Goal: Task Accomplishment & Management: Manage account settings

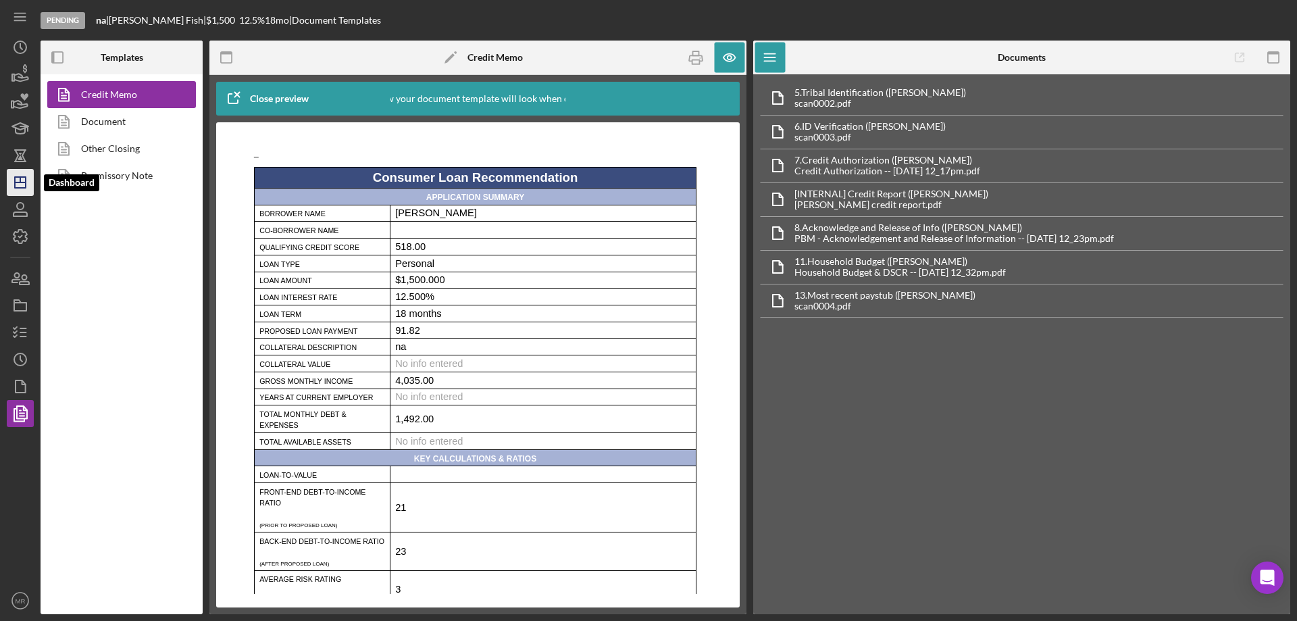
click at [24, 187] on icon "Icon/Dashboard" at bounding box center [20, 183] width 34 height 34
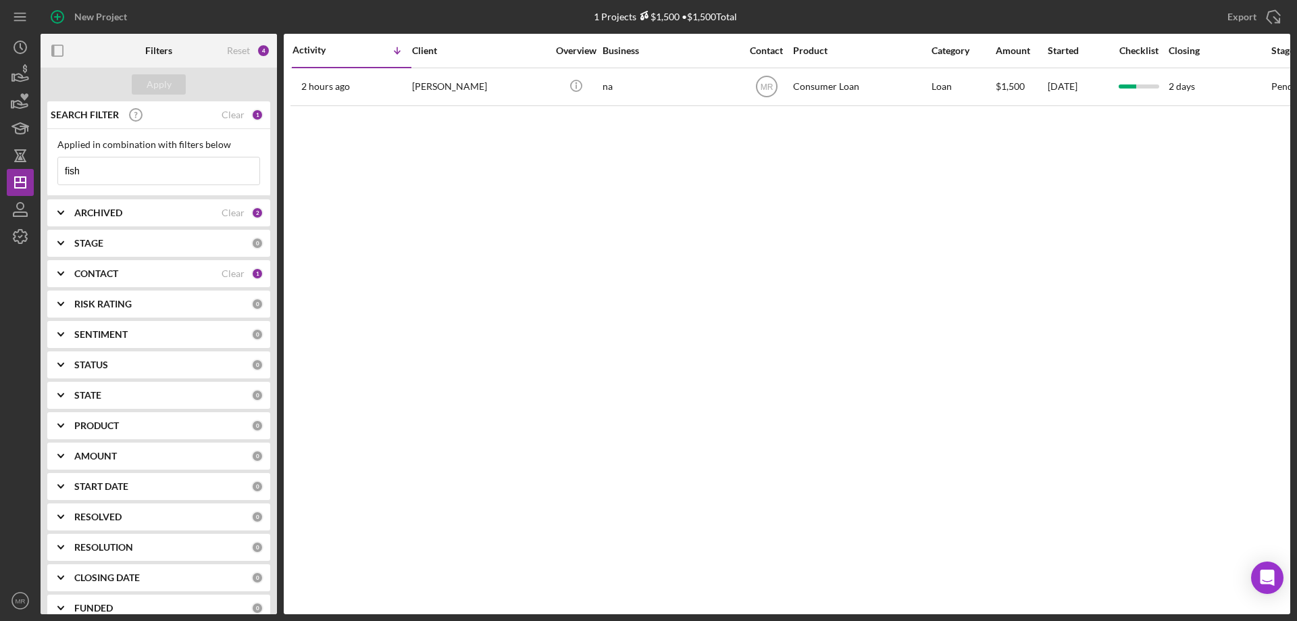
click at [109, 211] on b "ARCHIVED" at bounding box center [98, 212] width 48 height 11
click at [65, 293] on input "Archived" at bounding box center [65, 290] width 14 height 14
checkbox input "false"
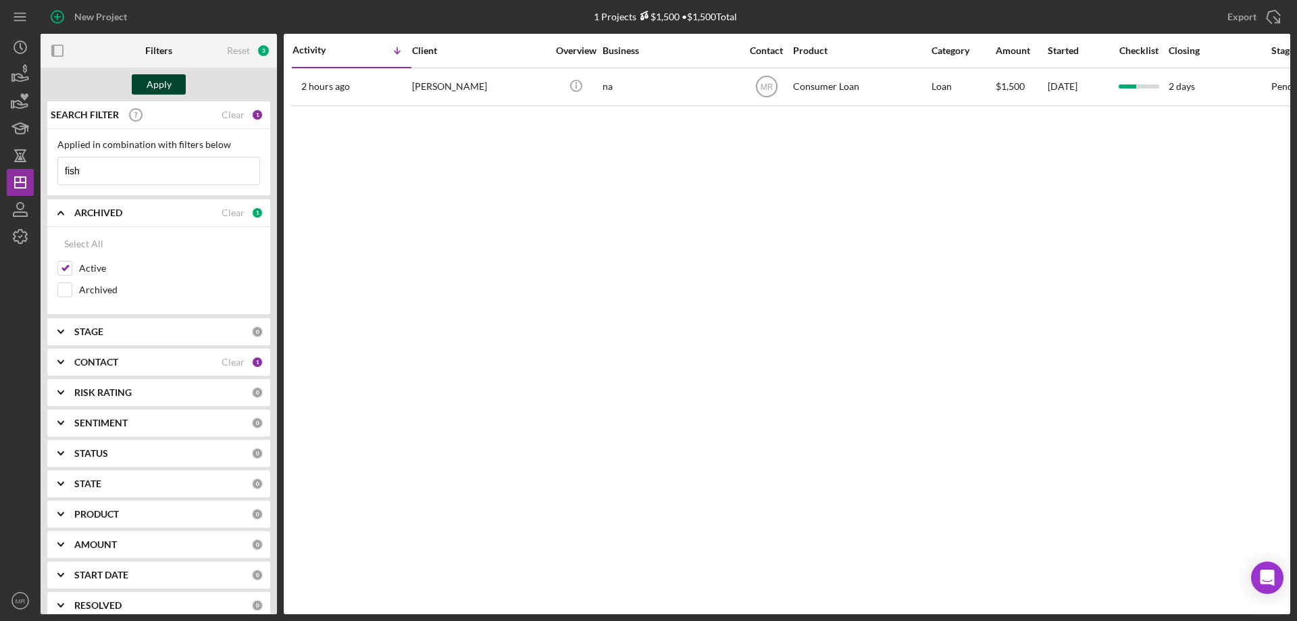
click at [161, 80] on div "Apply" at bounding box center [159, 84] width 25 height 20
click at [230, 113] on div "Clear" at bounding box center [233, 114] width 23 height 11
click at [155, 76] on div "Apply" at bounding box center [159, 84] width 25 height 20
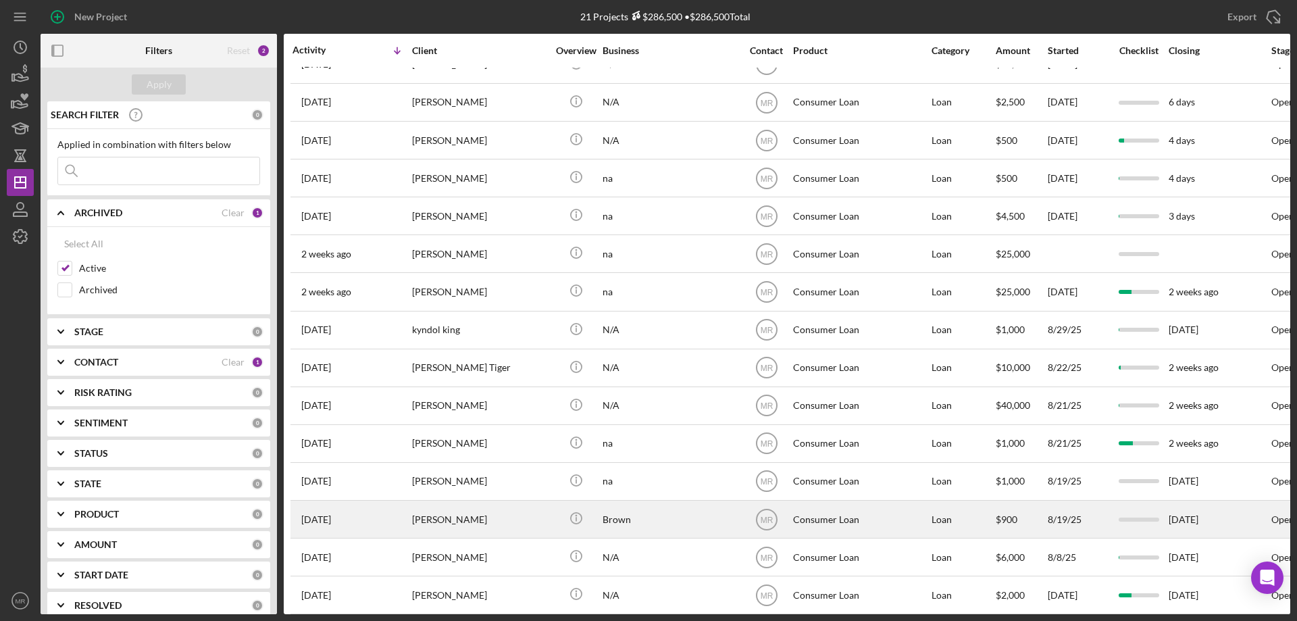
scroll to position [266, 0]
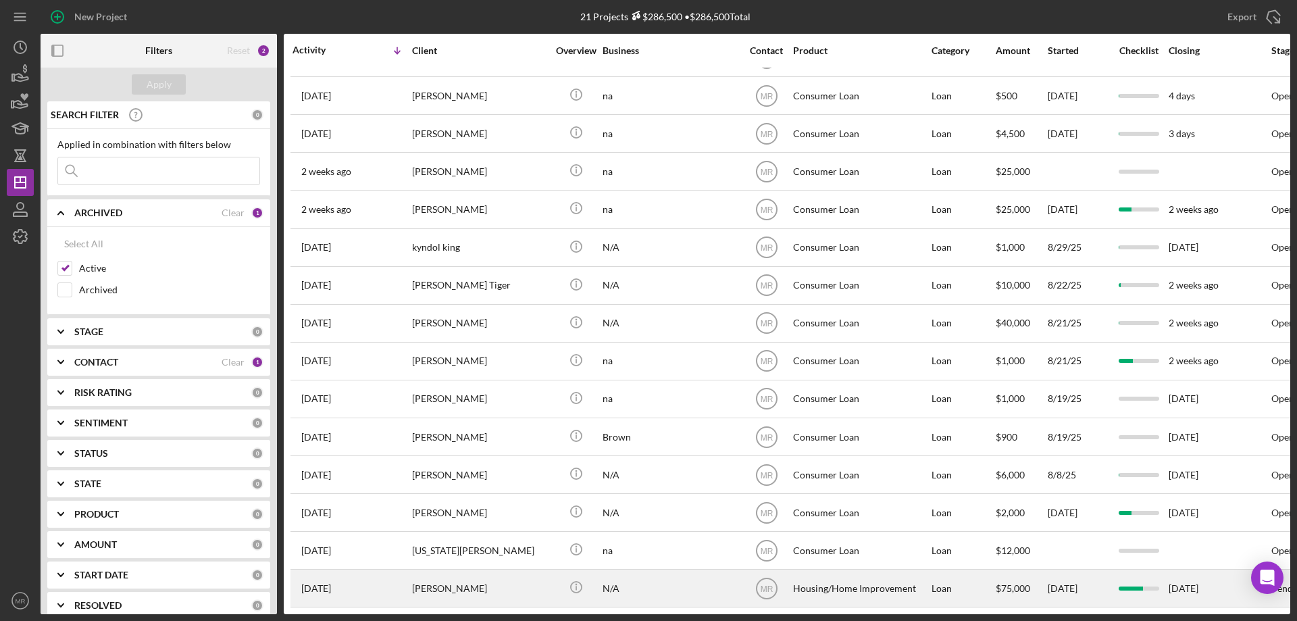
click at [670, 571] on div "N/A" at bounding box center [670, 588] width 135 height 36
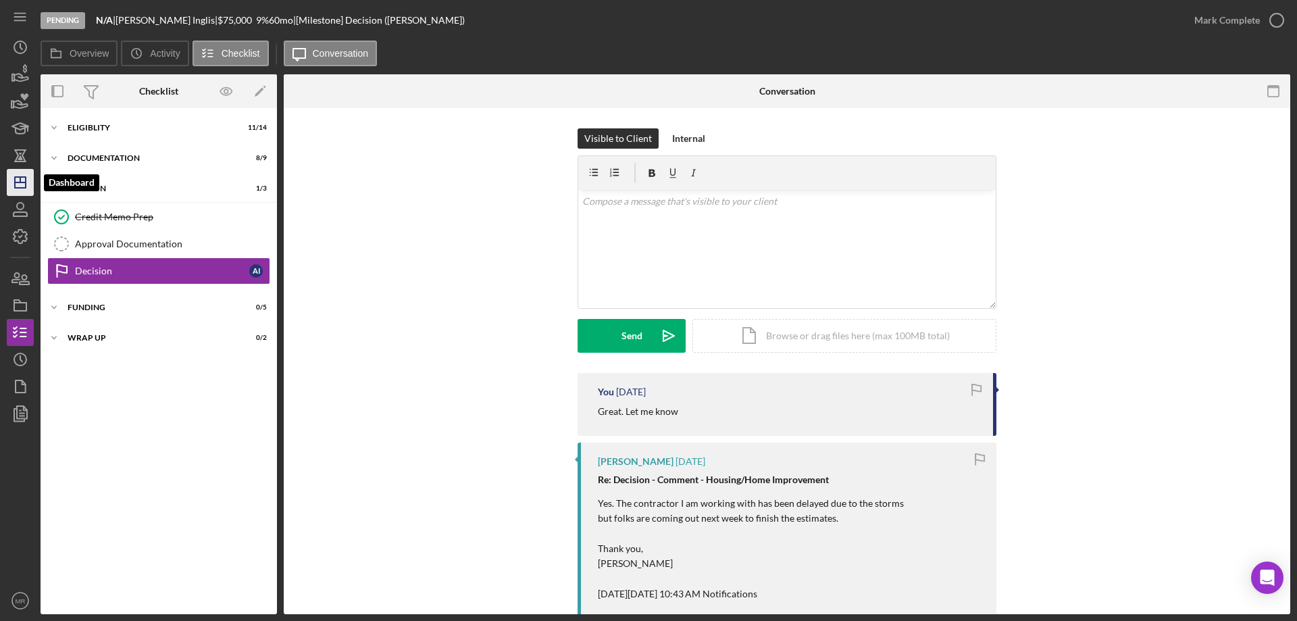
click at [18, 184] on icon "Icon/Dashboard" at bounding box center [20, 183] width 34 height 34
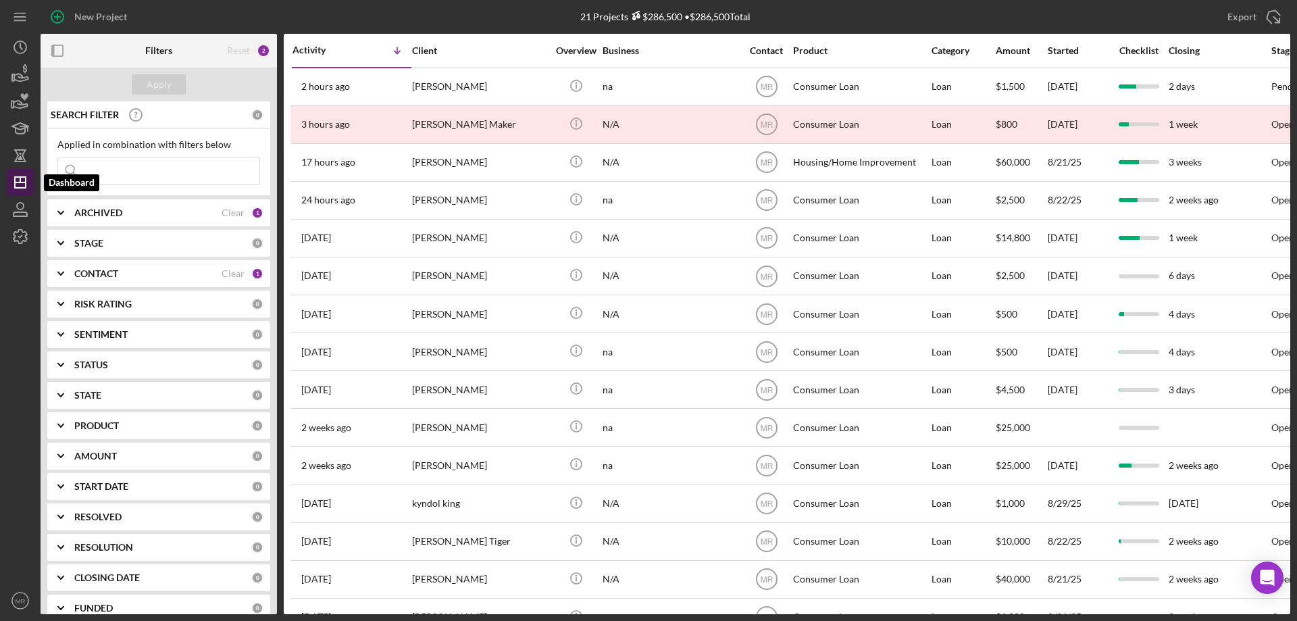
click at [20, 180] on line "button" at bounding box center [20, 179] width 0 height 5
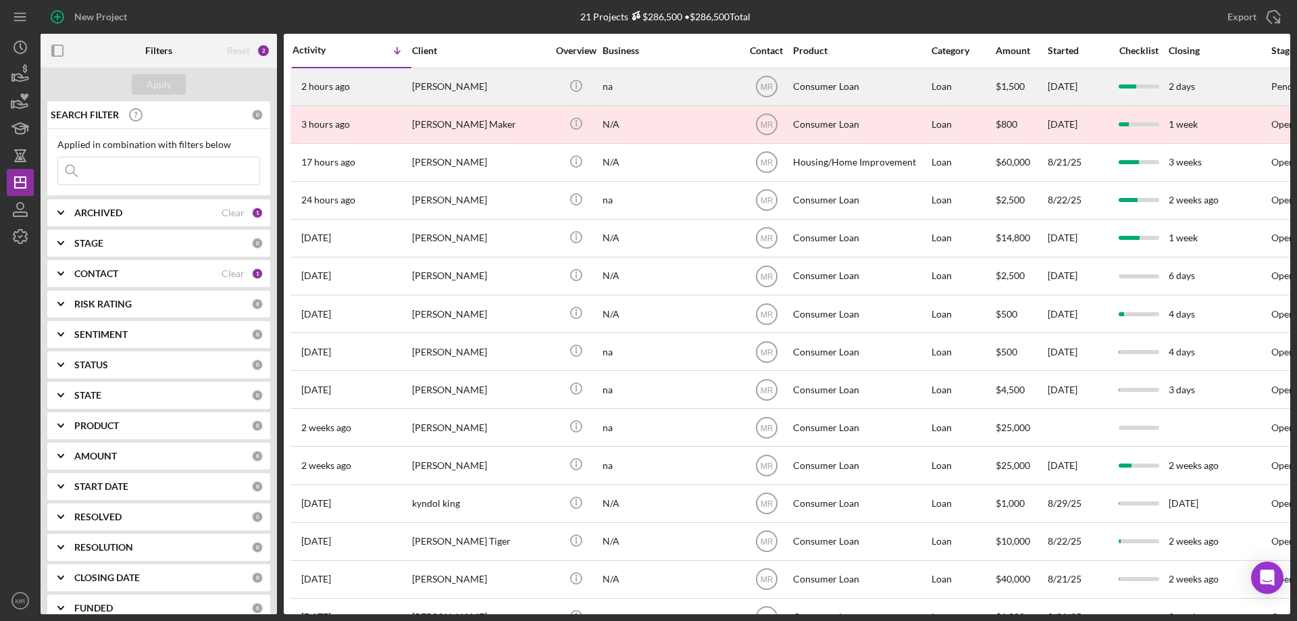
click at [457, 82] on div "Kari Fish" at bounding box center [479, 87] width 135 height 36
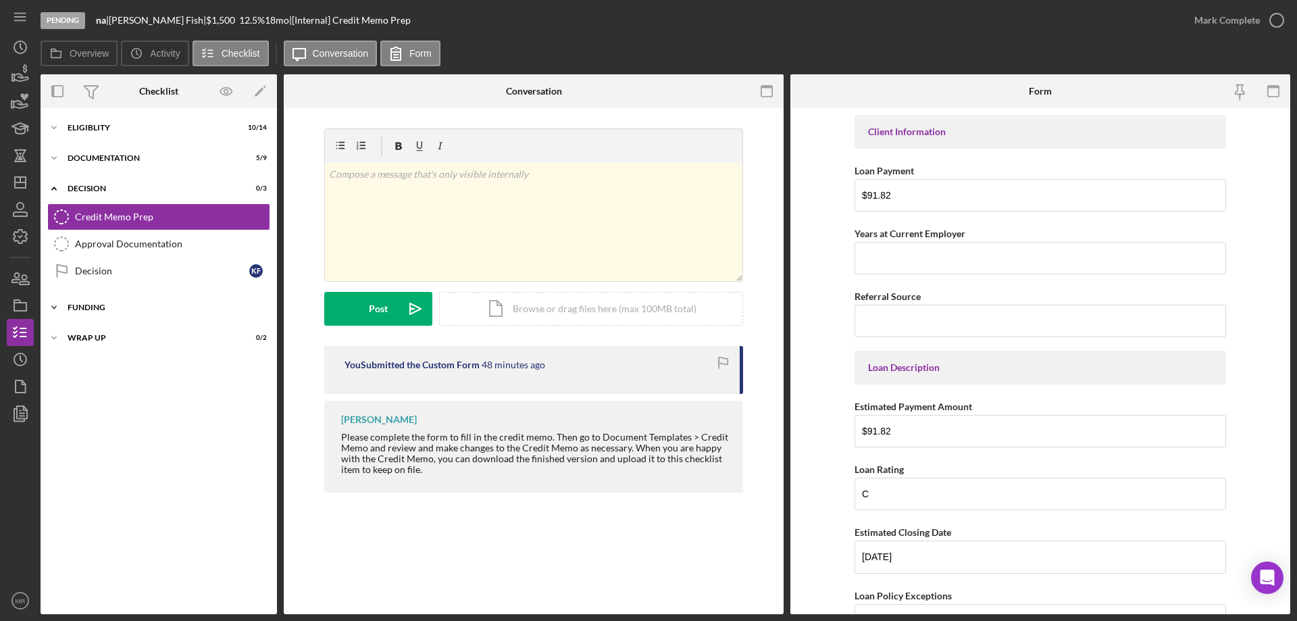
click at [95, 305] on div "Funding" at bounding box center [164, 307] width 193 height 8
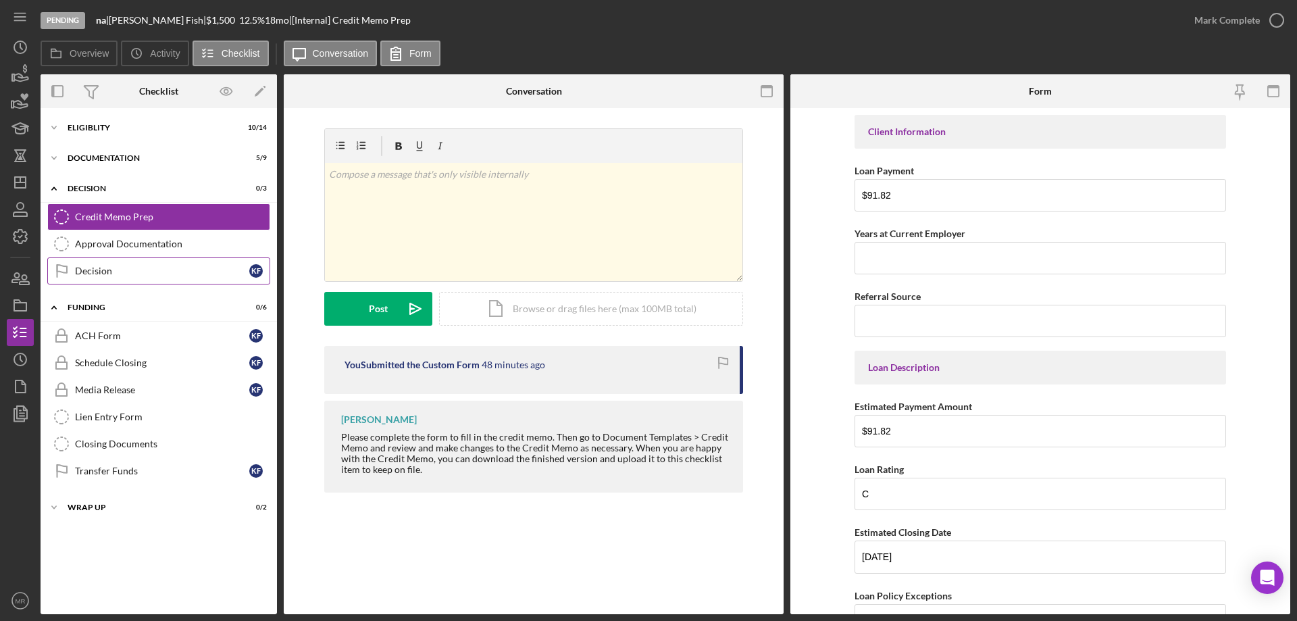
click at [120, 269] on div "Decision" at bounding box center [162, 271] width 174 height 11
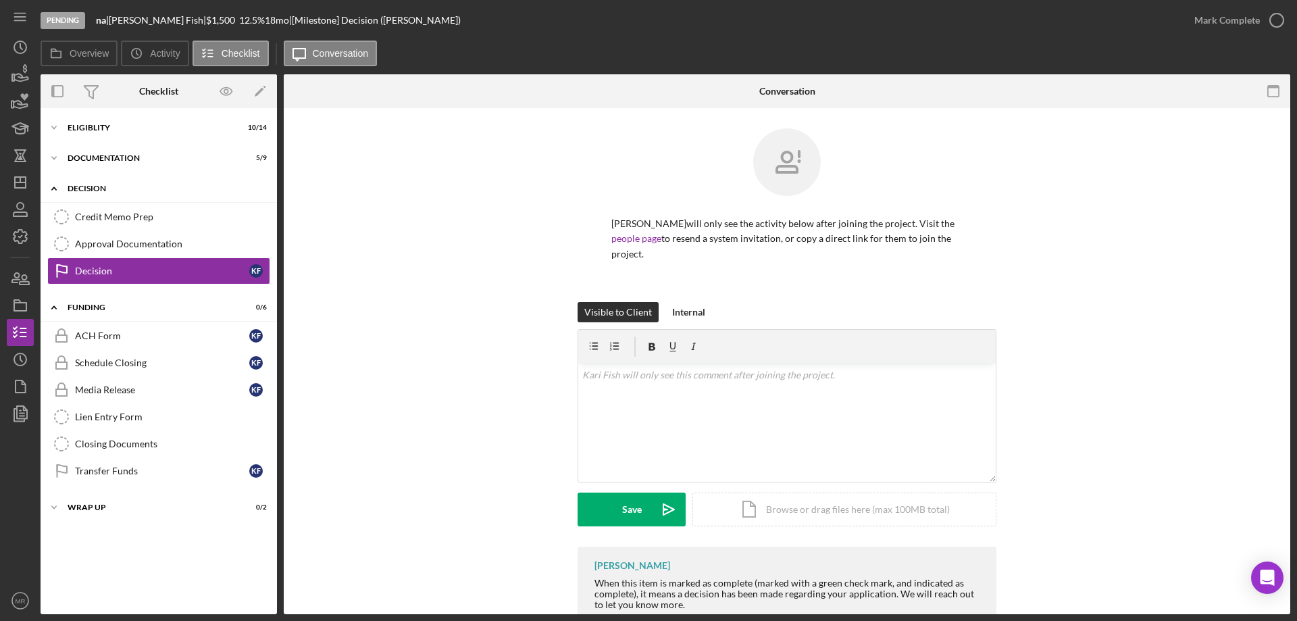
click at [122, 197] on div "Icon/Expander Decision 0 / 3" at bounding box center [159, 189] width 236 height 28
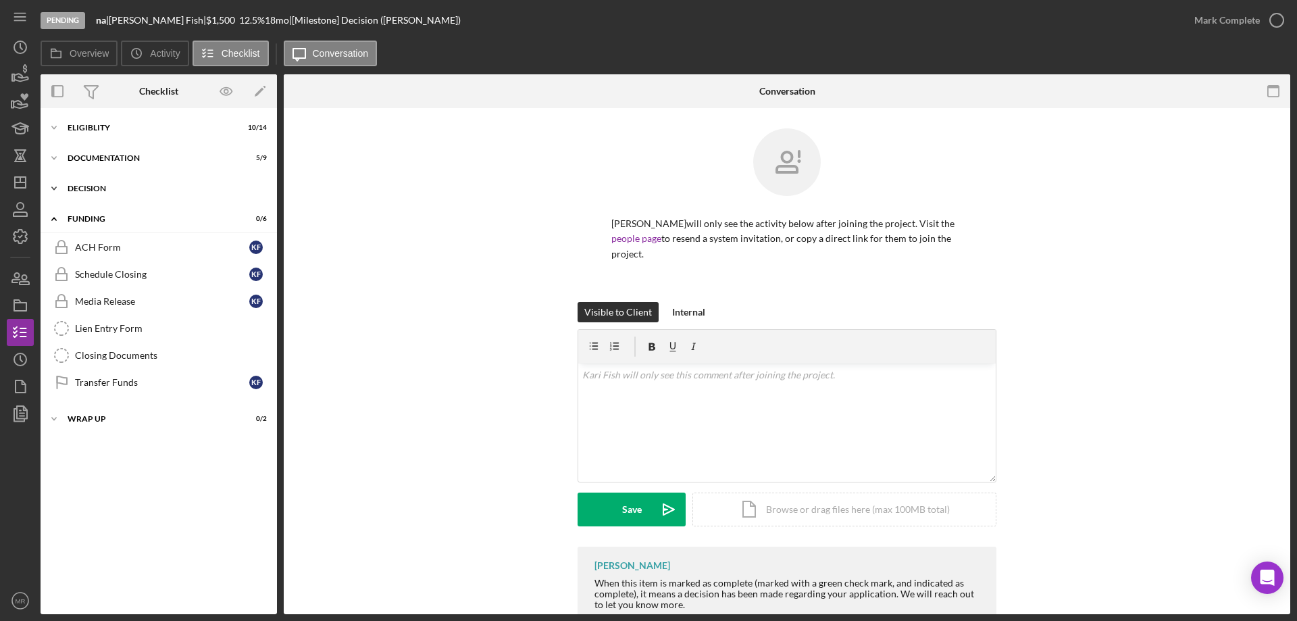
click at [98, 186] on div "Decision" at bounding box center [164, 188] width 193 height 8
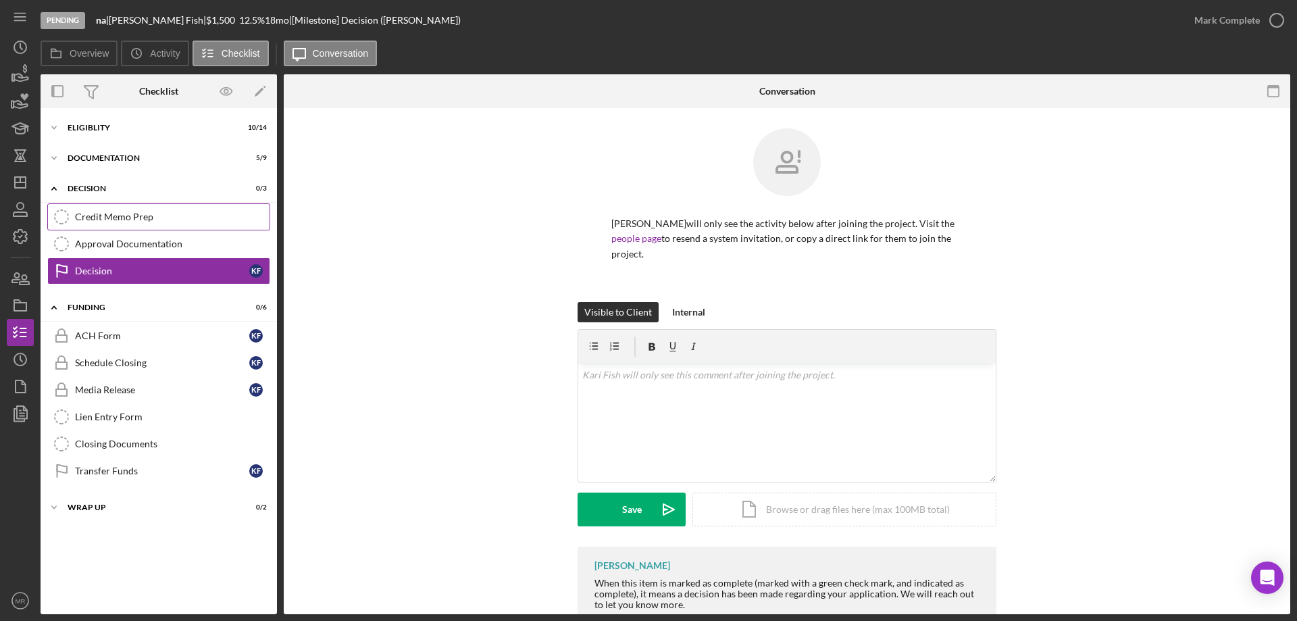
click at [131, 216] on div "Credit Memo Prep" at bounding box center [172, 216] width 195 height 11
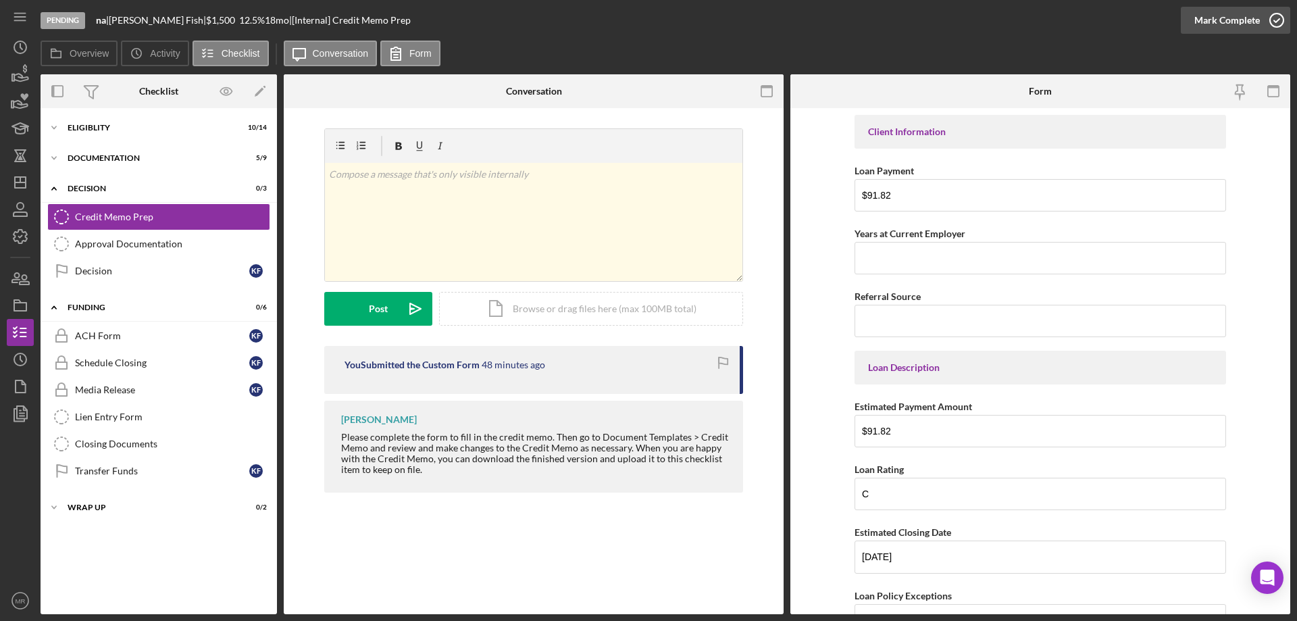
click at [1280, 23] on icon "button" at bounding box center [1277, 20] width 34 height 34
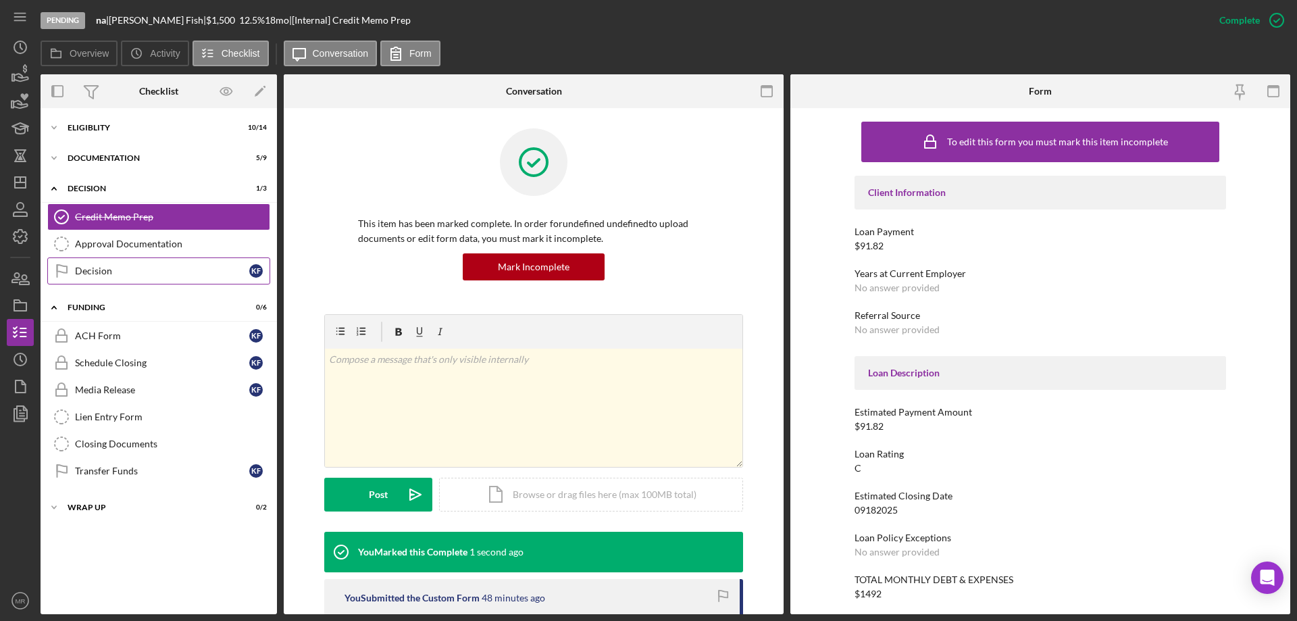
click at [97, 261] on link "Decision Decision K F" at bounding box center [158, 270] width 223 height 27
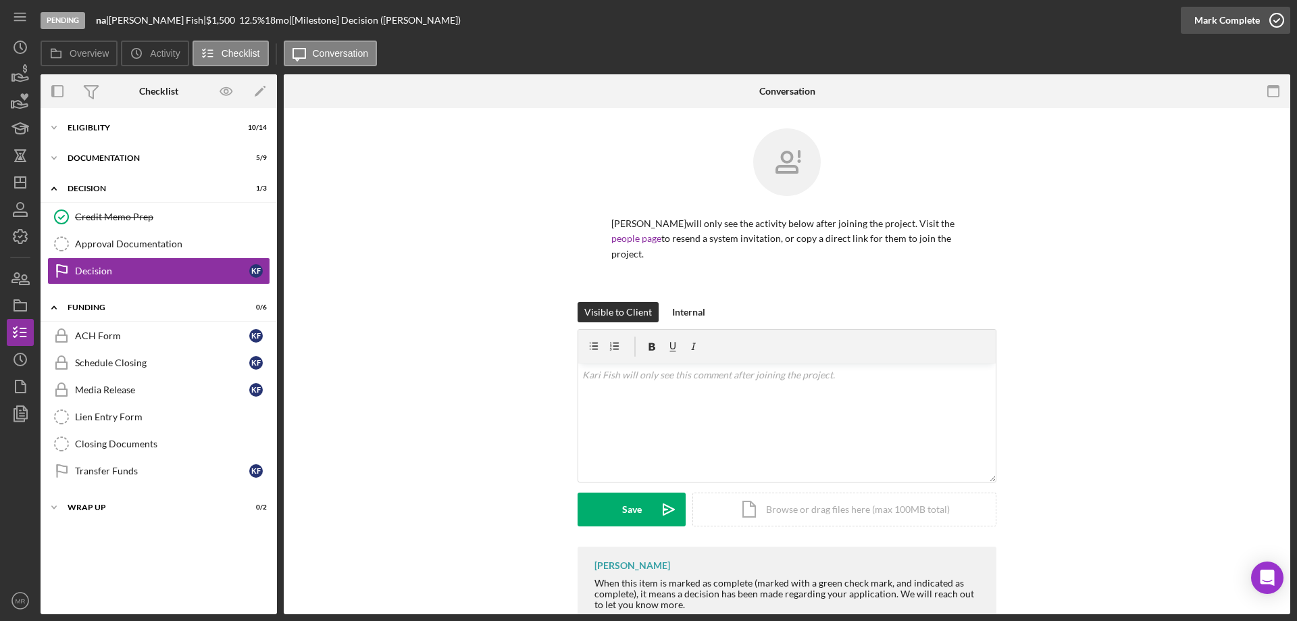
click at [1282, 19] on circle "button" at bounding box center [1277, 21] width 14 height 14
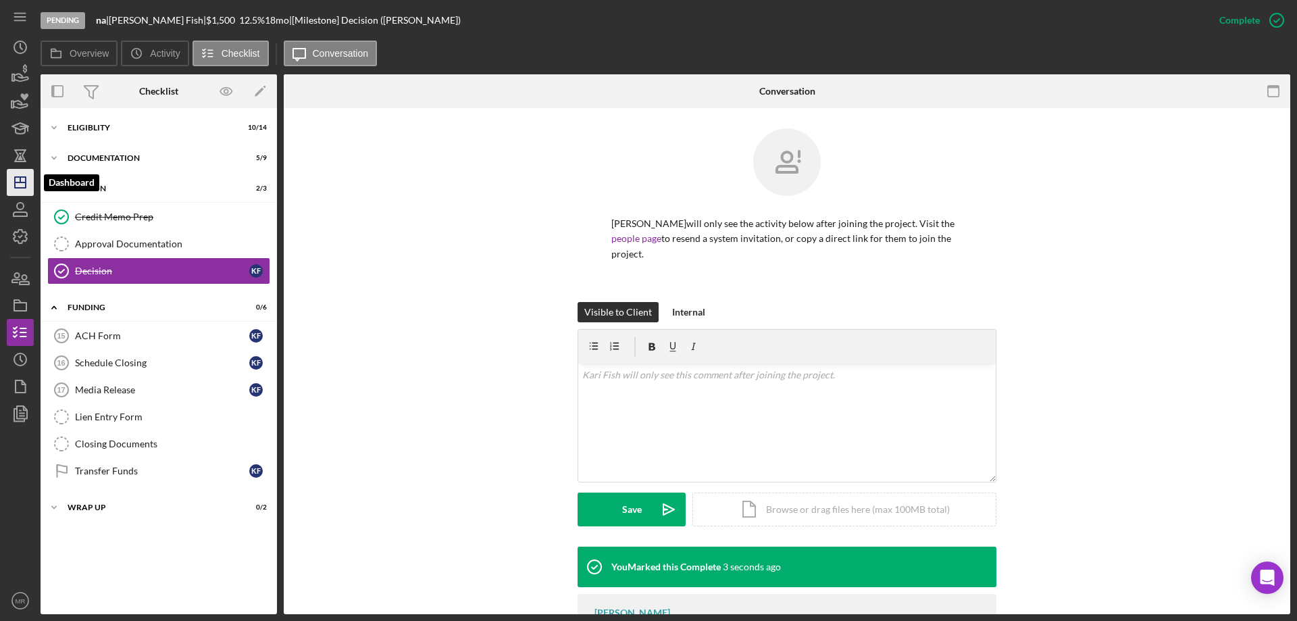
click at [19, 182] on line "button" at bounding box center [20, 182] width 11 height 0
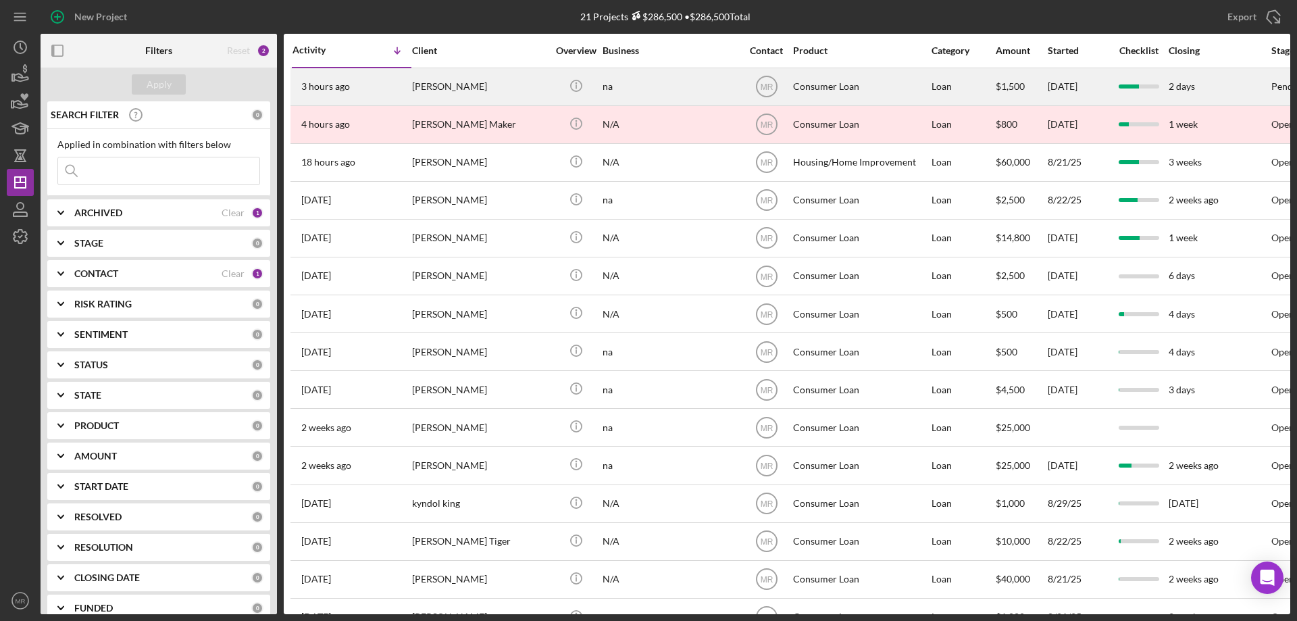
click at [505, 79] on div "Kari Fish" at bounding box center [479, 87] width 135 height 36
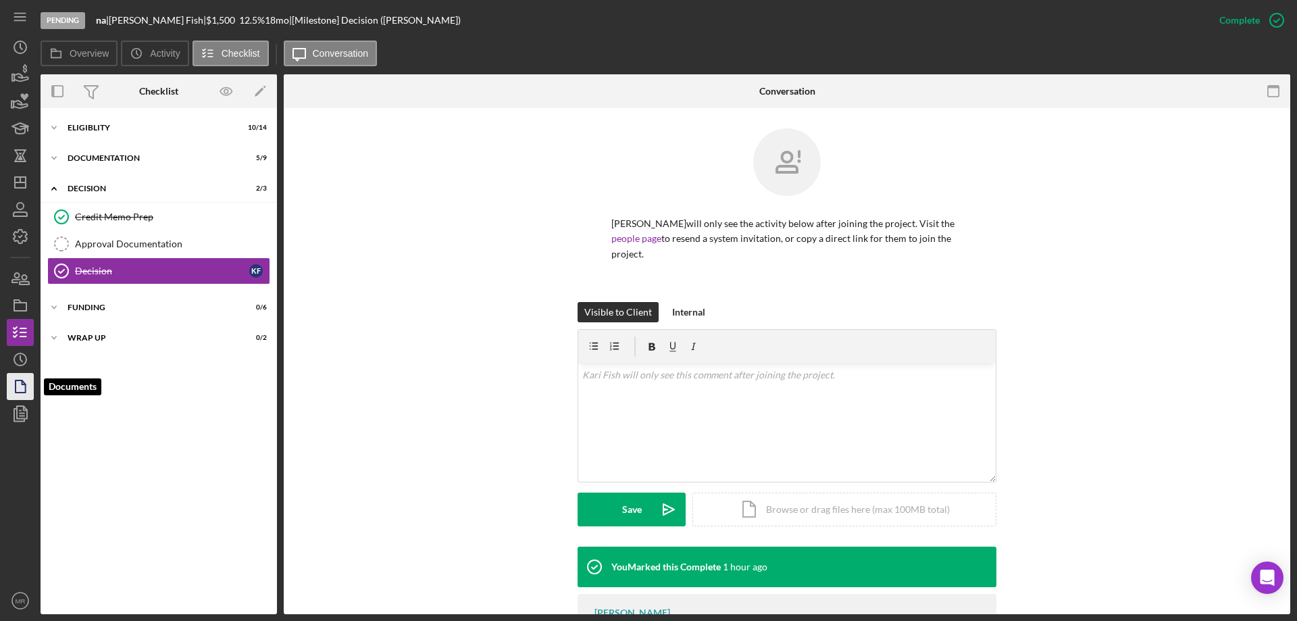
click at [13, 382] on icon "button" at bounding box center [20, 387] width 34 height 34
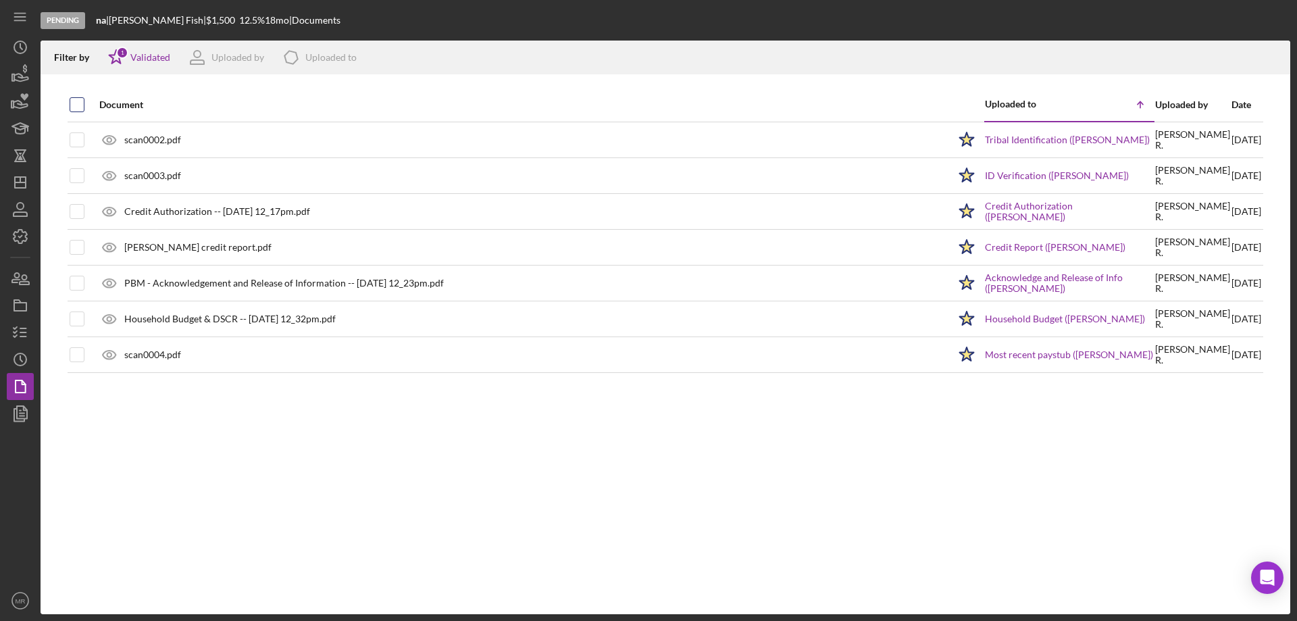
click at [76, 103] on input "checkbox" at bounding box center [77, 105] width 14 height 14
checkbox input "true"
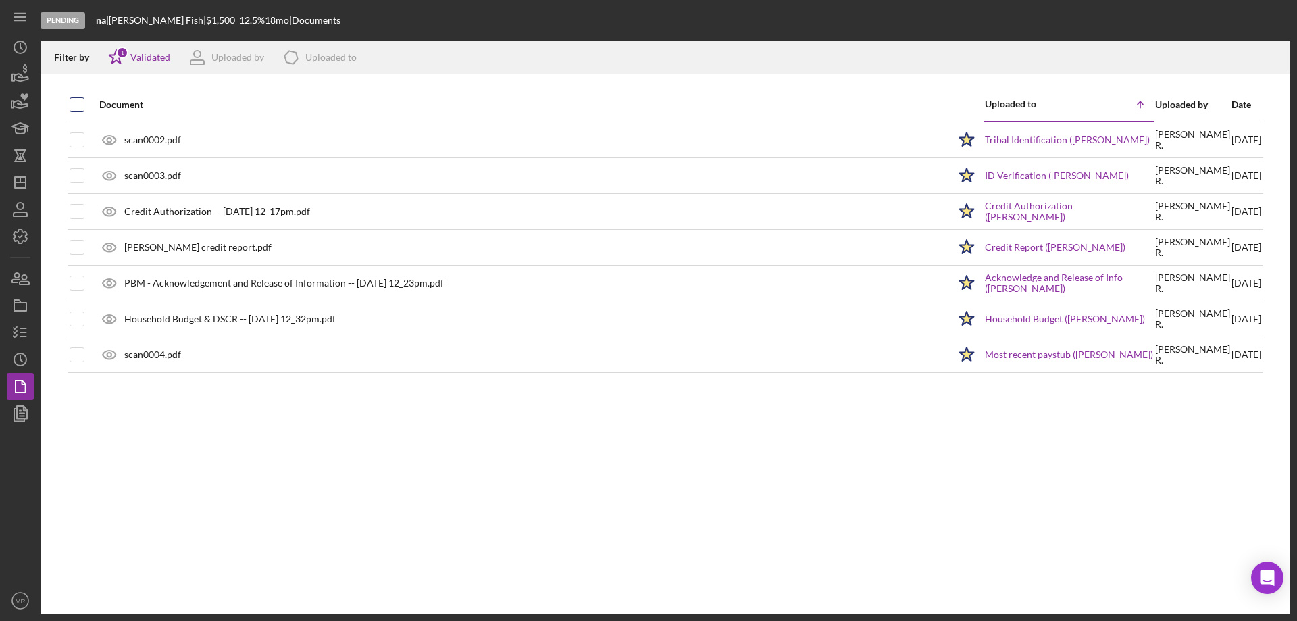
checkbox input "true"
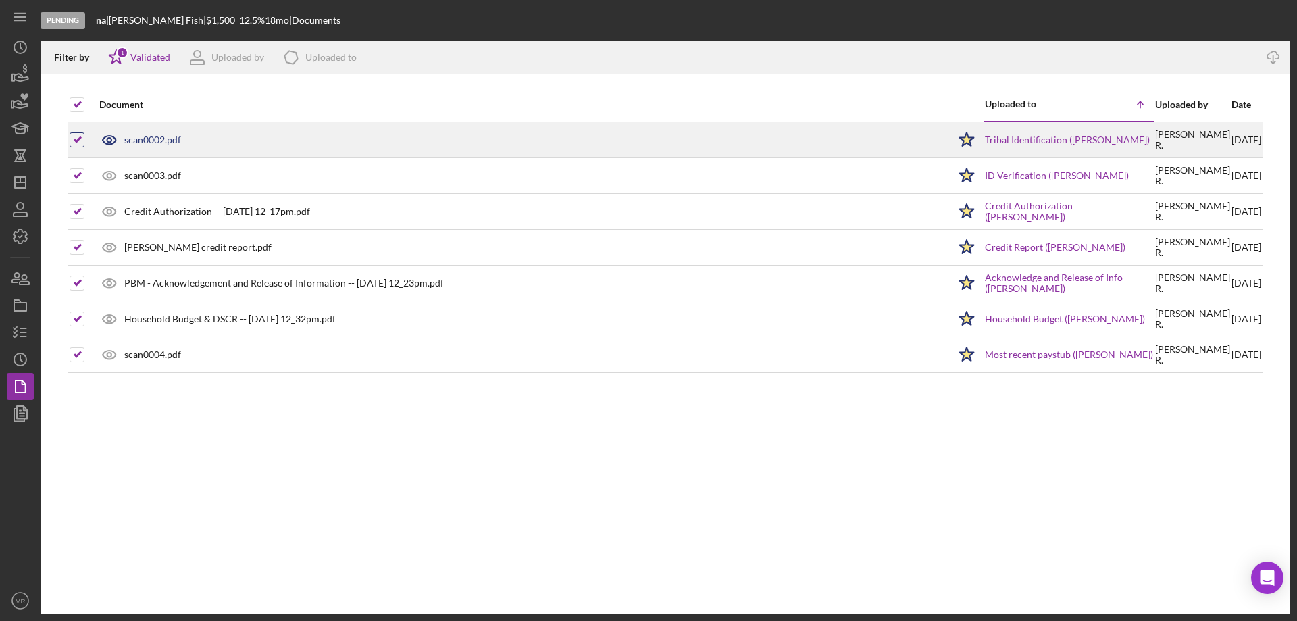
click at [76, 141] on input "checkbox" at bounding box center [77, 140] width 14 height 14
checkbox input "false"
click at [74, 143] on input "checkbox" at bounding box center [77, 140] width 14 height 14
checkbox input "true"
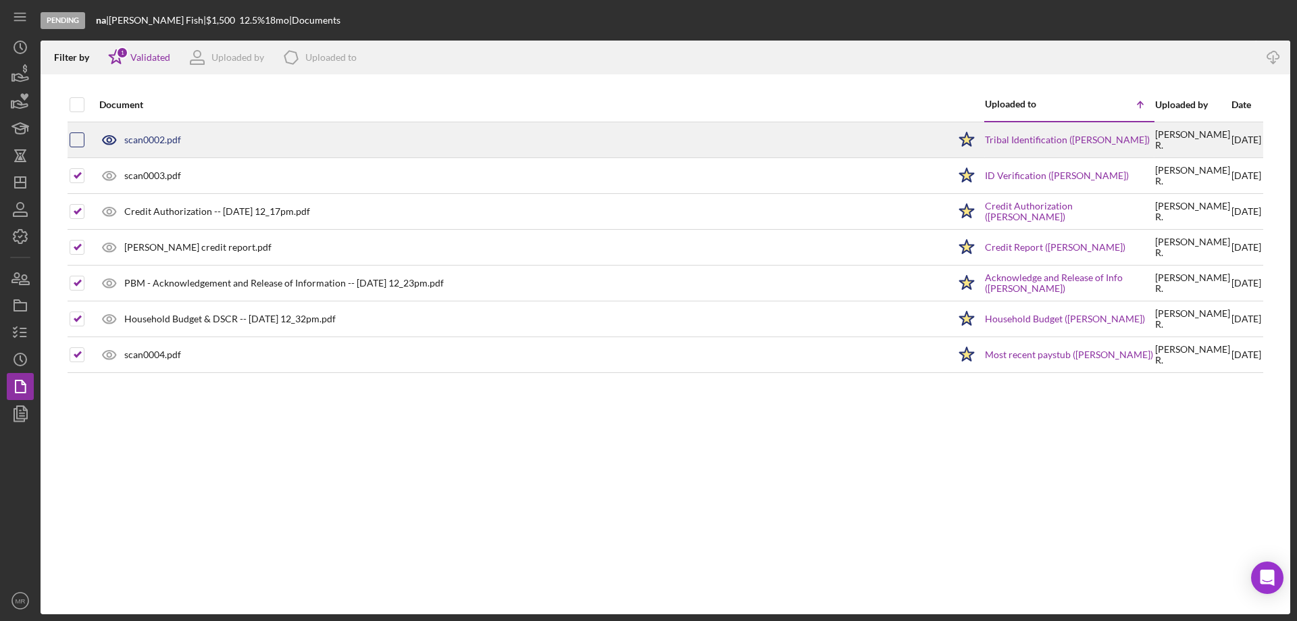
checkbox input "true"
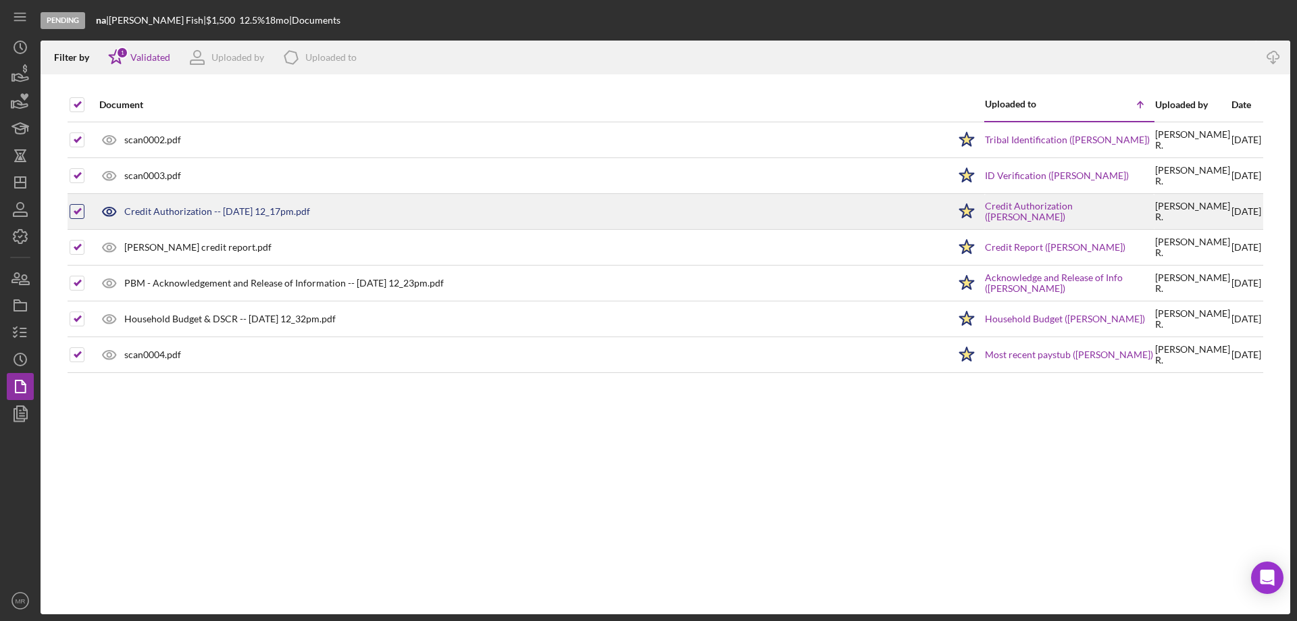
click at [76, 211] on input "checkbox" at bounding box center [77, 212] width 14 height 14
checkbox input "false"
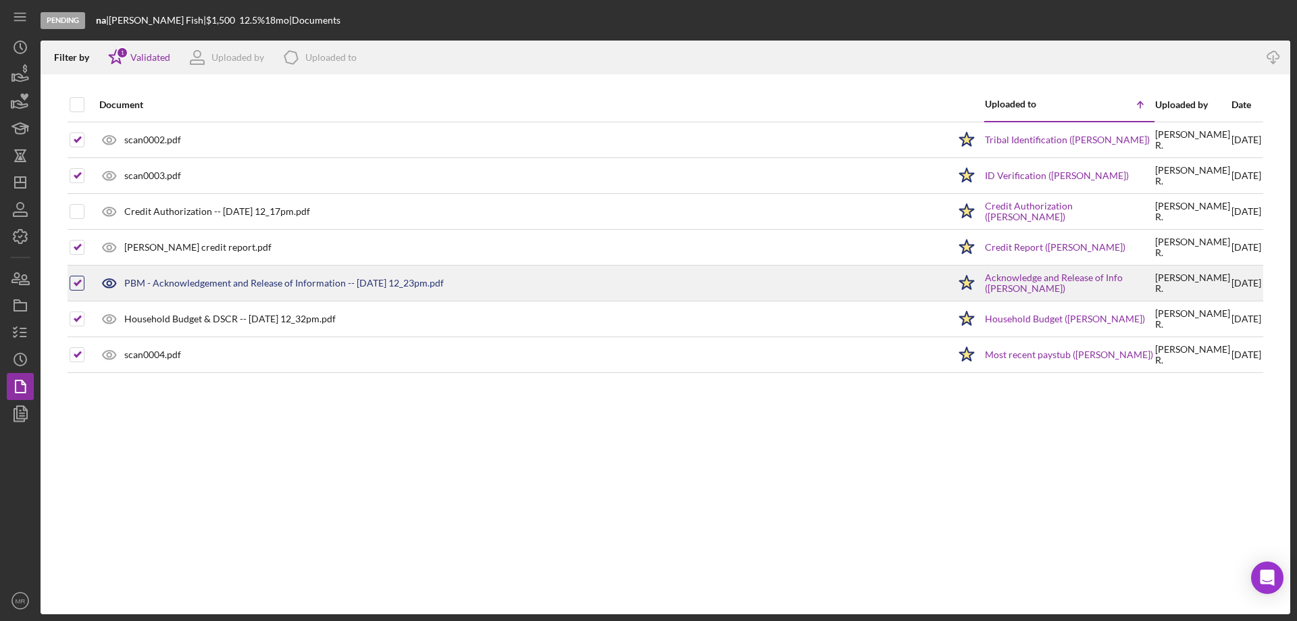
click at [71, 280] on input "checkbox" at bounding box center [77, 283] width 14 height 14
checkbox input "false"
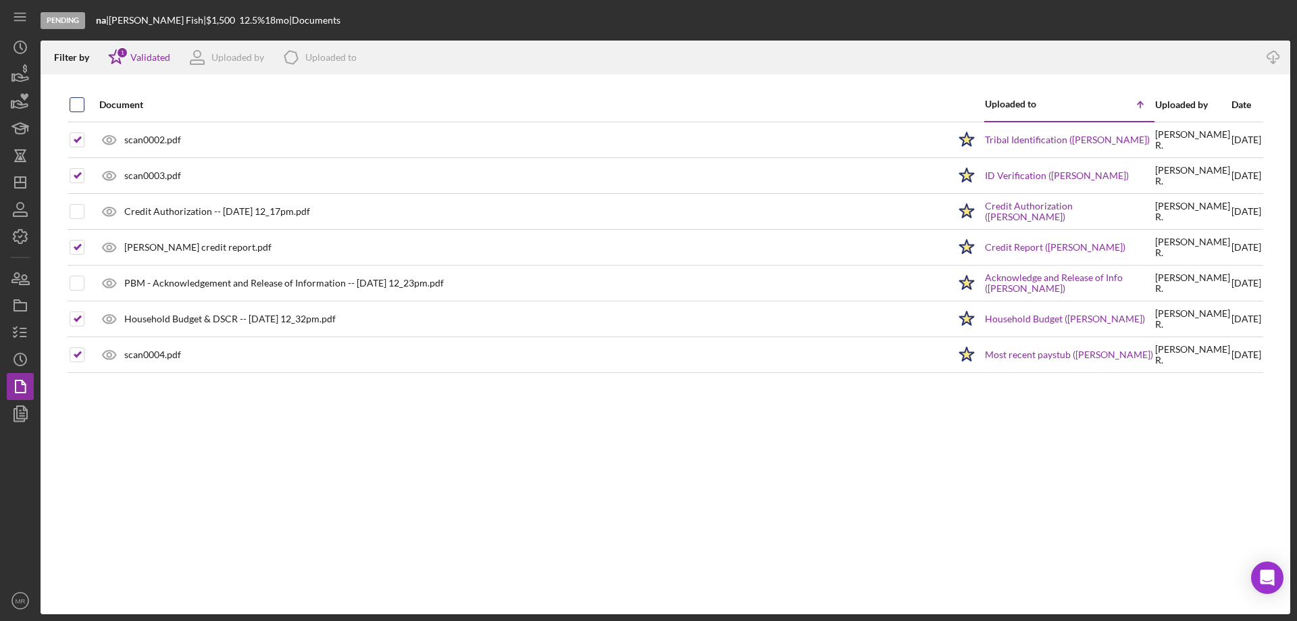
click at [77, 98] on input "checkbox" at bounding box center [77, 105] width 14 height 14
checkbox input "true"
click at [1266, 57] on icon "Icon/Download" at bounding box center [1274, 58] width 30 height 30
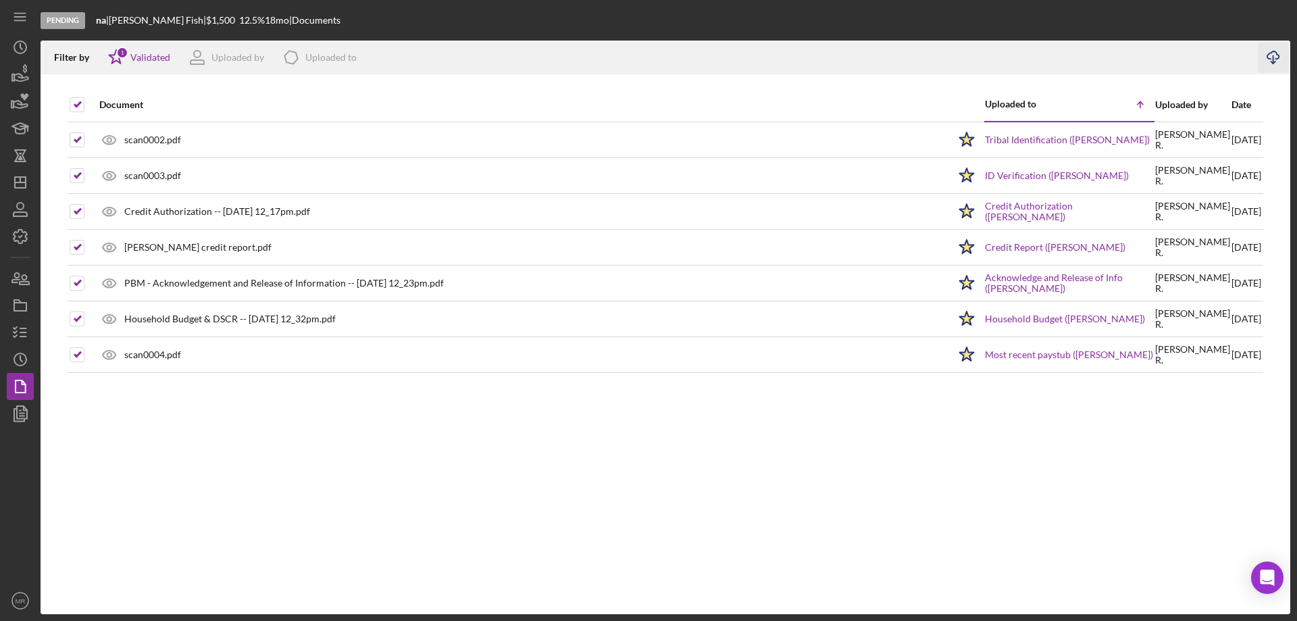
click at [662, 491] on div "Document Uploaded to Icon/Table Sort Arrow Uploaded by Date scan0002.pdf Icon/S…" at bounding box center [666, 351] width 1250 height 526
click at [677, 461] on div "Document Uploaded to Icon/Table Sort Arrow Uploaded by Date scan0002.pdf Icon/S…" at bounding box center [666, 351] width 1250 height 526
click at [18, 177] on polygon "button" at bounding box center [20, 182] width 11 height 11
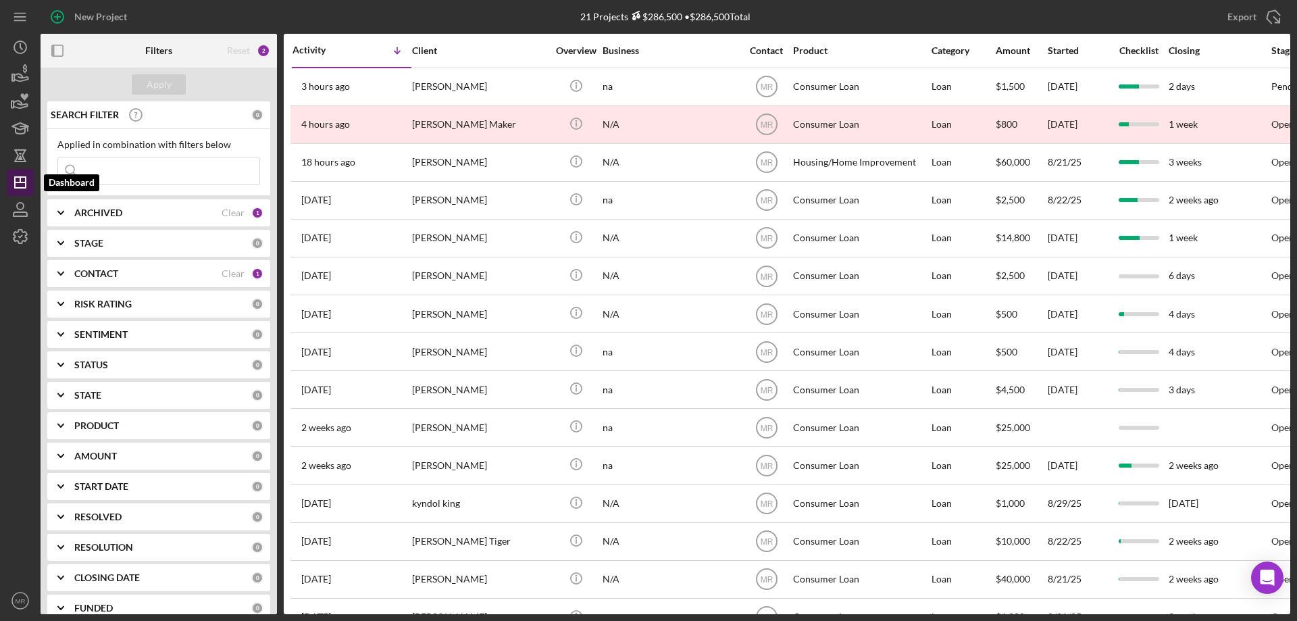
click at [17, 184] on icon "Icon/Dashboard" at bounding box center [20, 183] width 34 height 34
click at [22, 182] on line "button" at bounding box center [20, 182] width 11 height 0
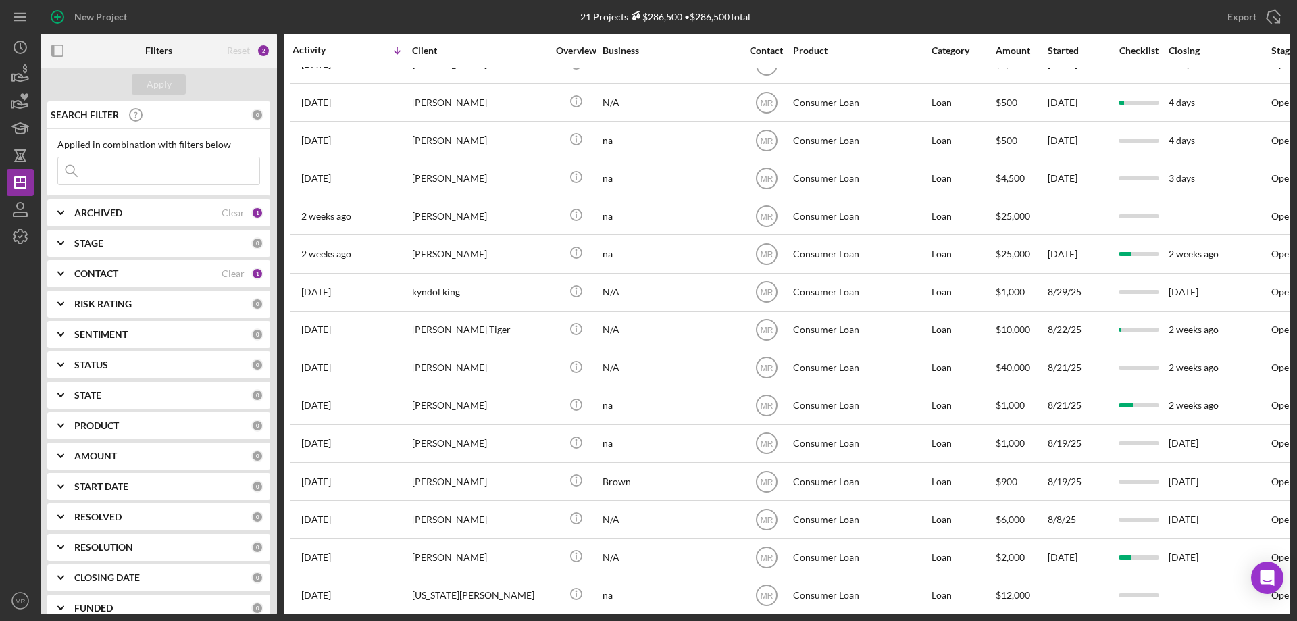
scroll to position [266, 0]
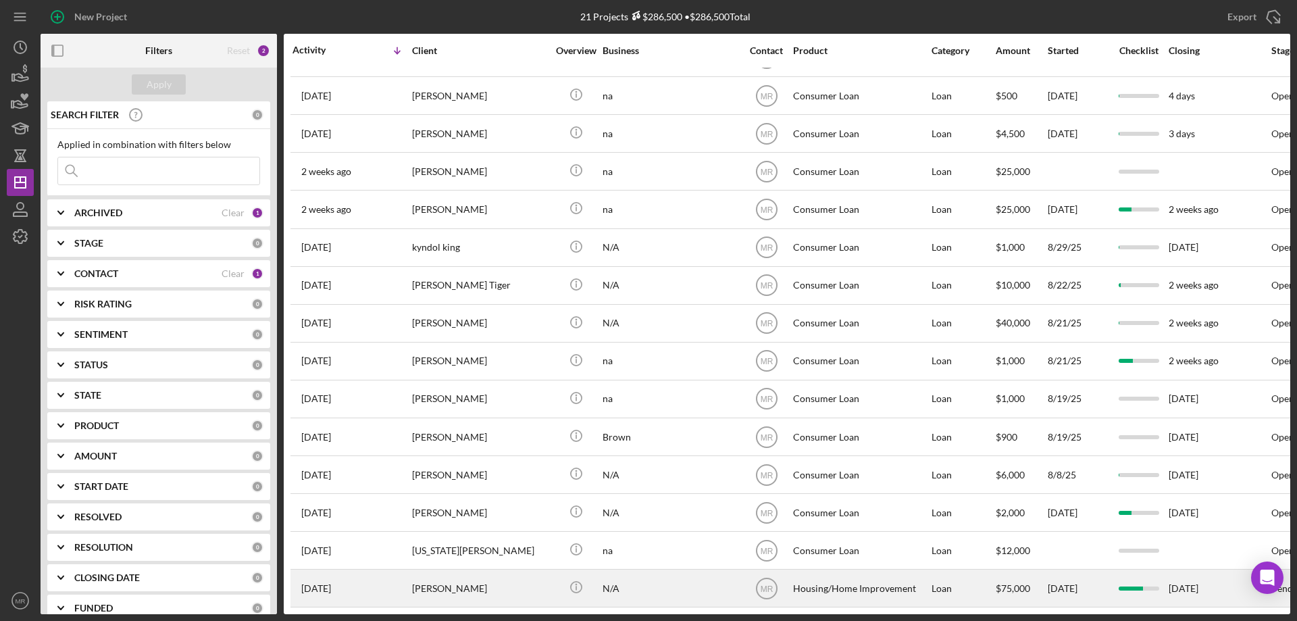
click at [547, 574] on div "[PERSON_NAME]" at bounding box center [479, 588] width 135 height 36
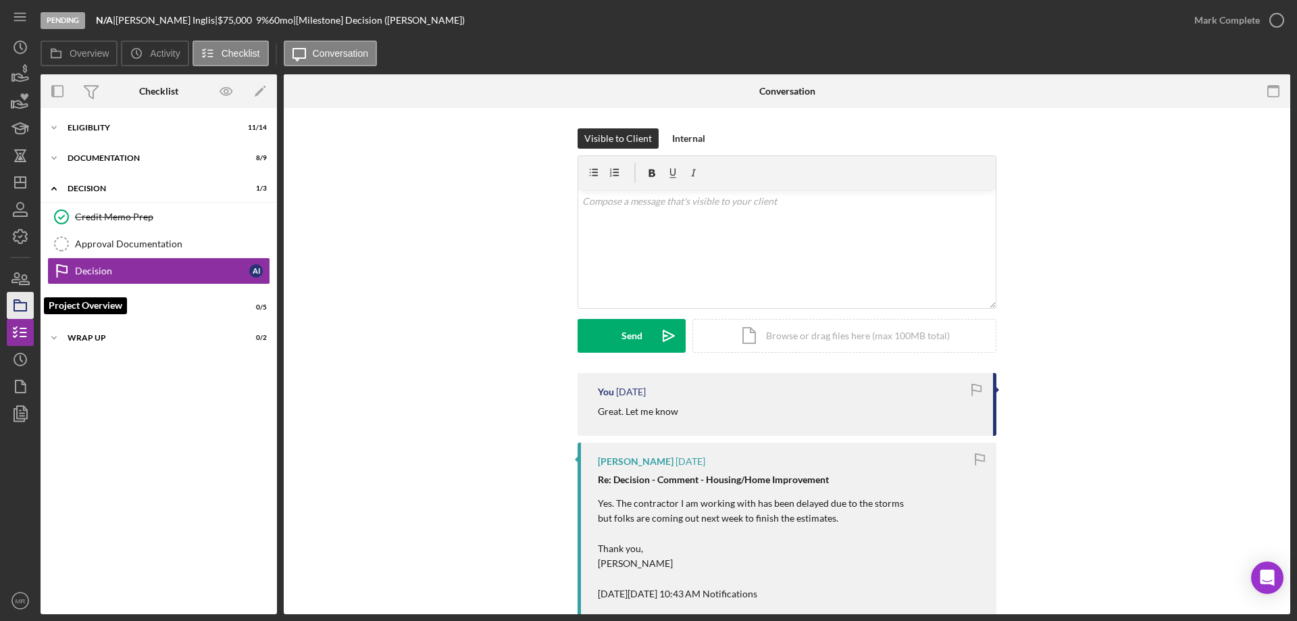
click at [22, 309] on icon "button" at bounding box center [20, 306] width 34 height 34
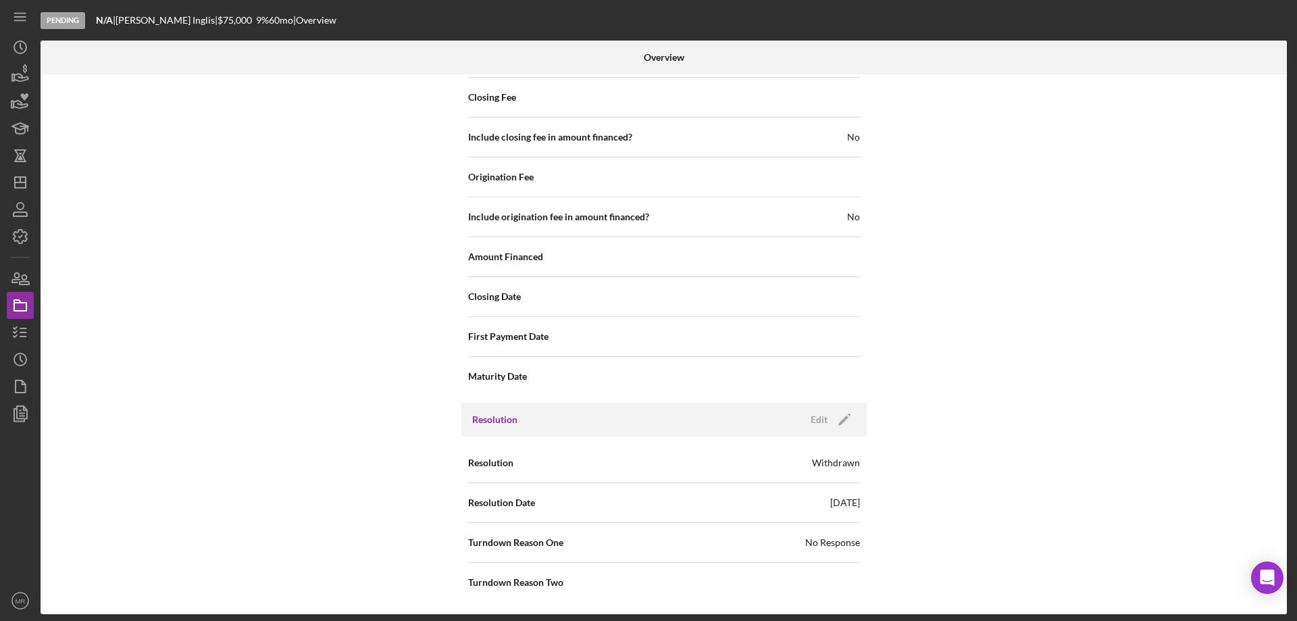
scroll to position [1561, 0]
click at [820, 422] on div "Edit" at bounding box center [819, 418] width 17 height 20
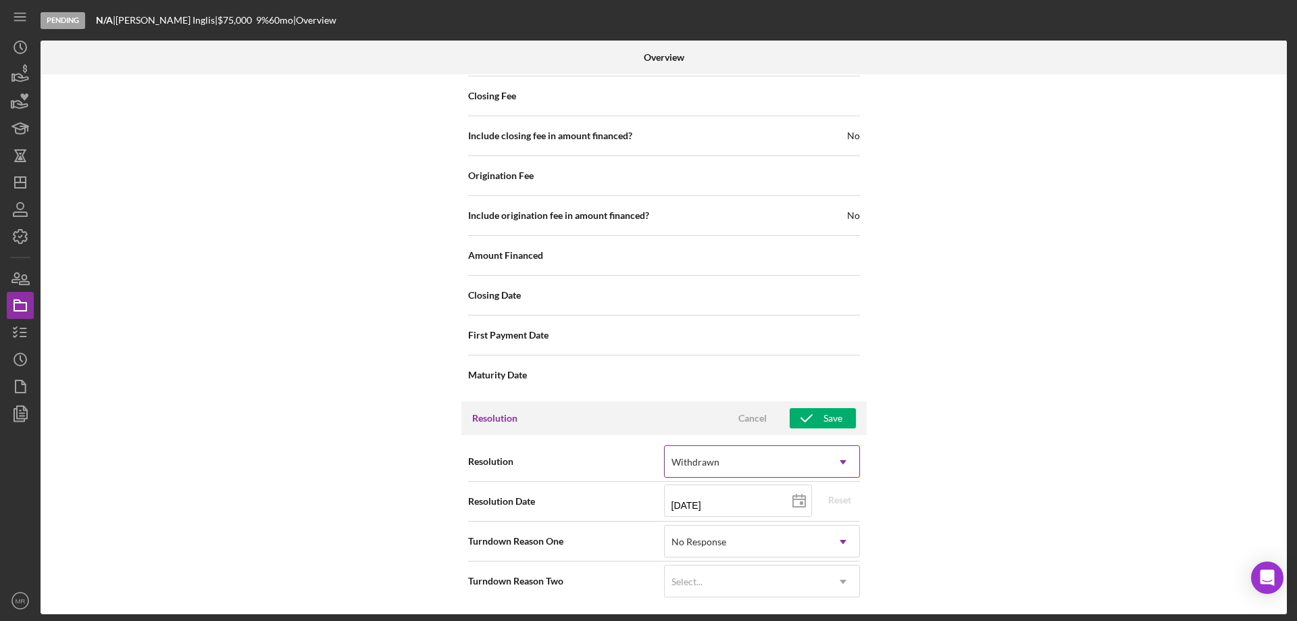
click at [759, 470] on div "Withdrawn" at bounding box center [746, 462] width 162 height 31
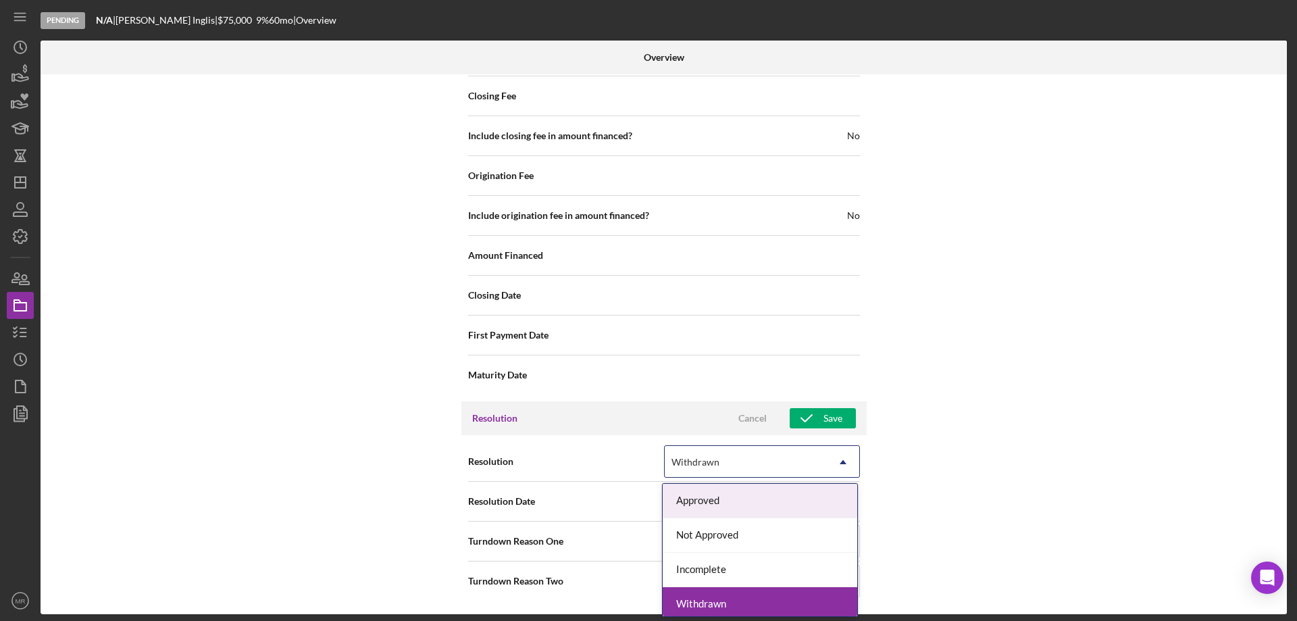
click at [722, 505] on div "Approved" at bounding box center [760, 501] width 195 height 34
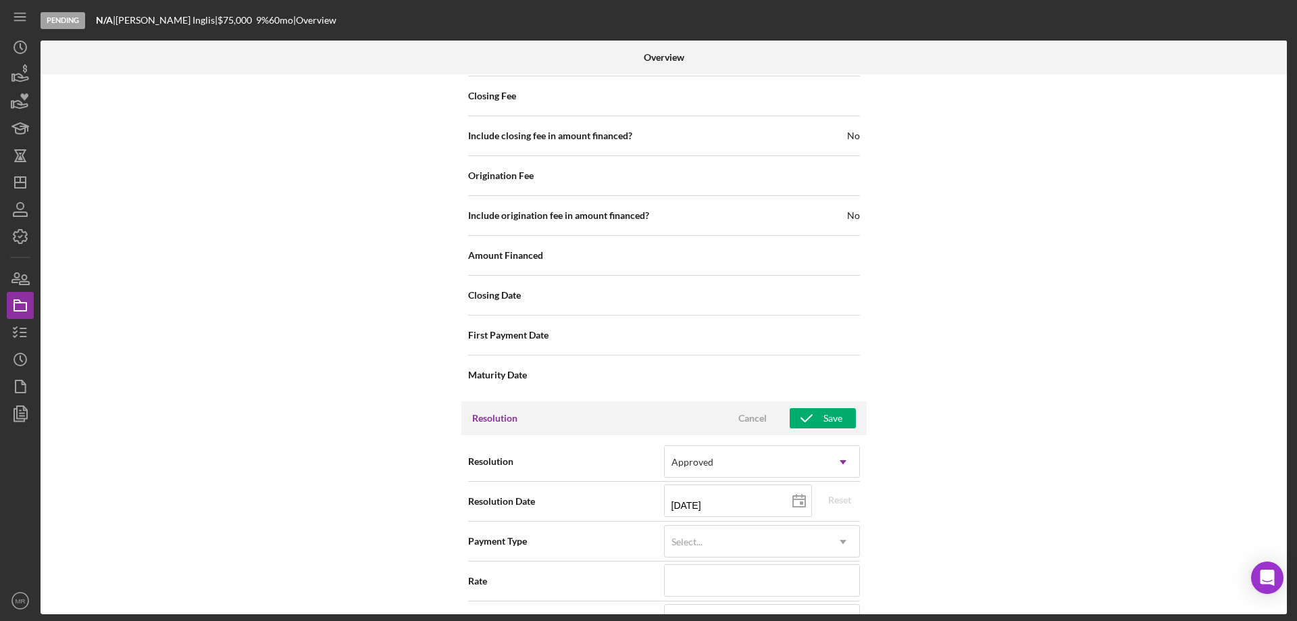
drag, startPoint x: 824, startPoint y: 420, endPoint x: 897, endPoint y: 416, distance: 73.1
click at [824, 419] on div "Save" at bounding box center [833, 418] width 19 height 20
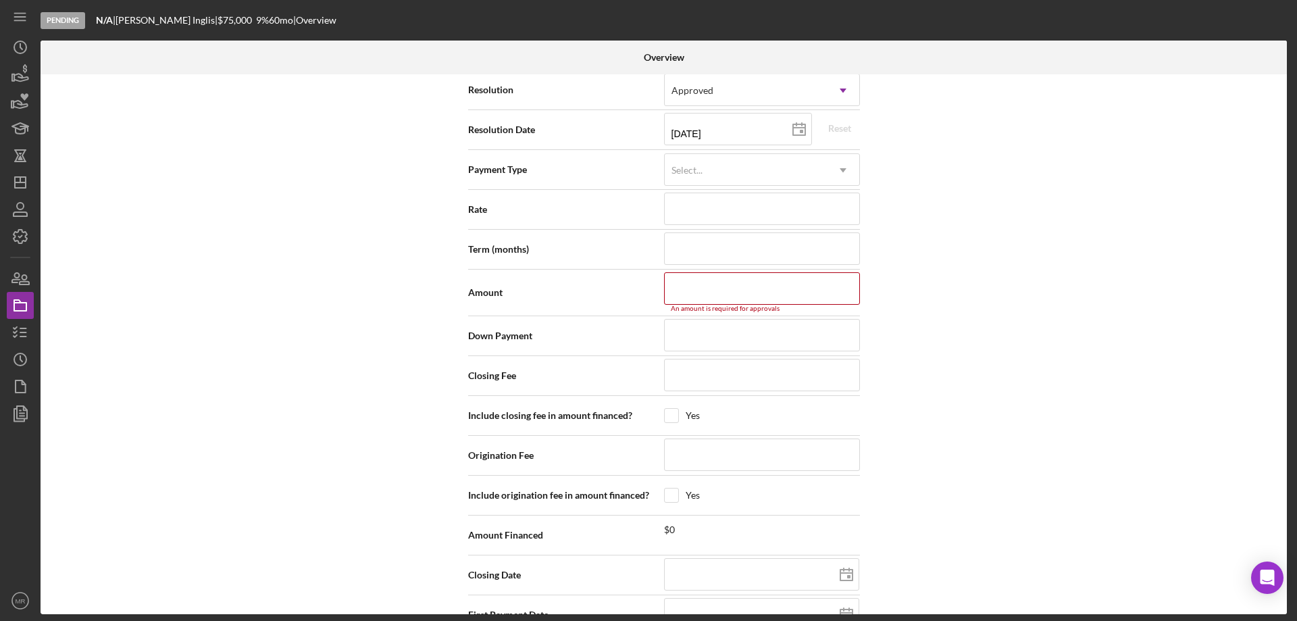
scroll to position [2006, 0]
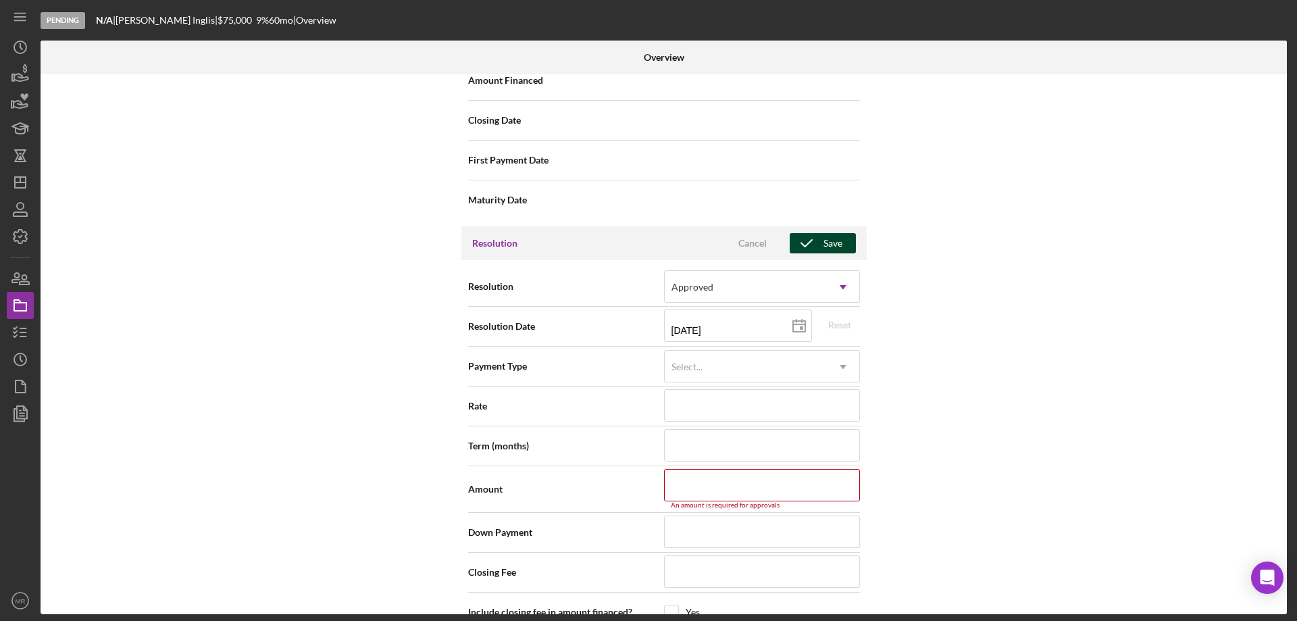
click at [841, 241] on button "Save" at bounding box center [823, 243] width 66 height 20
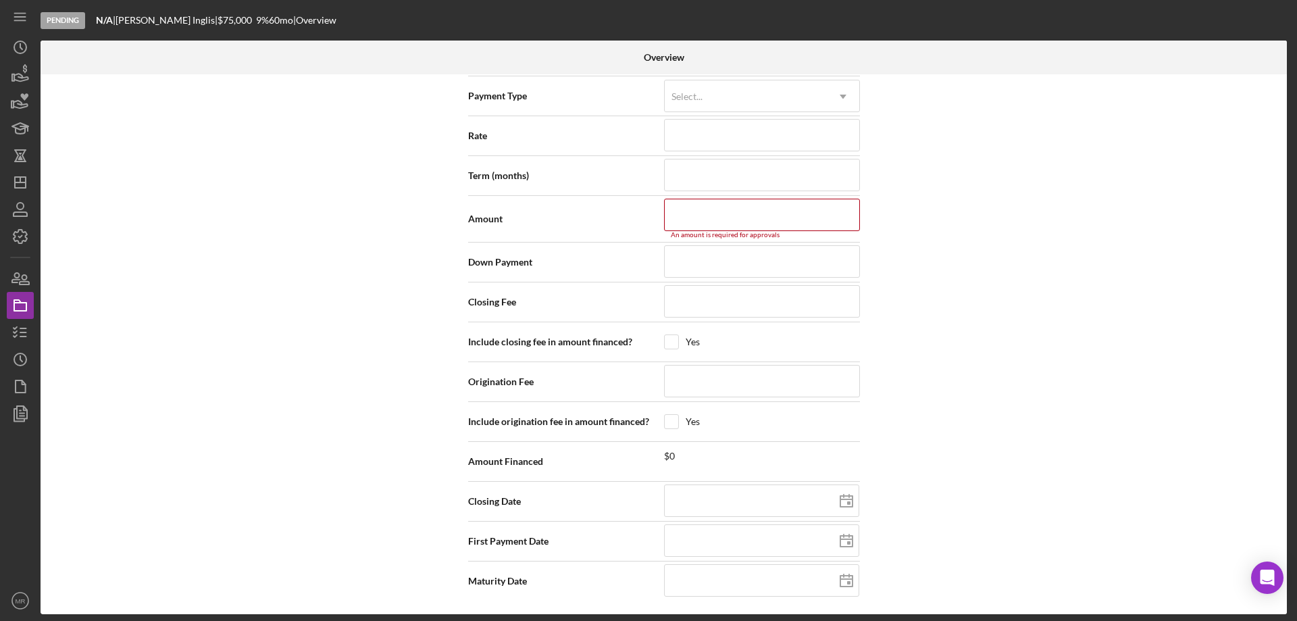
scroll to position [1601, 0]
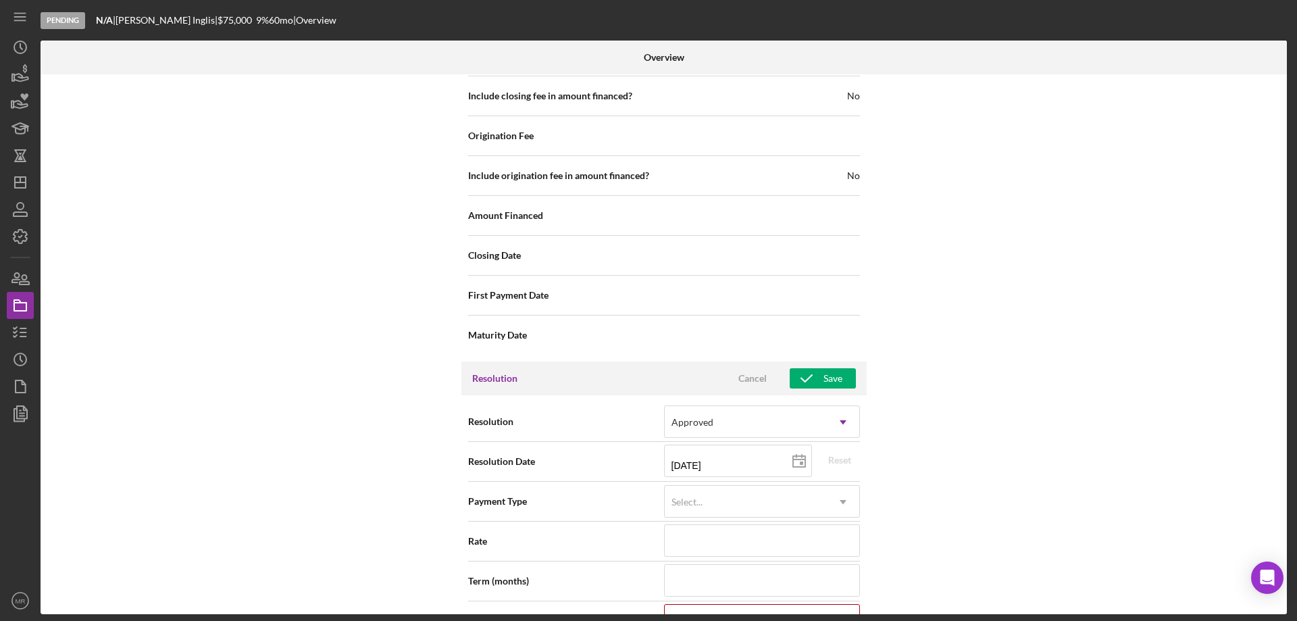
click at [755, 378] on div "Cancel" at bounding box center [753, 378] width 28 height 20
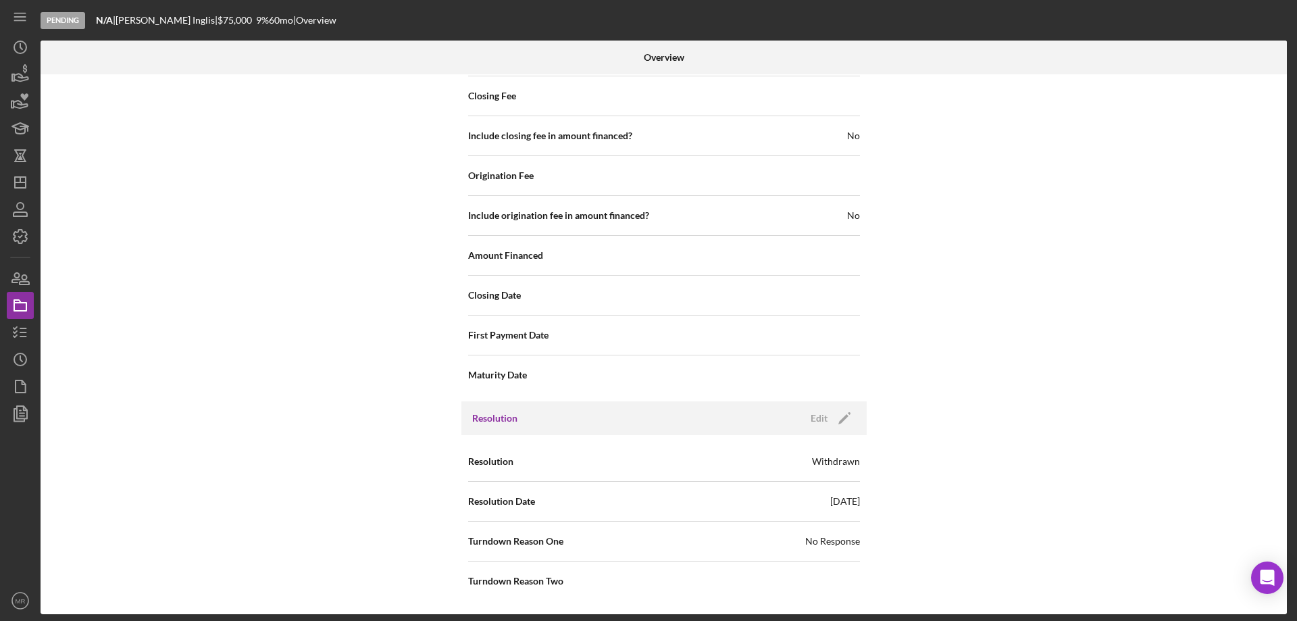
scroll to position [1561, 0]
click at [834, 416] on icon "Icon/Edit" at bounding box center [845, 418] width 34 height 34
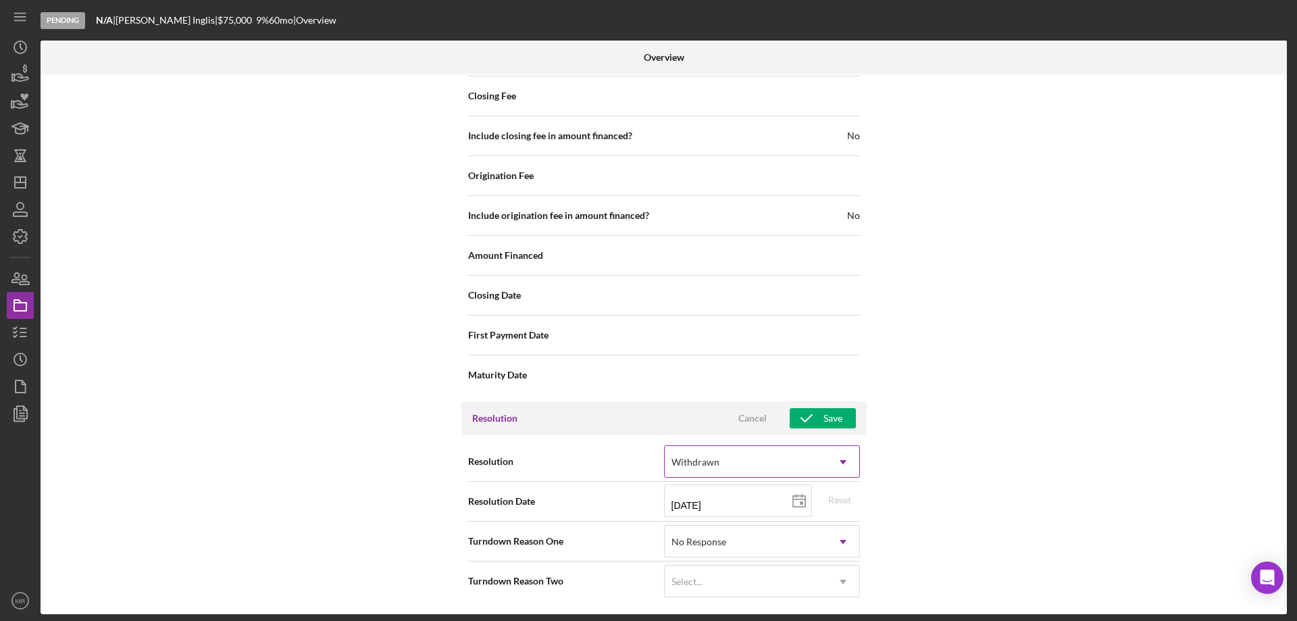
click at [785, 456] on div "Withdrawn" at bounding box center [746, 462] width 162 height 31
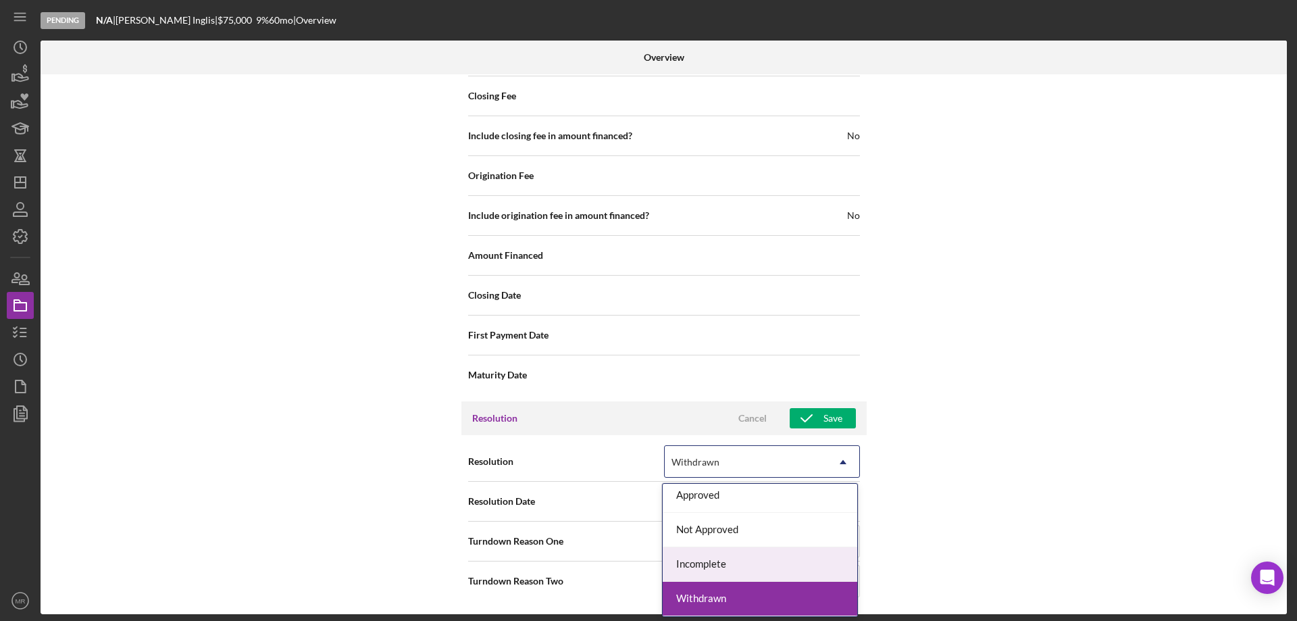
scroll to position [0, 0]
click at [731, 569] on div "Incomplete" at bounding box center [760, 570] width 195 height 34
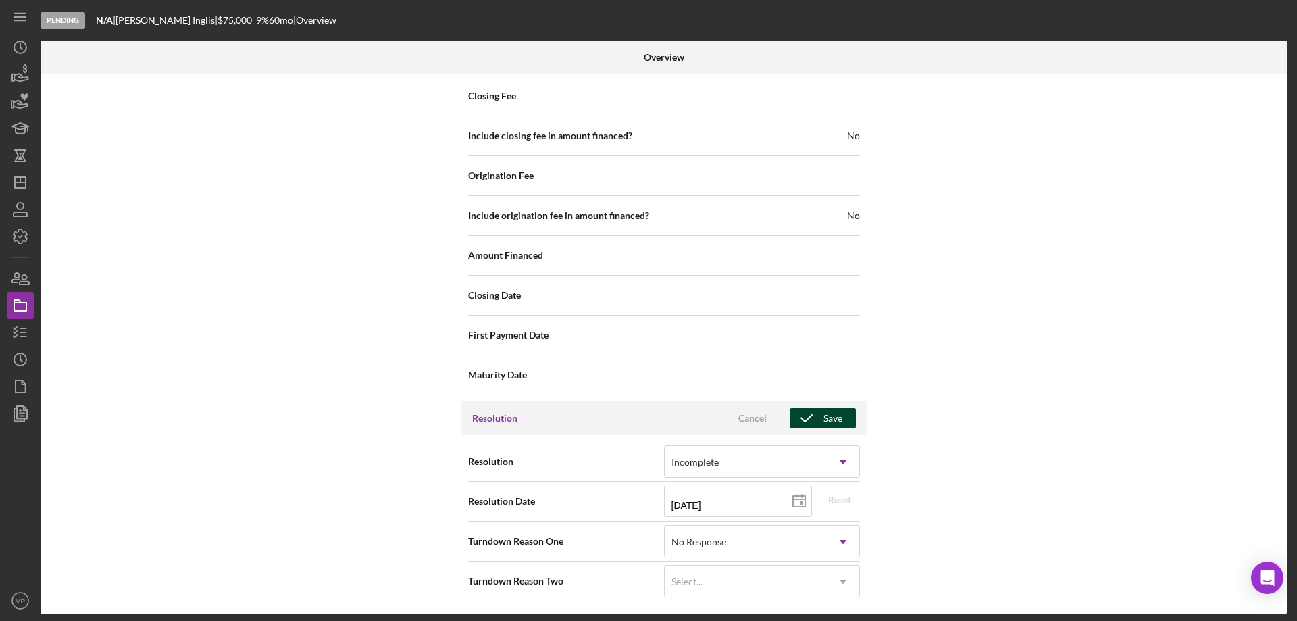
click at [828, 422] on div "Save" at bounding box center [833, 418] width 19 height 20
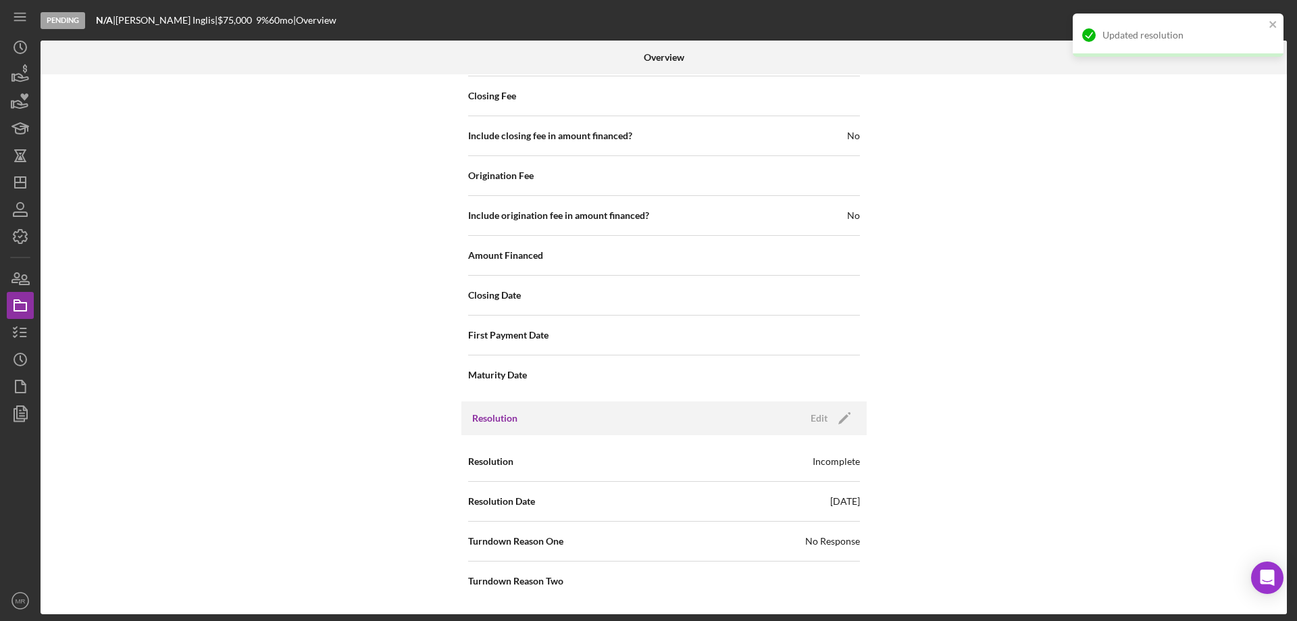
click at [239, 241] on div "Internal Workflow Stage Pending Icon/Dropdown Arrow Archive (can unarchive late…" at bounding box center [664, 344] width 1247 height 540
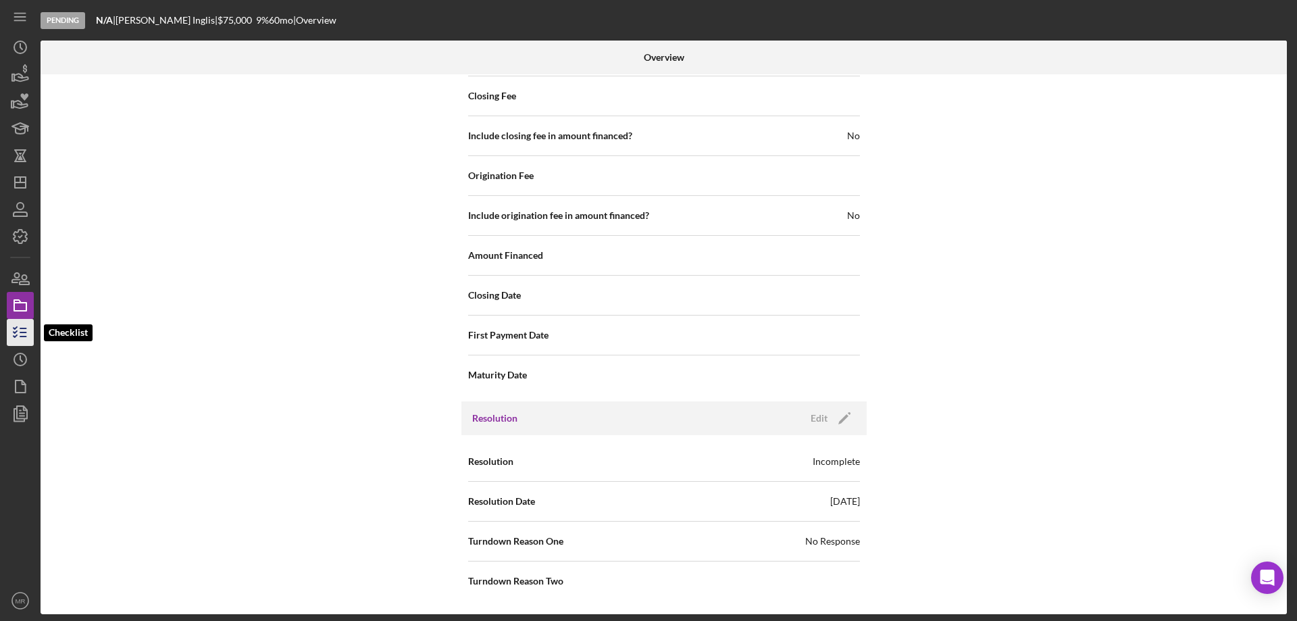
click at [17, 325] on icon "button" at bounding box center [20, 333] width 34 height 34
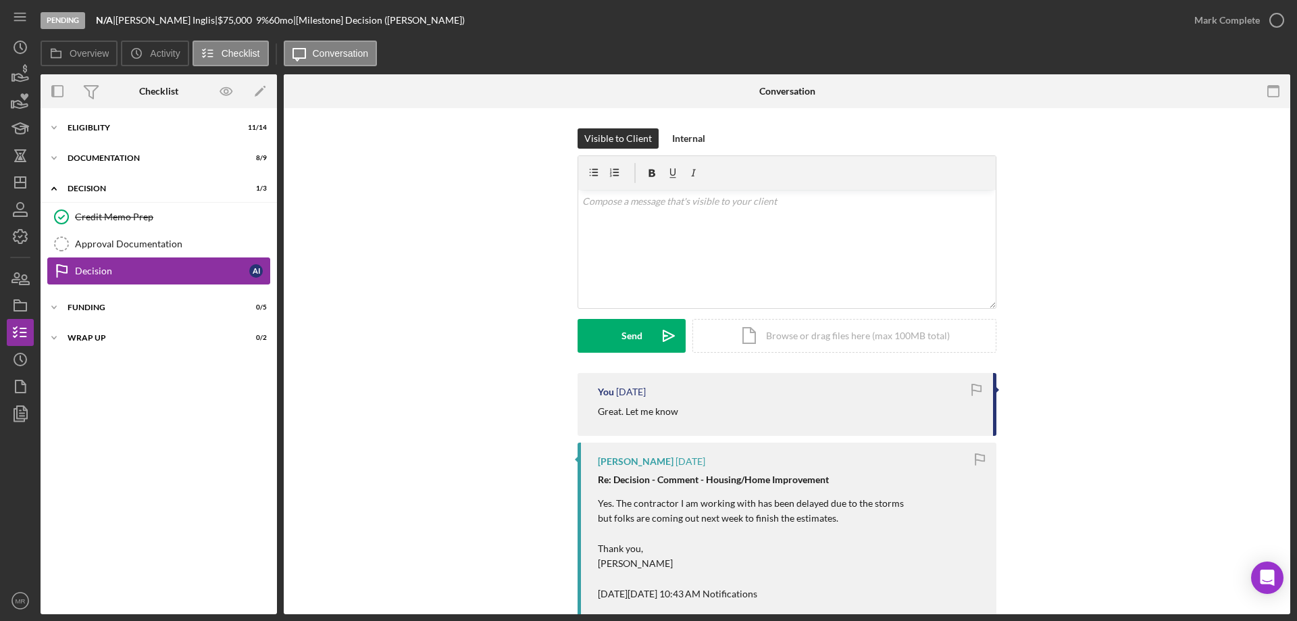
click at [99, 272] on div "Decision" at bounding box center [162, 271] width 174 height 11
click at [670, 225] on div "v Color teal Color pink Remove color Add row above Add row below Add column bef…" at bounding box center [787, 249] width 418 height 118
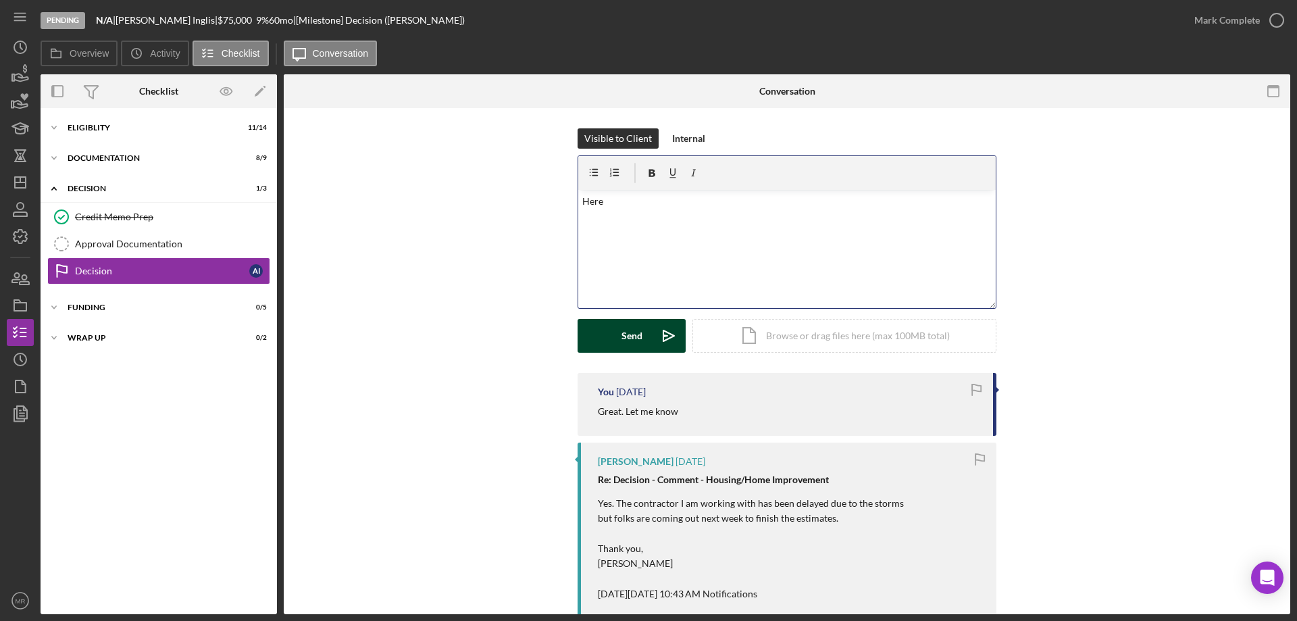
click at [632, 332] on div "Send" at bounding box center [632, 336] width 21 height 34
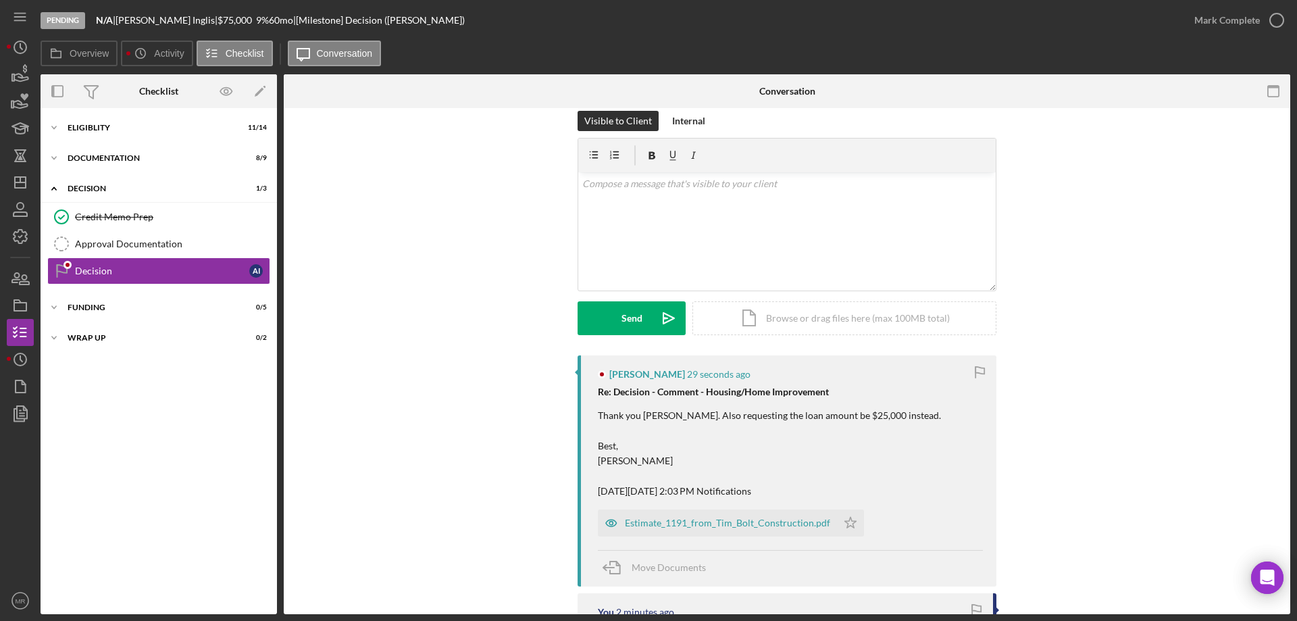
scroll to position [68, 0]
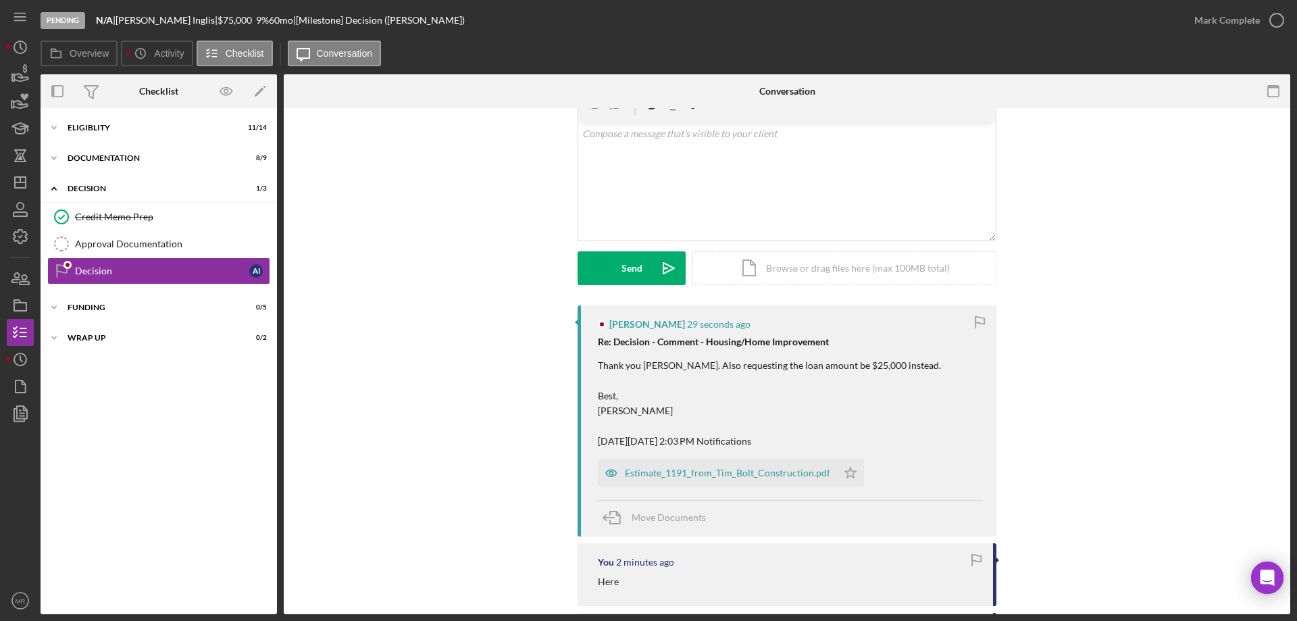
drag, startPoint x: 720, startPoint y: 472, endPoint x: 794, endPoint y: 471, distance: 74.3
click at [720, 472] on div "Estimate_1191_from_Tim_Bolt_Construction.pdf" at bounding box center [727, 473] width 205 height 11
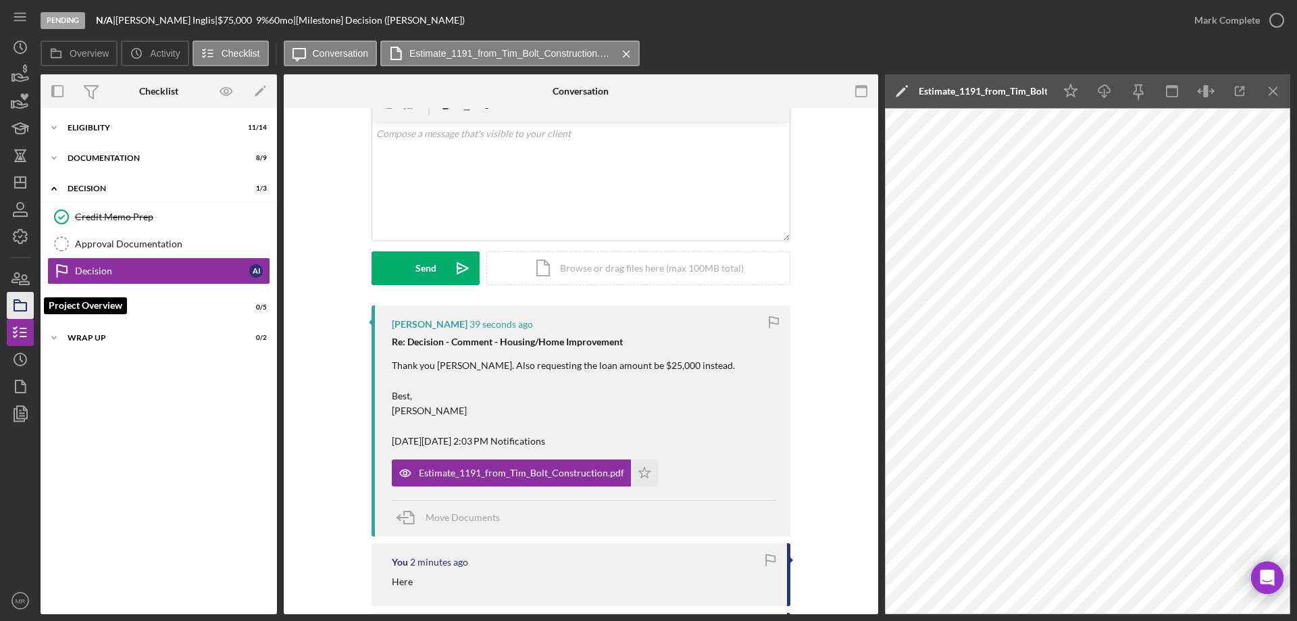
click at [13, 301] on icon "button" at bounding box center [20, 306] width 34 height 34
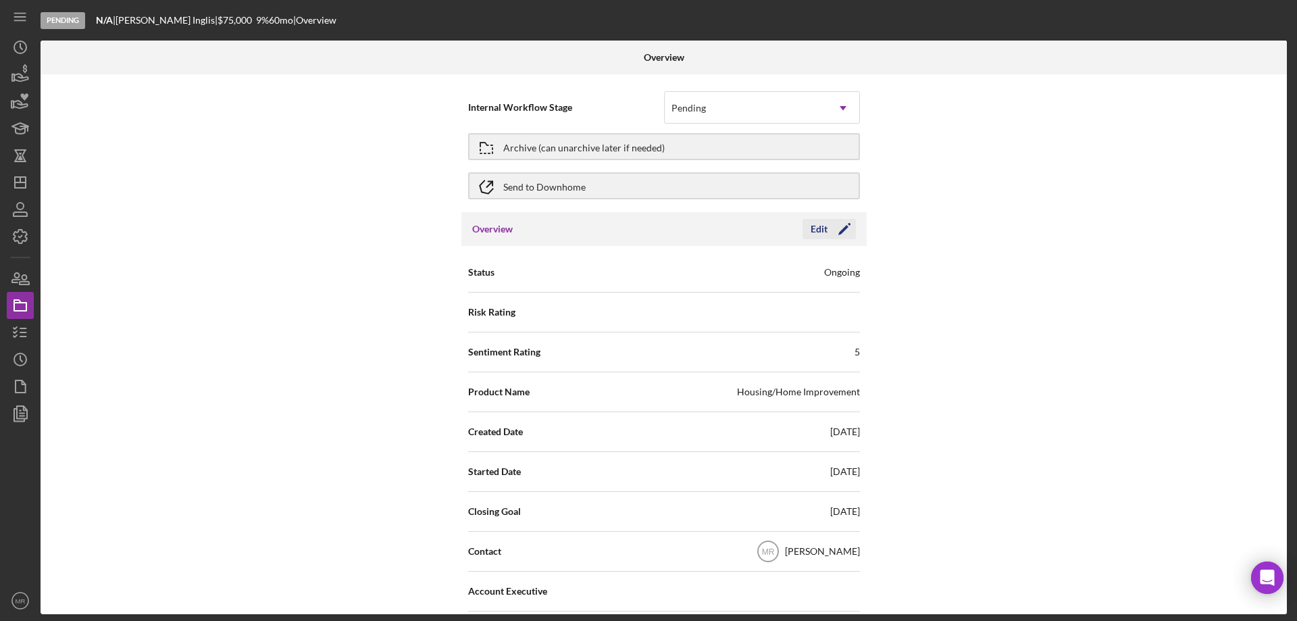
click at [839, 227] on icon "Icon/Edit" at bounding box center [845, 229] width 34 height 34
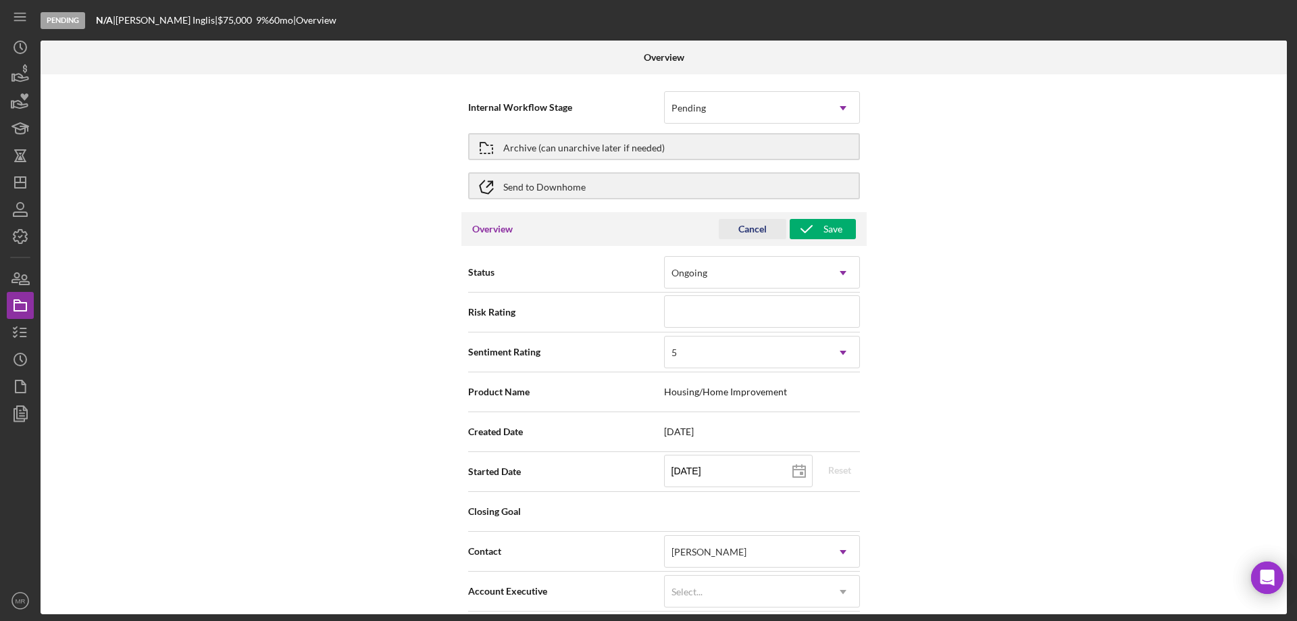
click at [753, 225] on div "Cancel" at bounding box center [753, 229] width 28 height 20
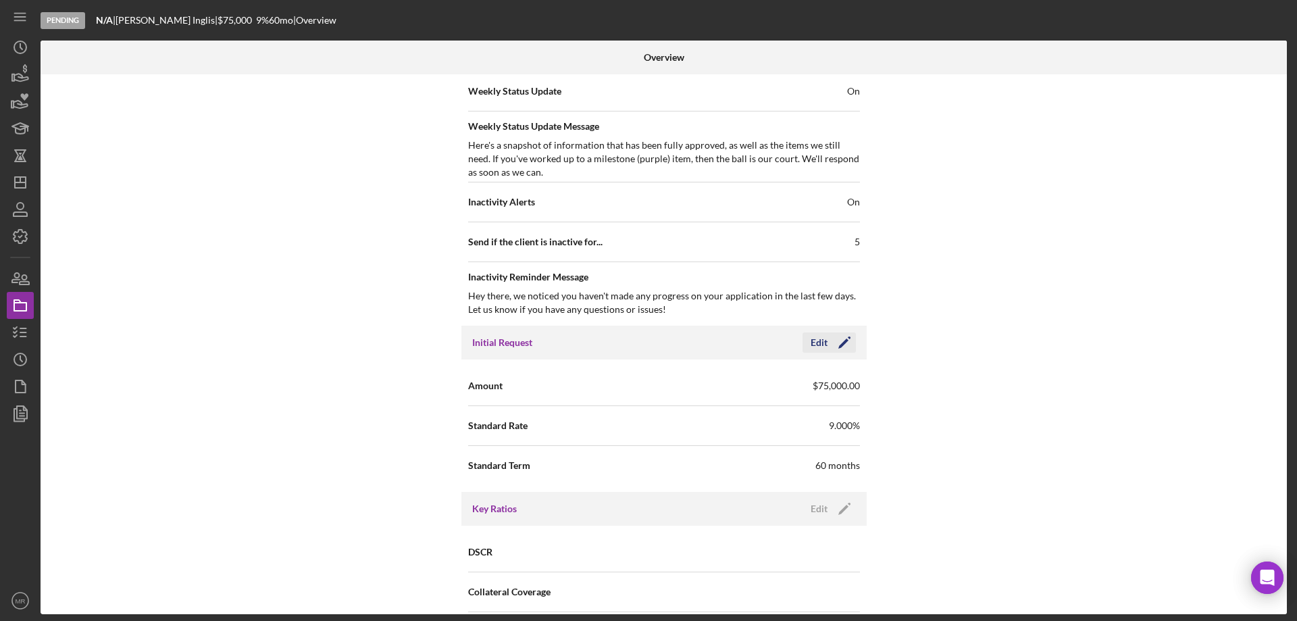
scroll to position [541, 0]
click at [818, 341] on div "Edit" at bounding box center [819, 342] width 17 height 20
click at [751, 388] on input "$75,000" at bounding box center [762, 384] width 196 height 32
click at [753, 338] on div "Cancel" at bounding box center [753, 342] width 28 height 20
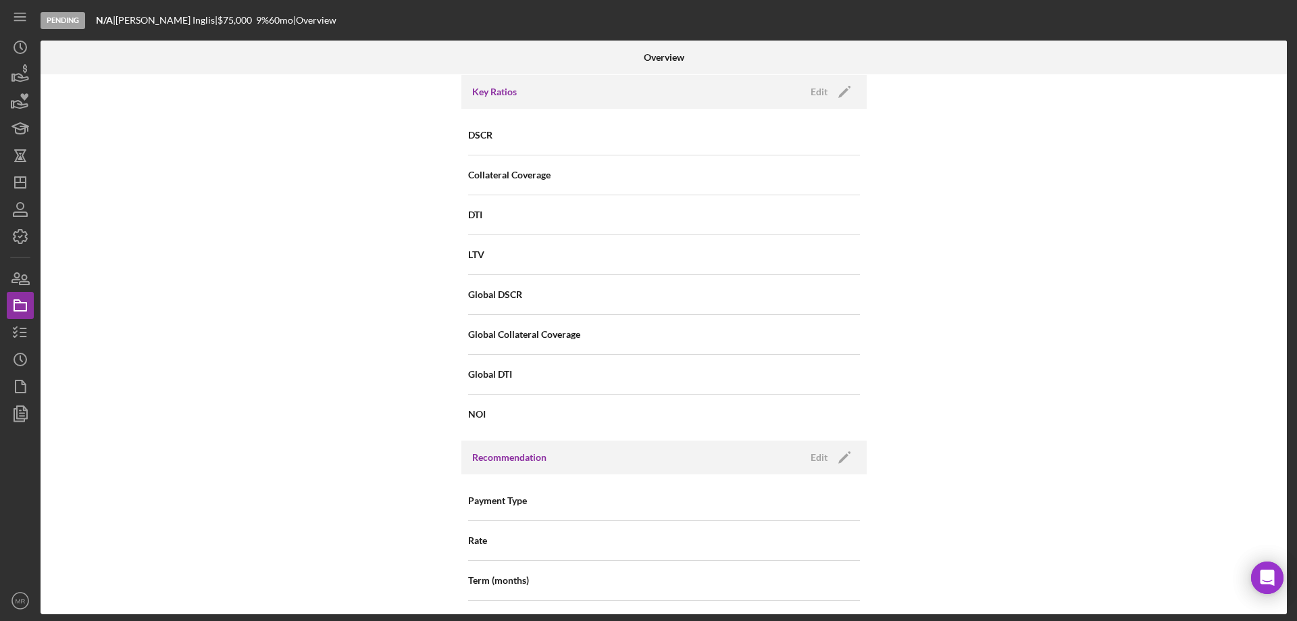
scroll to position [1149, 0]
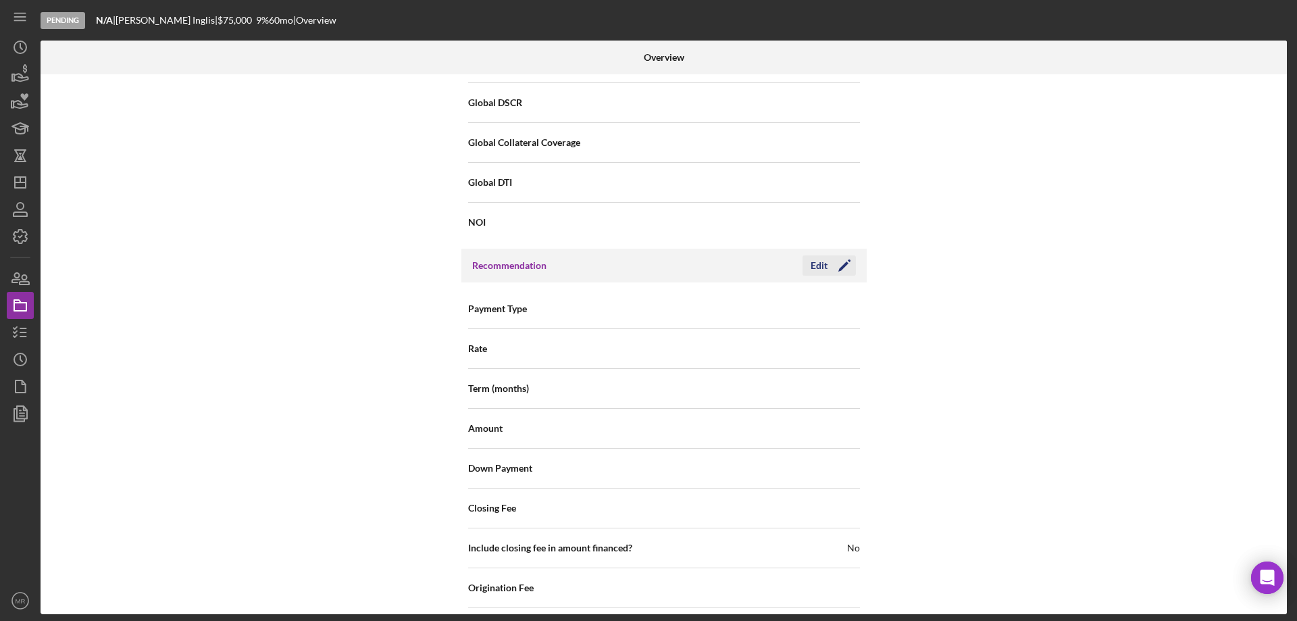
click at [828, 264] on icon "Icon/Edit" at bounding box center [845, 266] width 34 height 34
click at [774, 314] on div "Select..." at bounding box center [746, 309] width 162 height 31
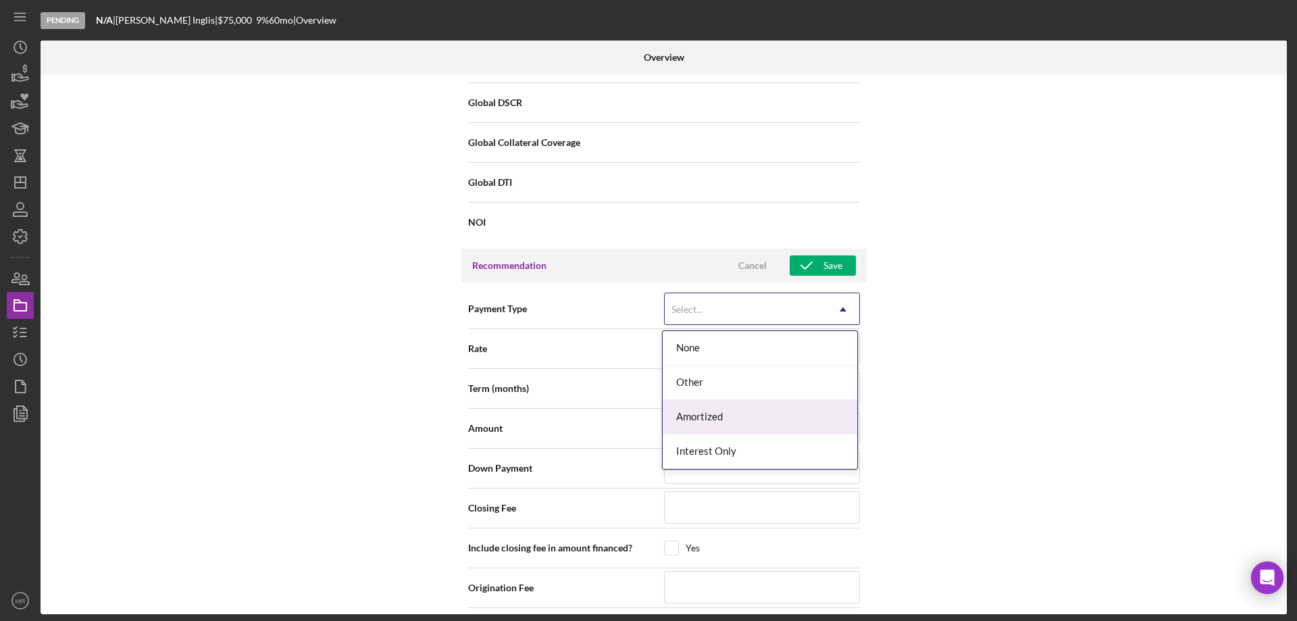
click at [770, 407] on div "Amortized" at bounding box center [760, 417] width 195 height 34
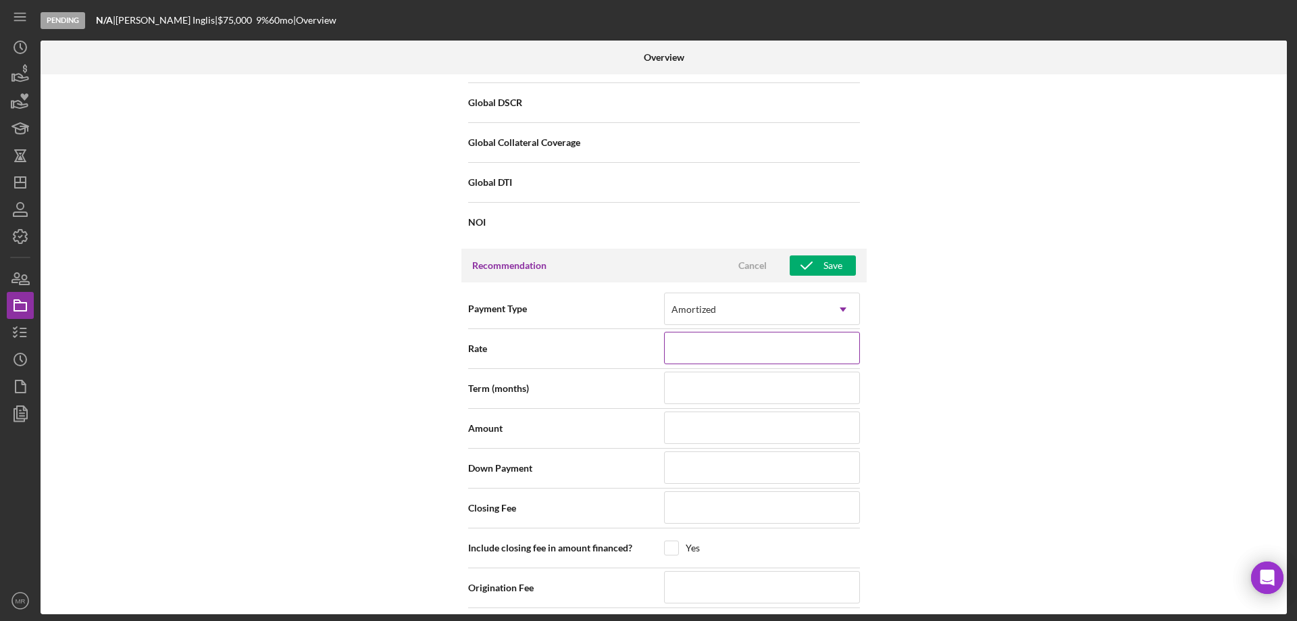
drag, startPoint x: 742, startPoint y: 350, endPoint x: 780, endPoint y: 350, distance: 38.5
click at [742, 350] on input at bounding box center [762, 348] width 196 height 32
click at [1034, 288] on div "Internal Workflow Stage Pending Icon/Dropdown Arrow Archive (can unarchive late…" at bounding box center [664, 344] width 1247 height 540
click at [757, 345] on input at bounding box center [762, 348] width 196 height 32
type input "7%"
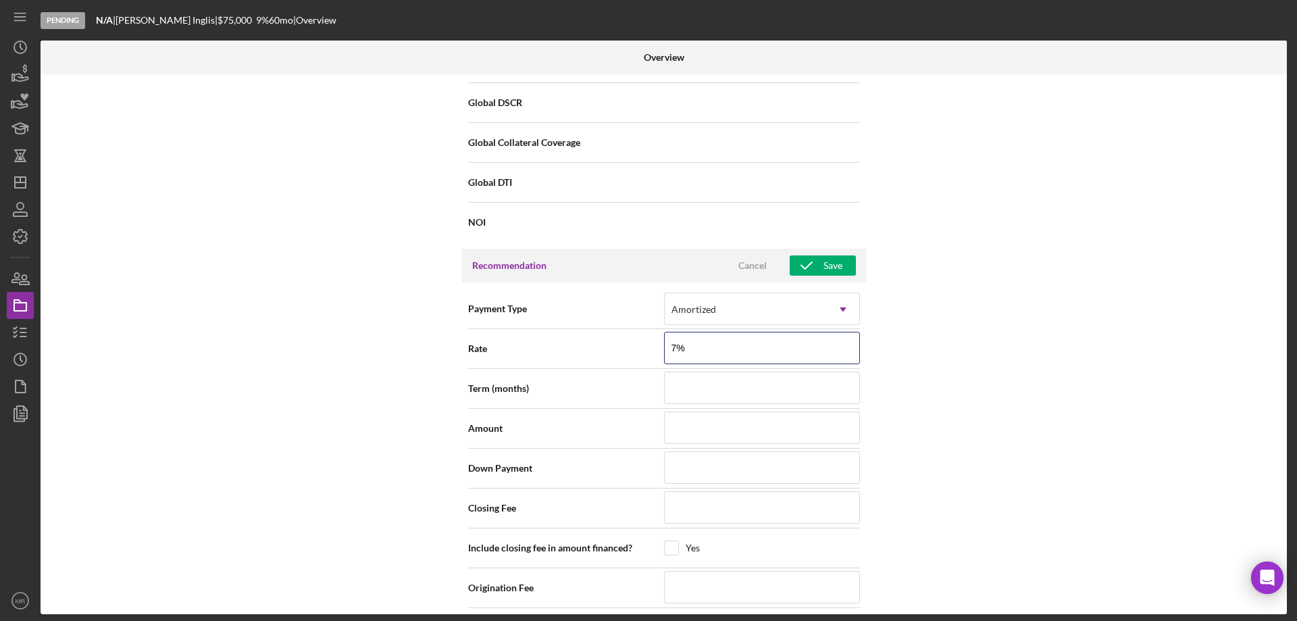
type input "7.%"
type input "7.5%"
type input "7.500%"
type input "9"
type input "901"
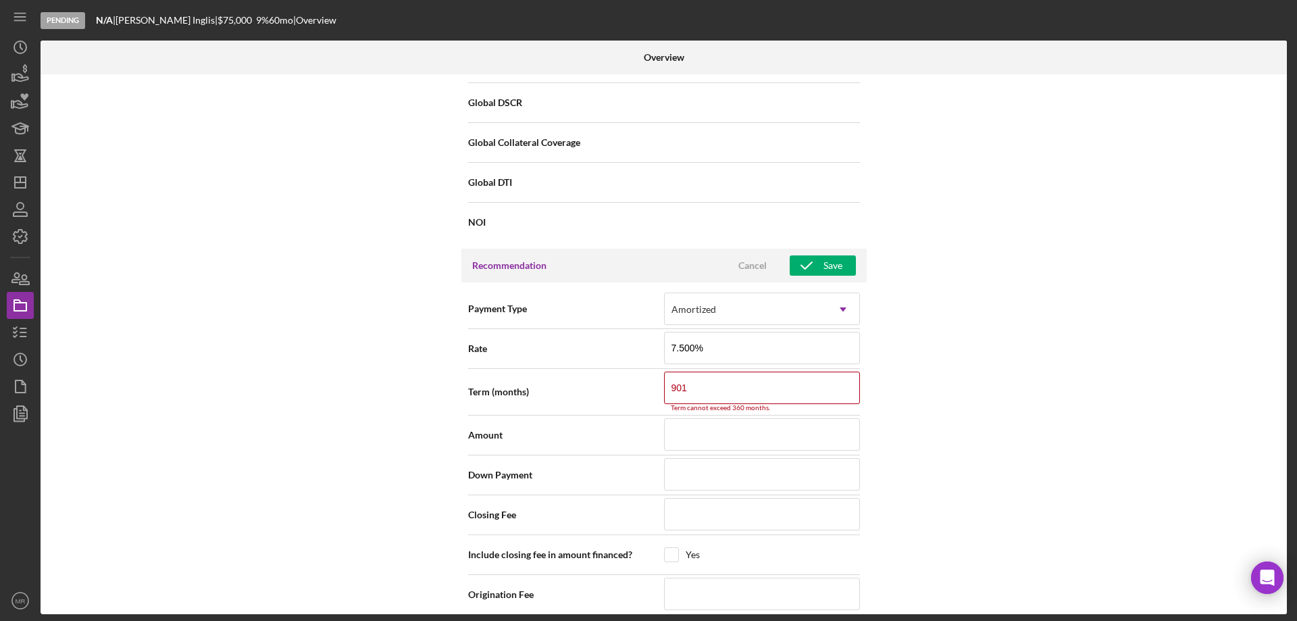
type input "901"
type input "9"
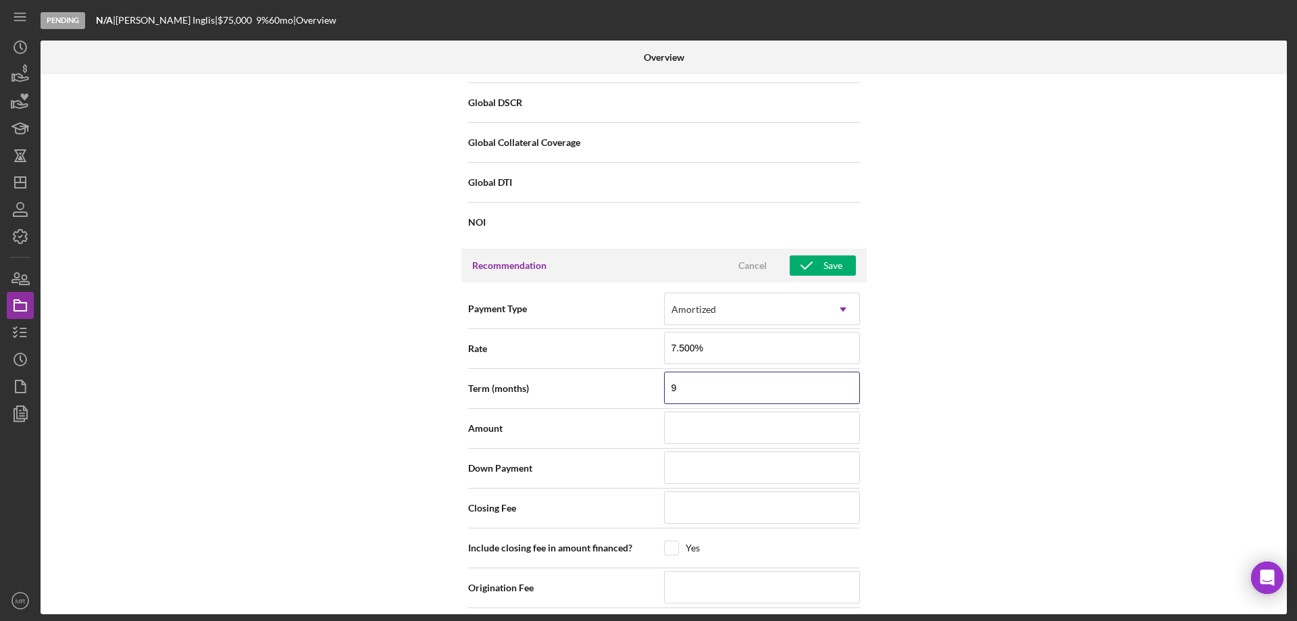
type input "91"
type input "9"
type input "6"
type input "60"
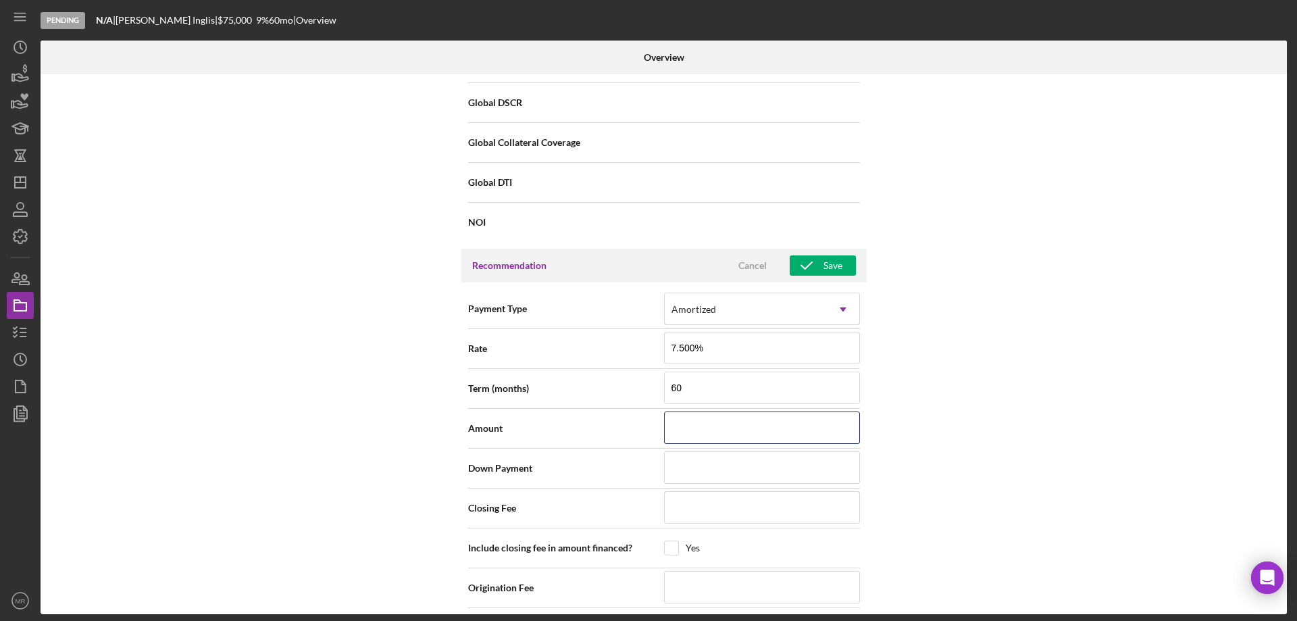
type input "$2"
type input "$25"
type input "$250"
type input "$2,500"
type input "$25,000"
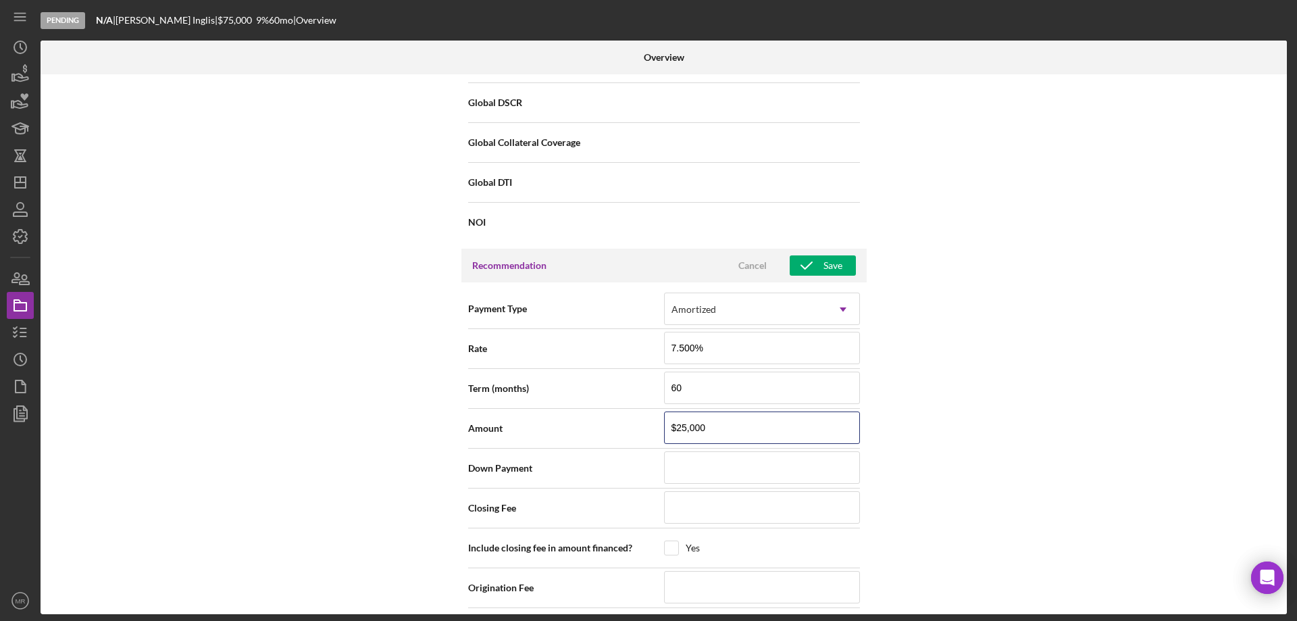
type input "$25,000"
type input "$1"
type input "$10"
type input "$0"
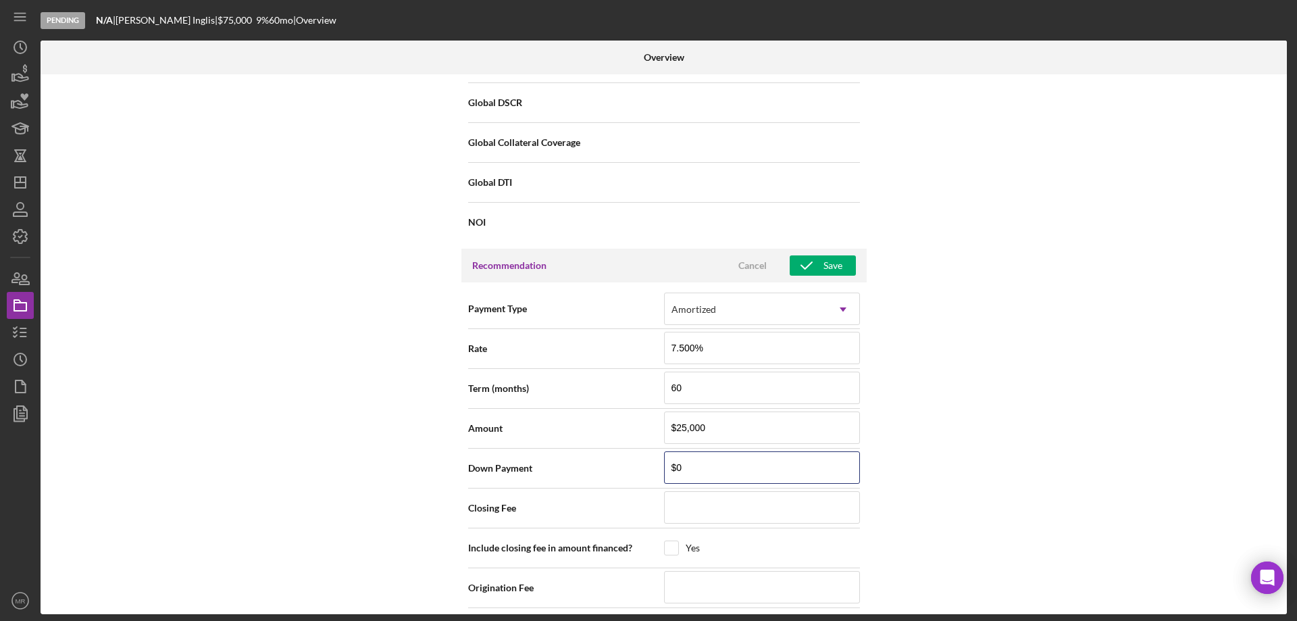
type input "$0"
type input "$2"
type input "$25"
type input "$250"
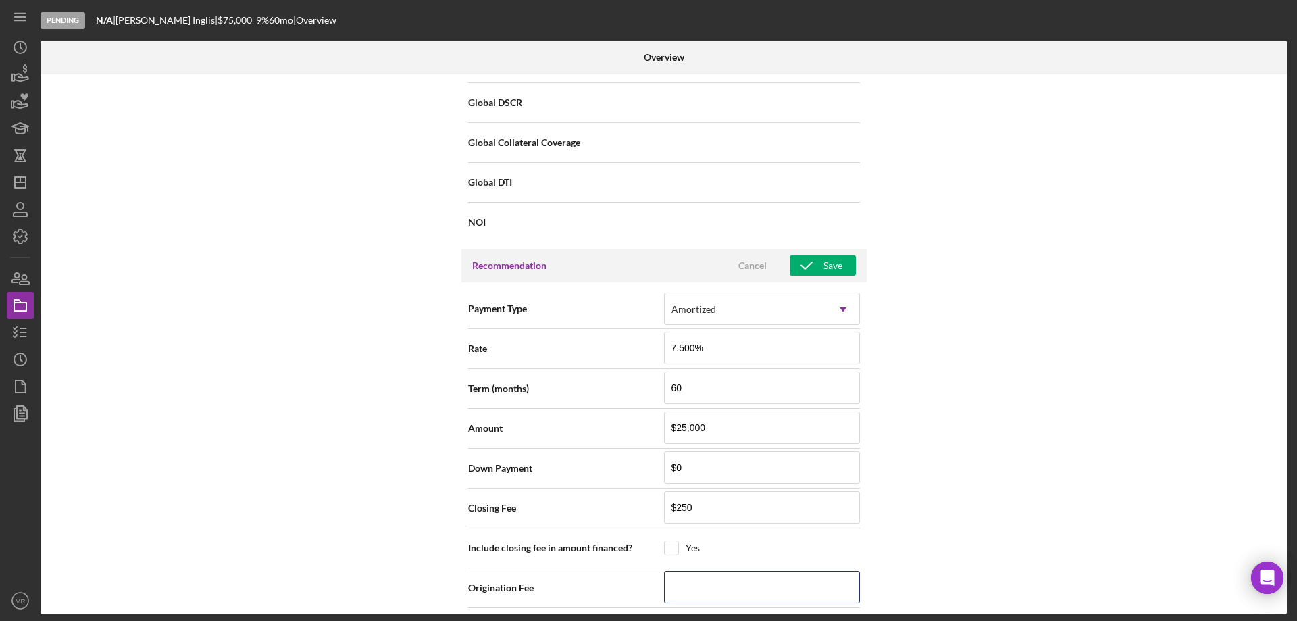
type input "$0"
type input "$01"
type input "$0"
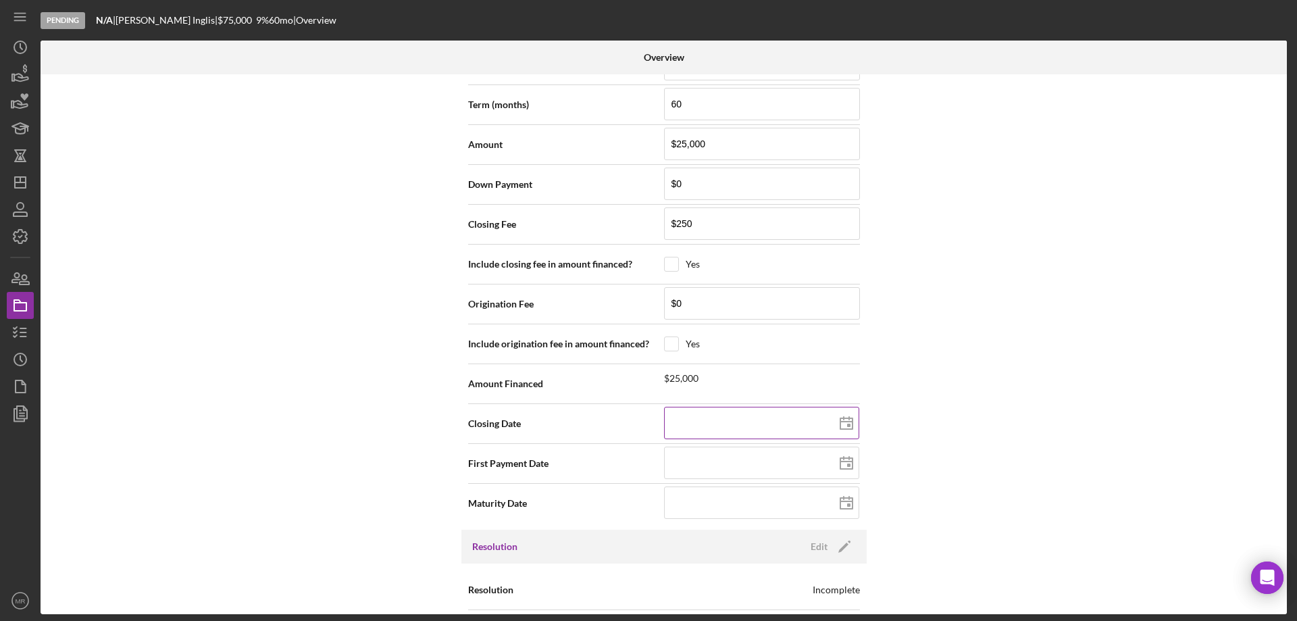
click at [847, 427] on icon at bounding box center [847, 424] width 34 height 34
type input "[DATE]"
click at [849, 464] on icon at bounding box center [847, 464] width 34 height 34
click at [844, 498] on polygon at bounding box center [847, 503] width 12 height 11
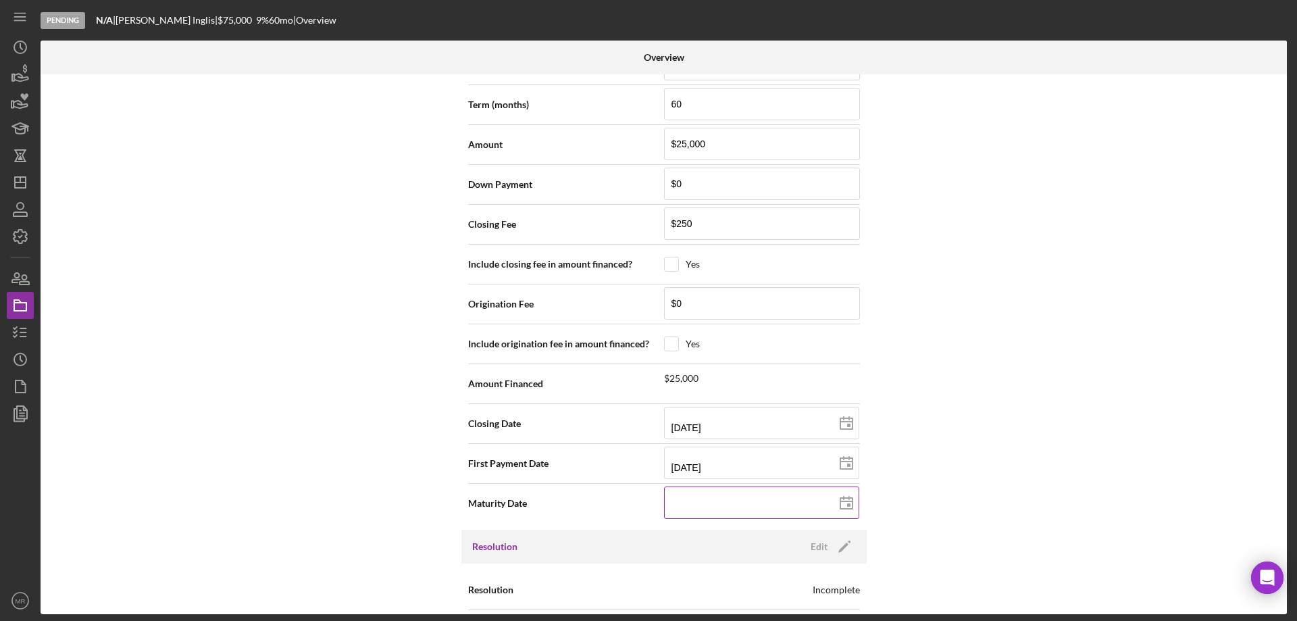
click at [844, 501] on line at bounding box center [847, 501] width 12 height 0
click at [743, 495] on div at bounding box center [762, 503] width 196 height 34
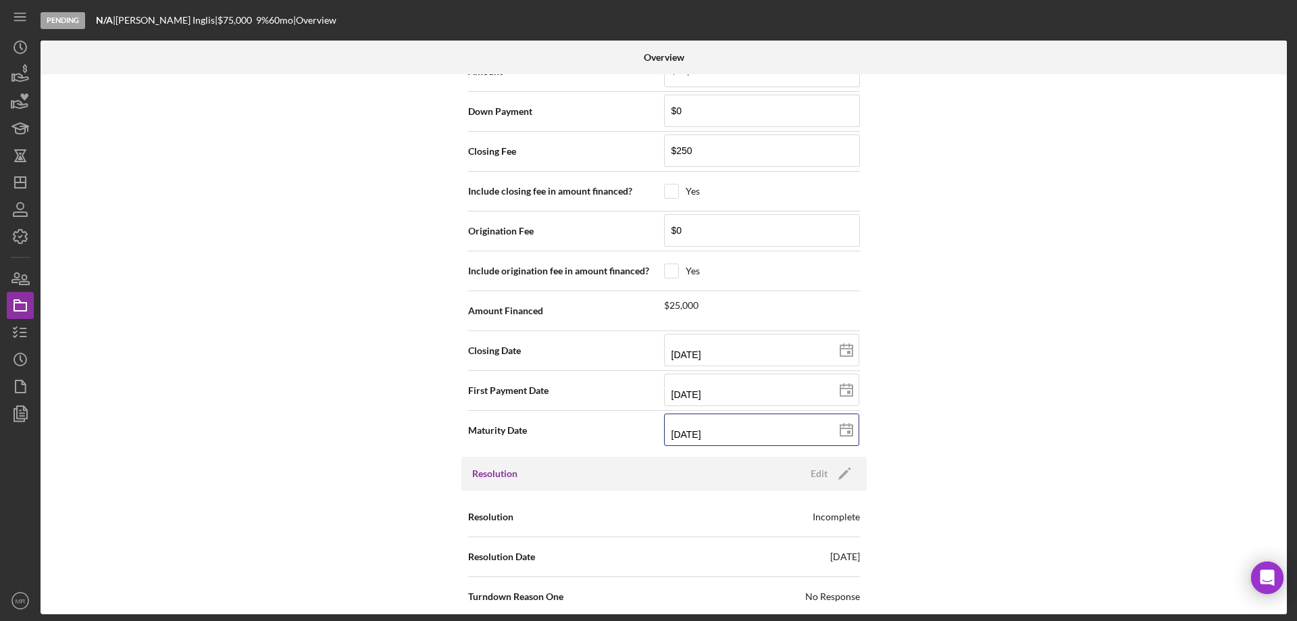
scroll to position [1561, 0]
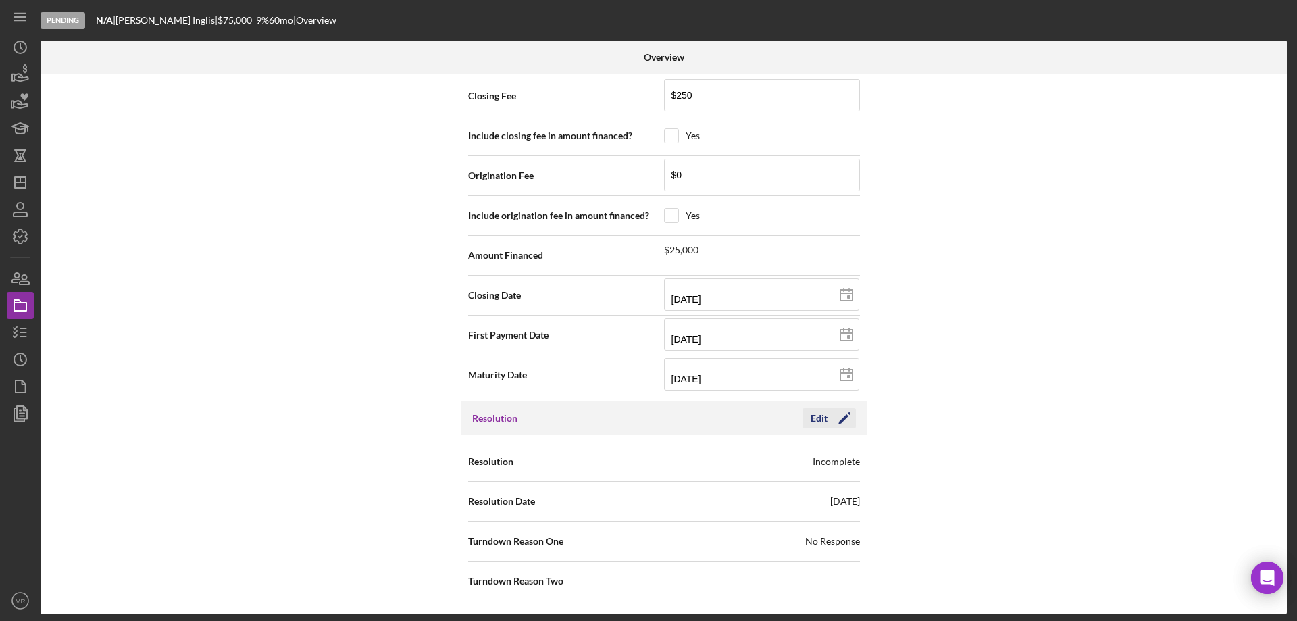
click at [816, 420] on div "Edit" at bounding box center [819, 418] width 17 height 20
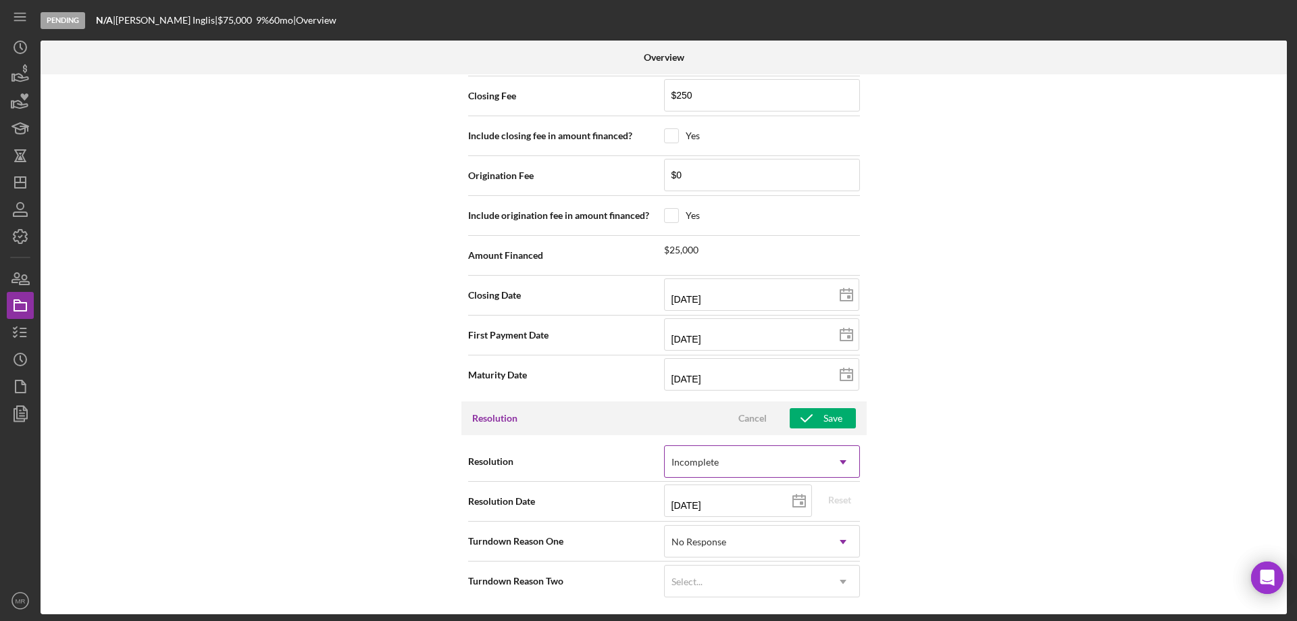
click at [744, 456] on div "Incomplete" at bounding box center [746, 462] width 162 height 31
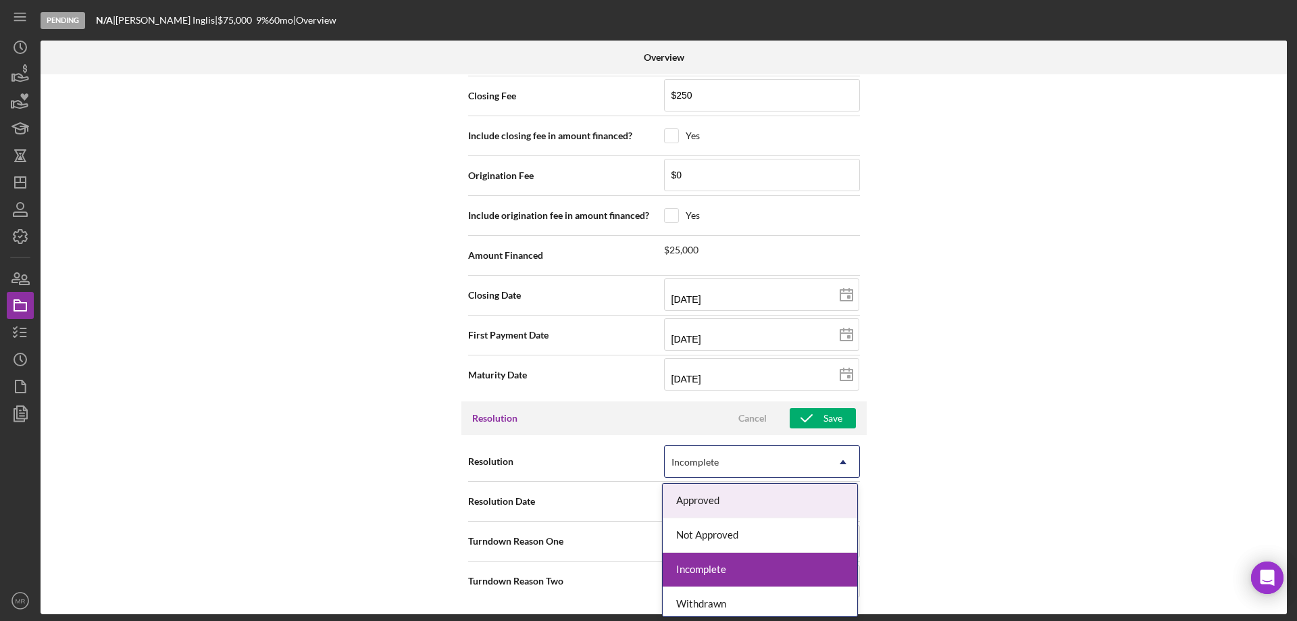
click at [735, 501] on div "Approved" at bounding box center [760, 501] width 195 height 34
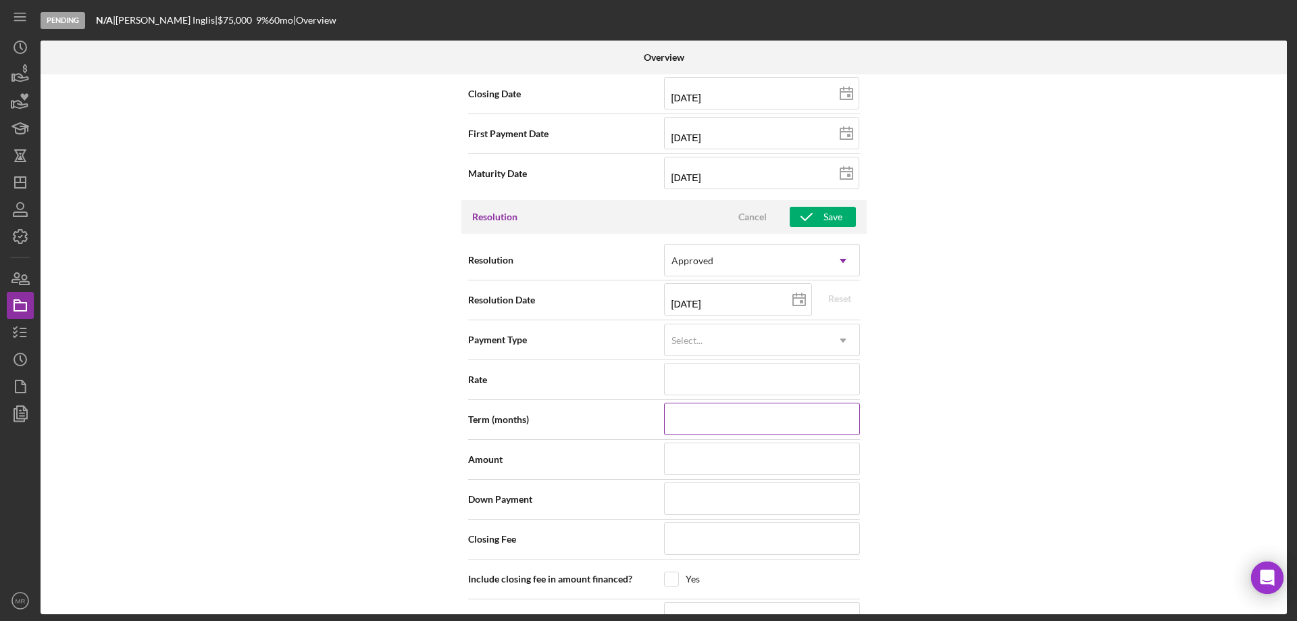
scroll to position [1764, 0]
click at [770, 338] on div "Select..." at bounding box center [746, 339] width 162 height 31
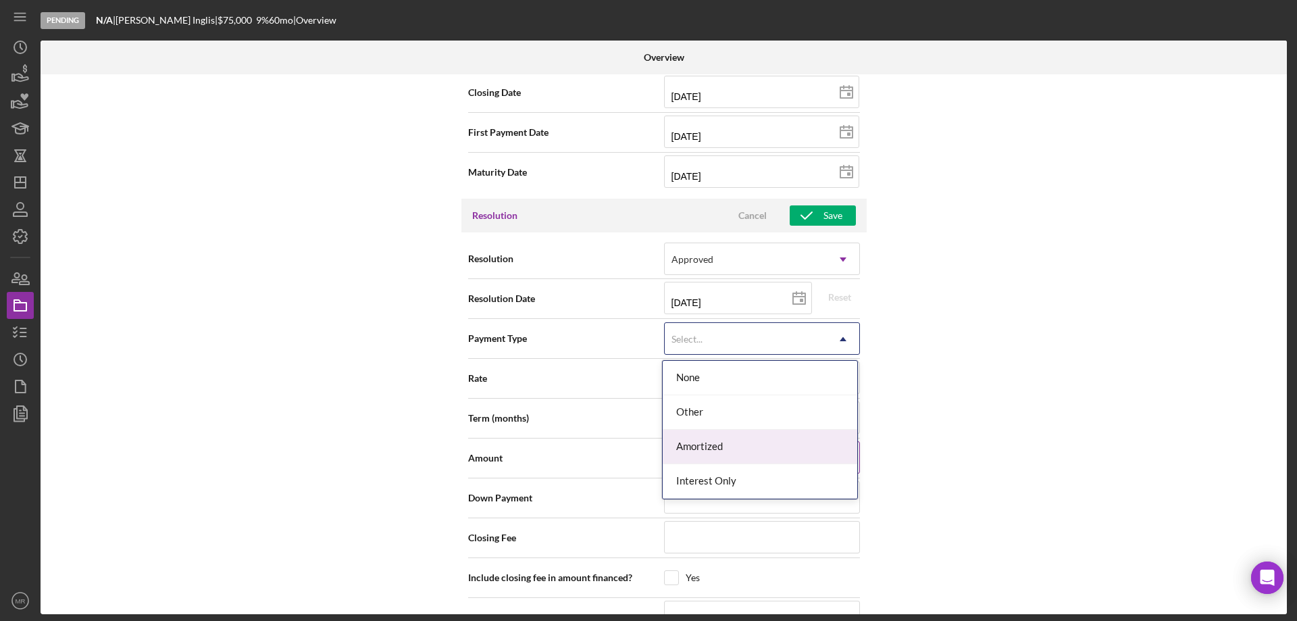
drag, startPoint x: 757, startPoint y: 449, endPoint x: 780, endPoint y: 455, distance: 23.6
click at [758, 447] on div "Amortized" at bounding box center [760, 447] width 195 height 34
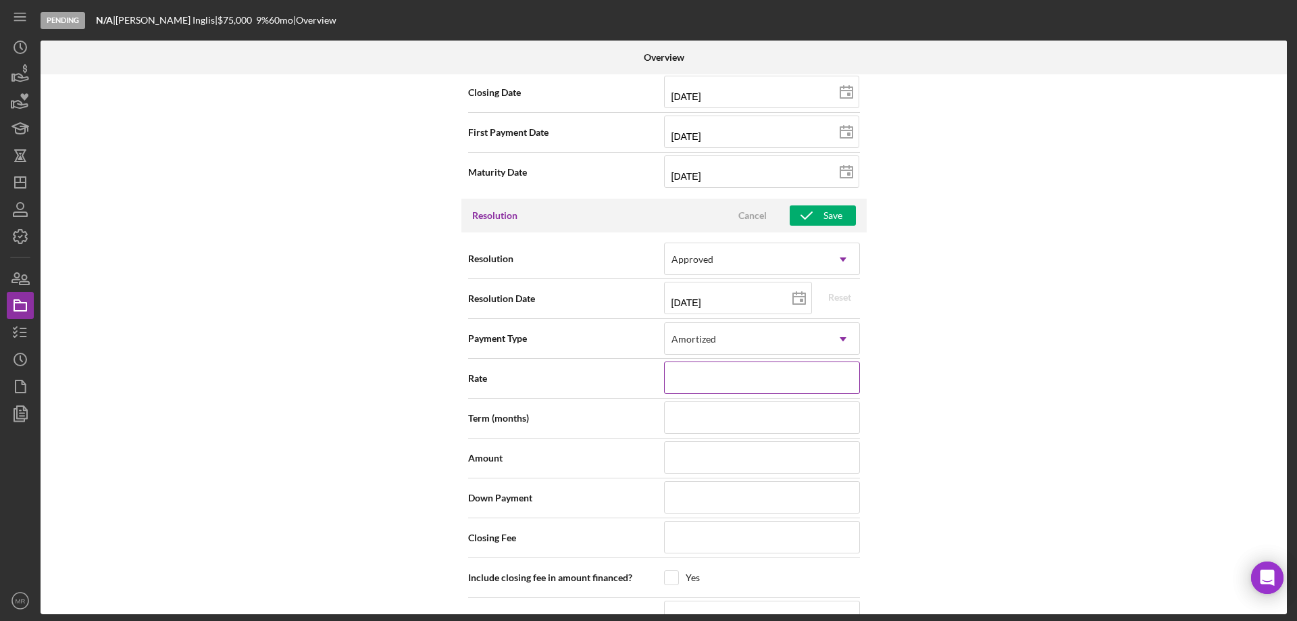
click at [767, 374] on input at bounding box center [762, 377] width 196 height 32
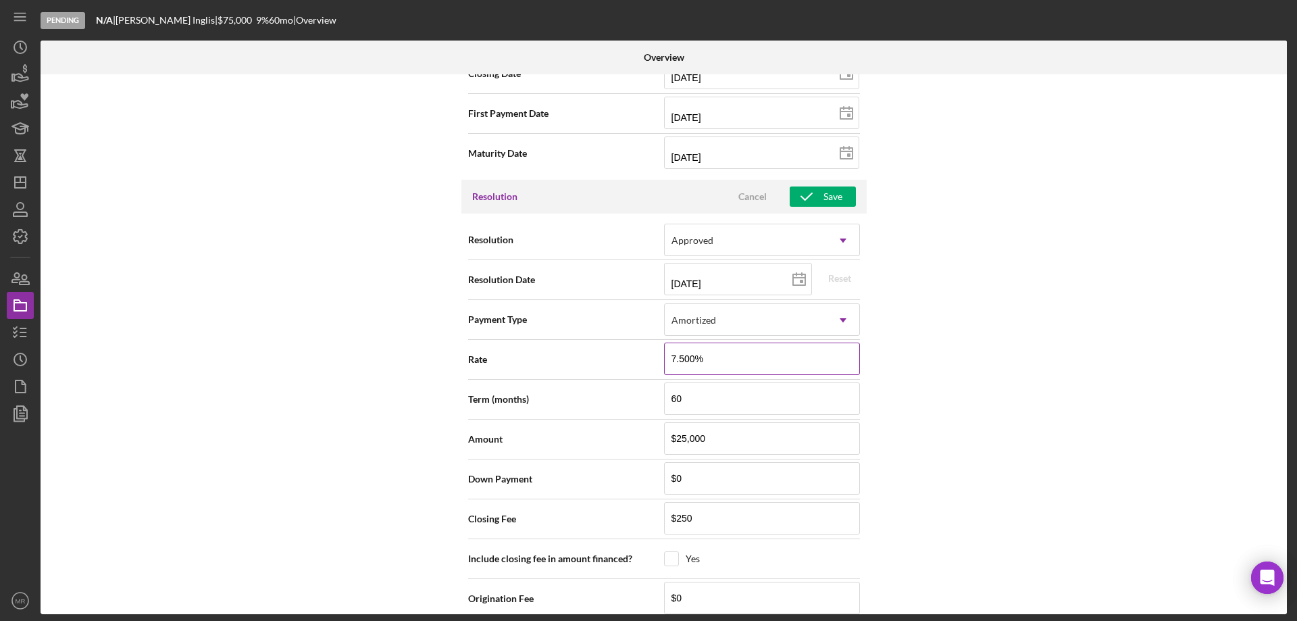
scroll to position [1999, 0]
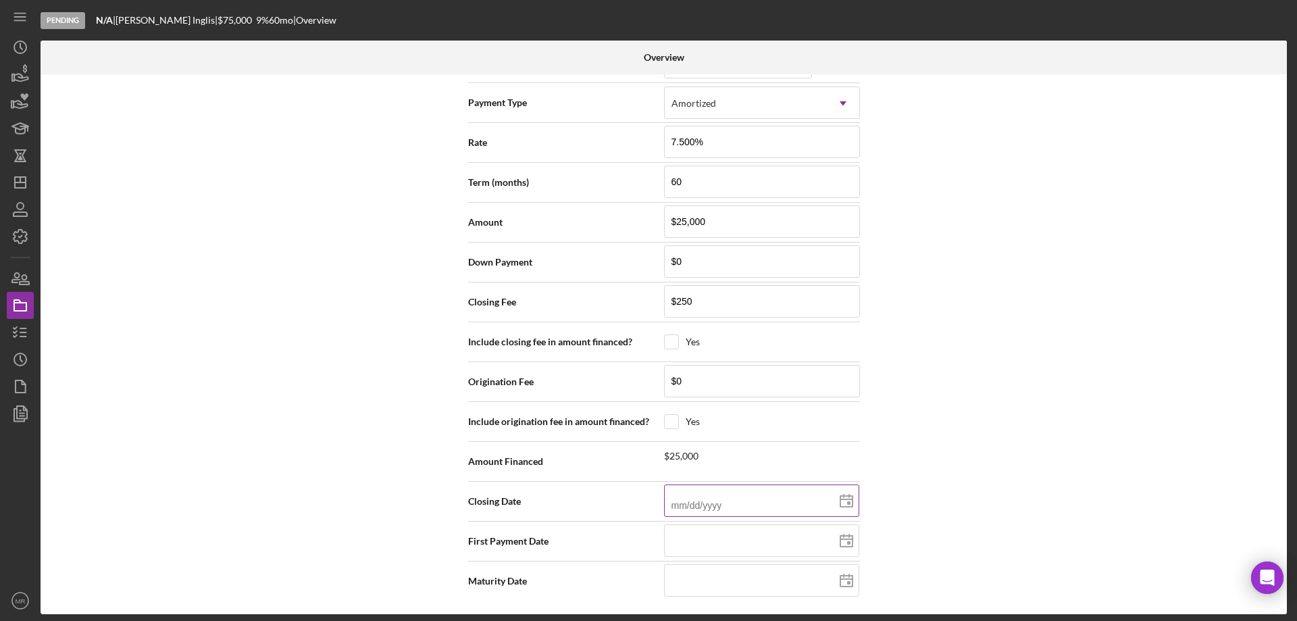
click at [850, 503] on polygon at bounding box center [847, 501] width 12 height 11
click at [849, 539] on line at bounding box center [847, 539] width 12 height 0
click at [847, 579] on line at bounding box center [847, 579] width 12 height 0
click at [802, 568] on div at bounding box center [762, 581] width 196 height 34
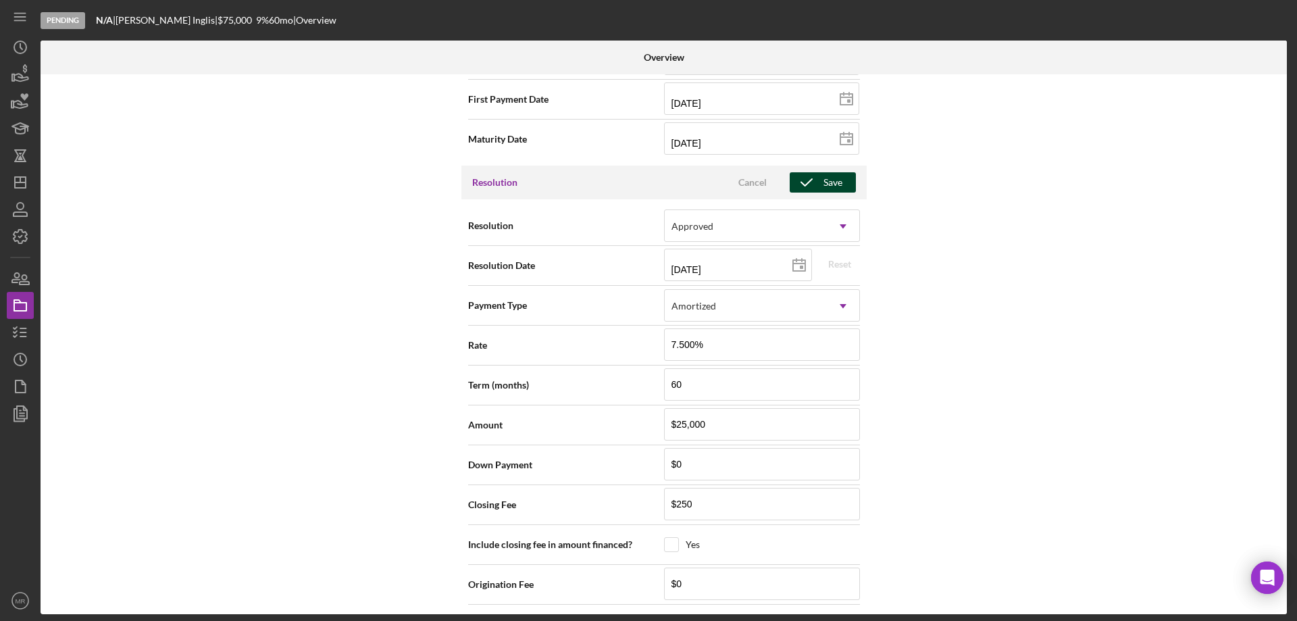
click at [814, 178] on icon "button" at bounding box center [807, 183] width 34 height 34
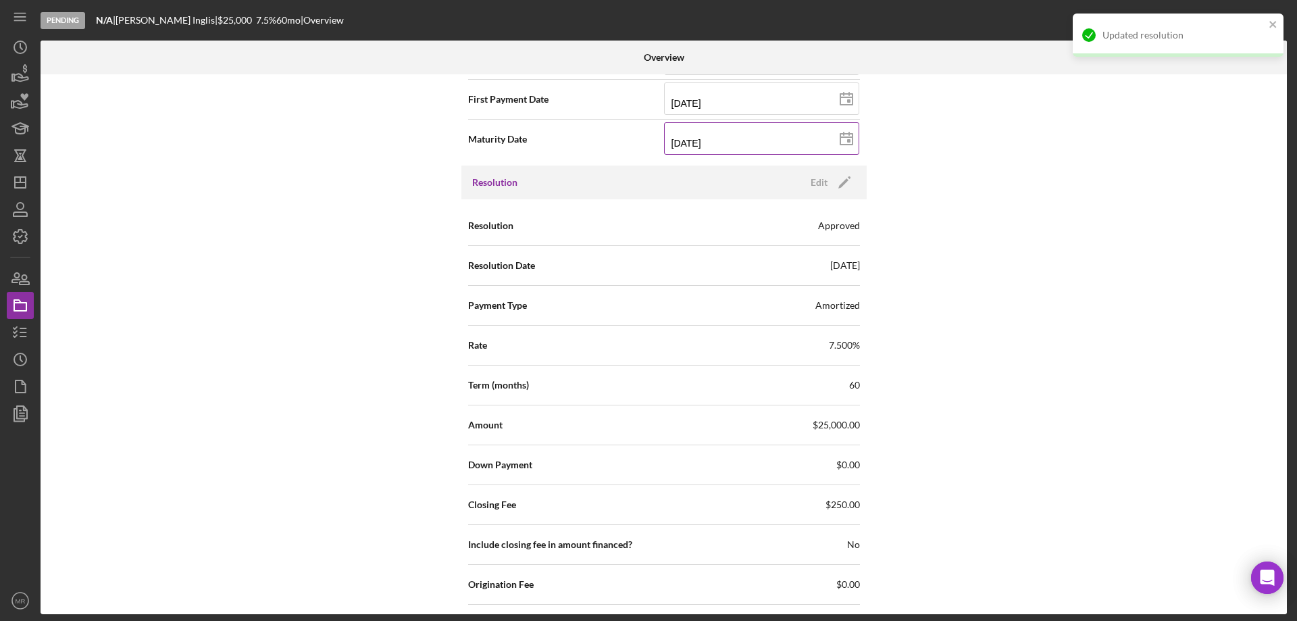
click at [840, 136] on icon at bounding box center [847, 139] width 34 height 34
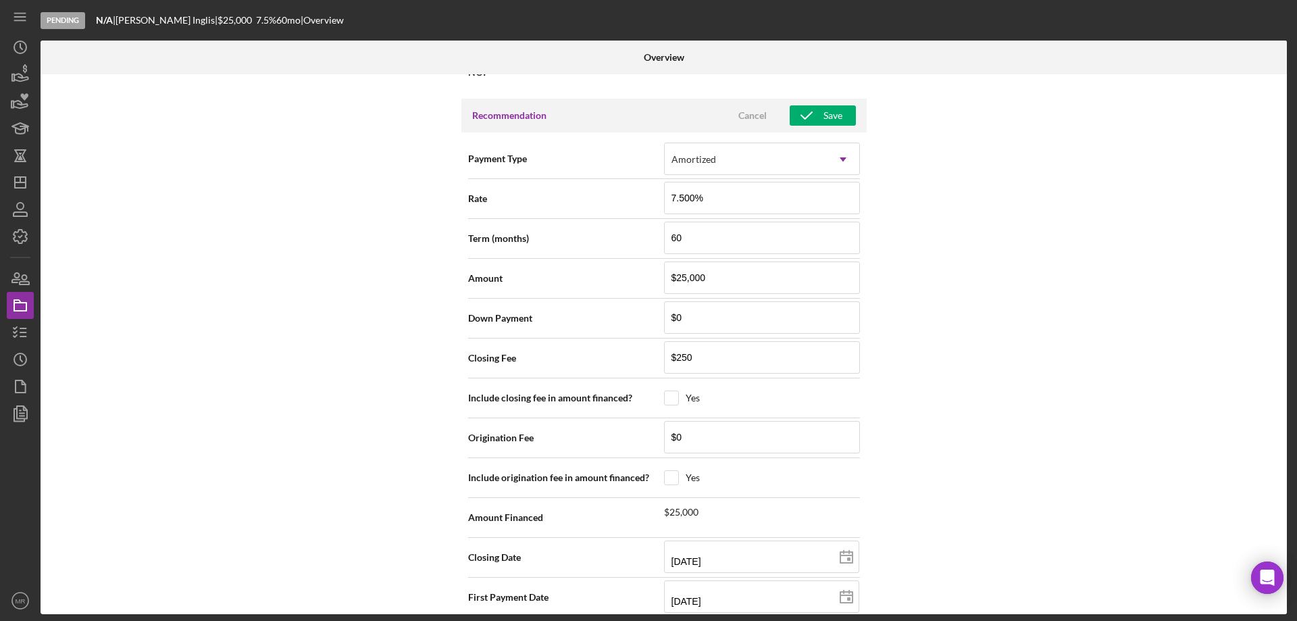
scroll to position [1053, 0]
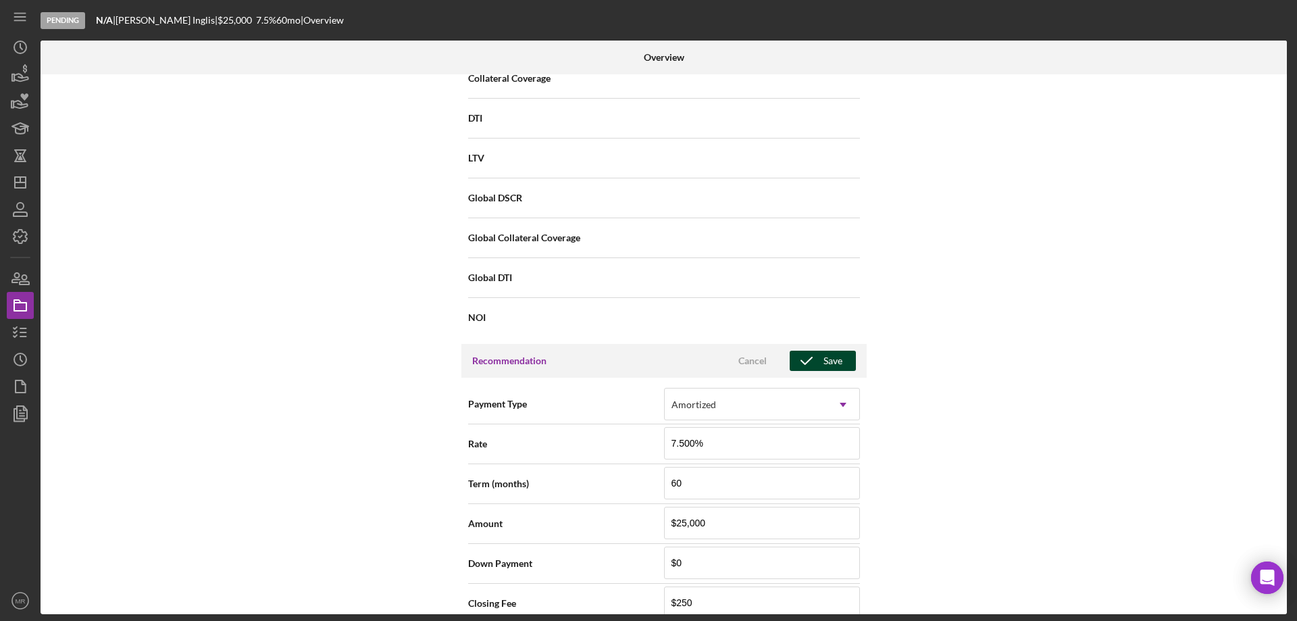
click at [824, 359] on div "Save" at bounding box center [833, 361] width 19 height 20
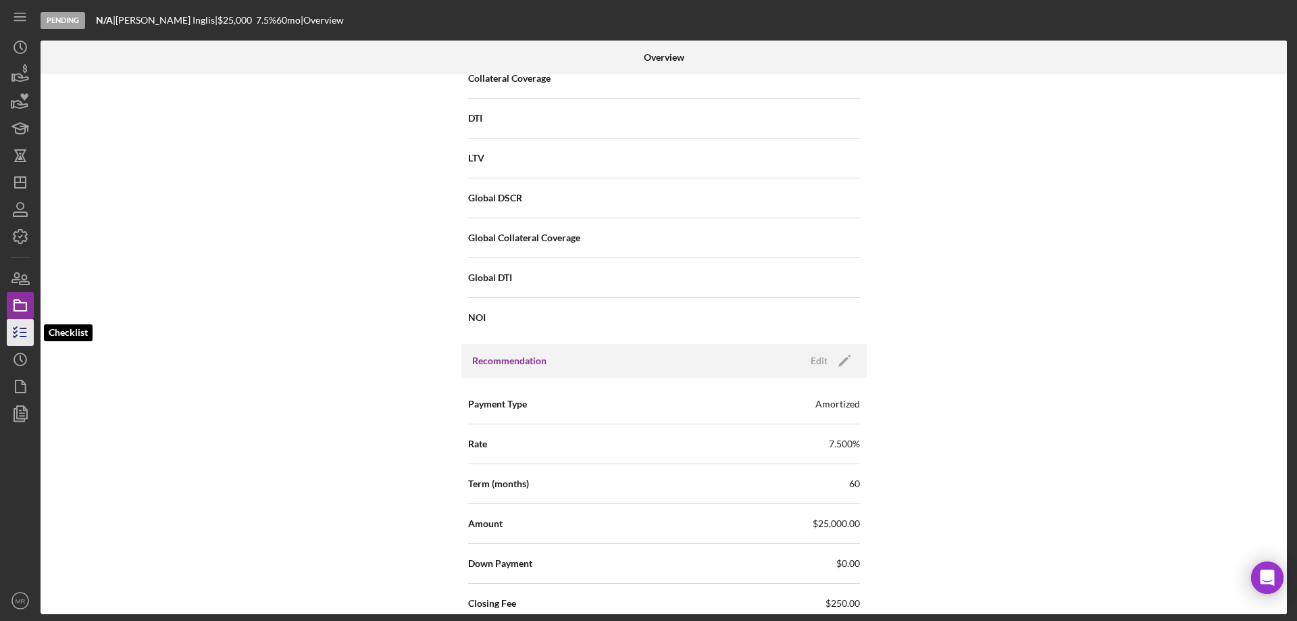
click at [18, 334] on icon "button" at bounding box center [20, 333] width 34 height 34
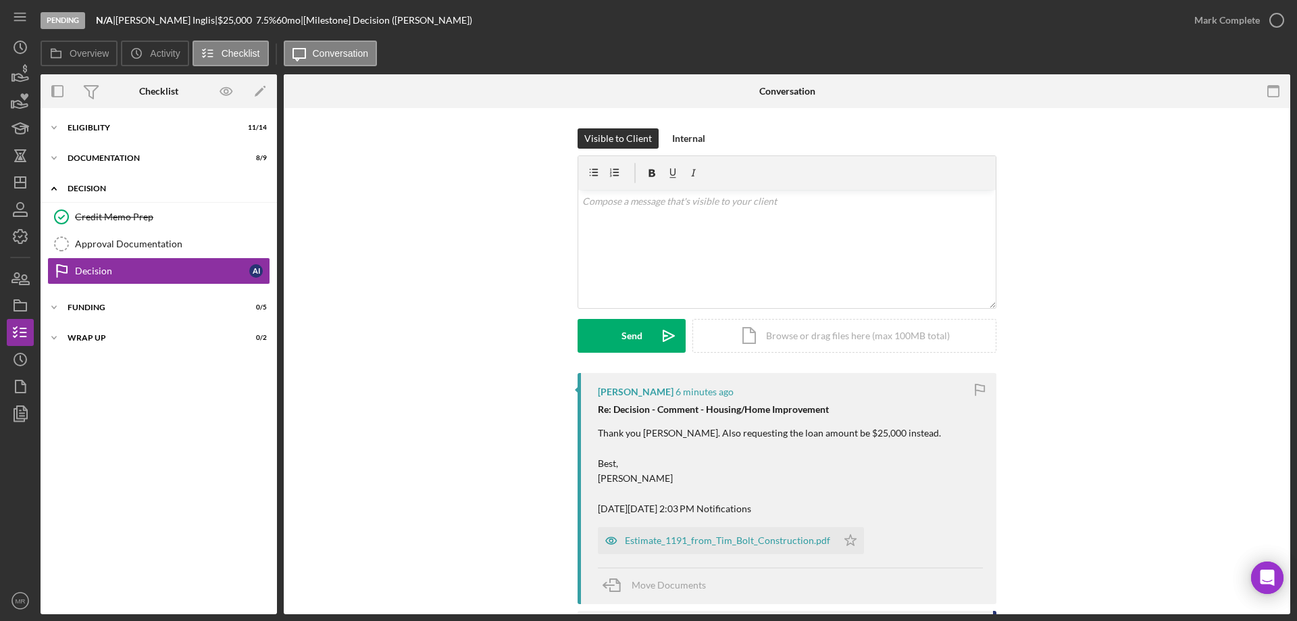
click at [105, 185] on div "Decision" at bounding box center [164, 188] width 193 height 8
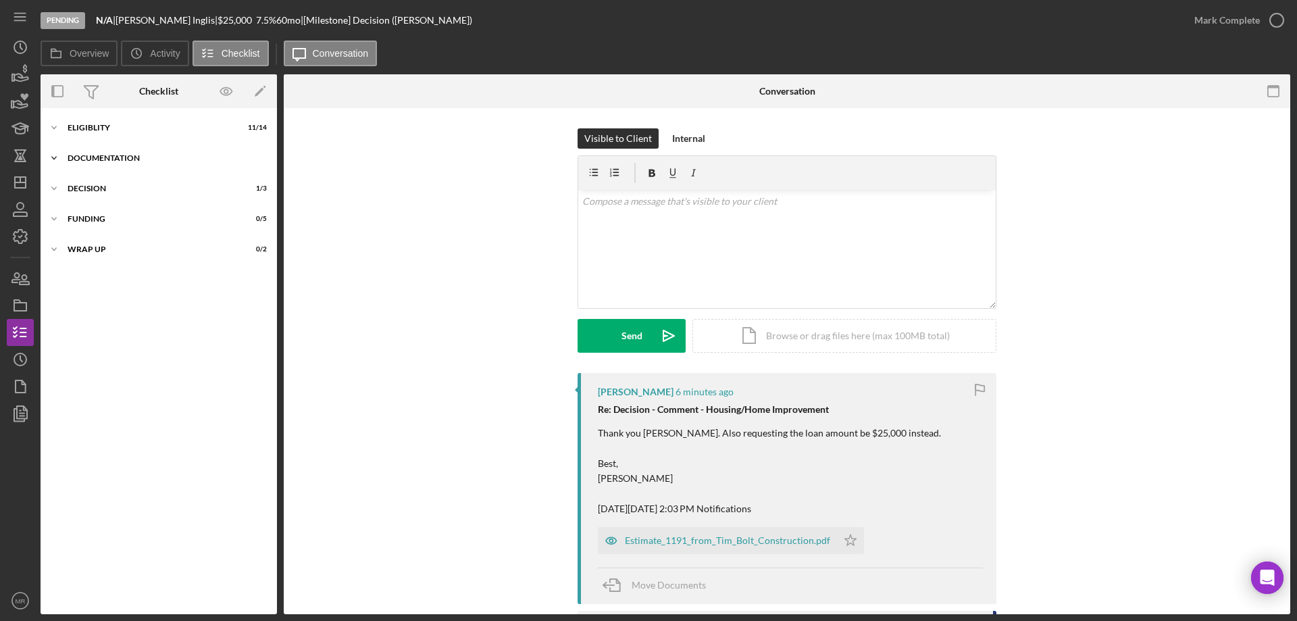
click at [102, 154] on div "Documentation" at bounding box center [164, 158] width 193 height 8
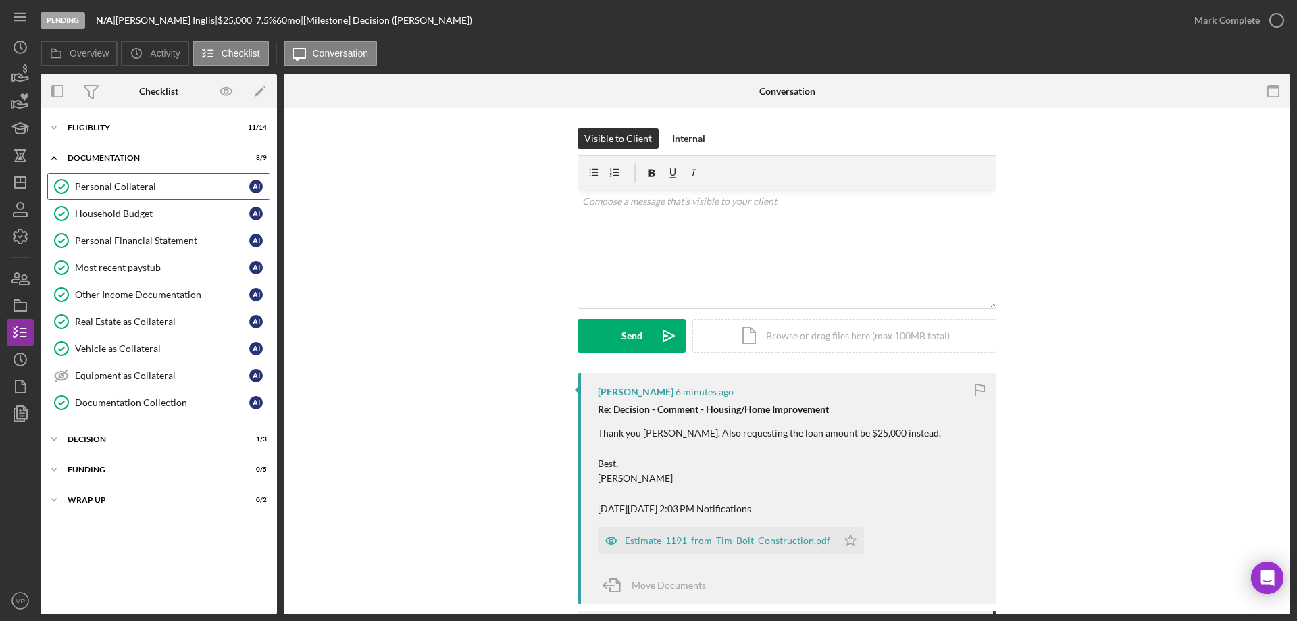
click at [112, 191] on div "Personal Collateral" at bounding box center [162, 186] width 174 height 11
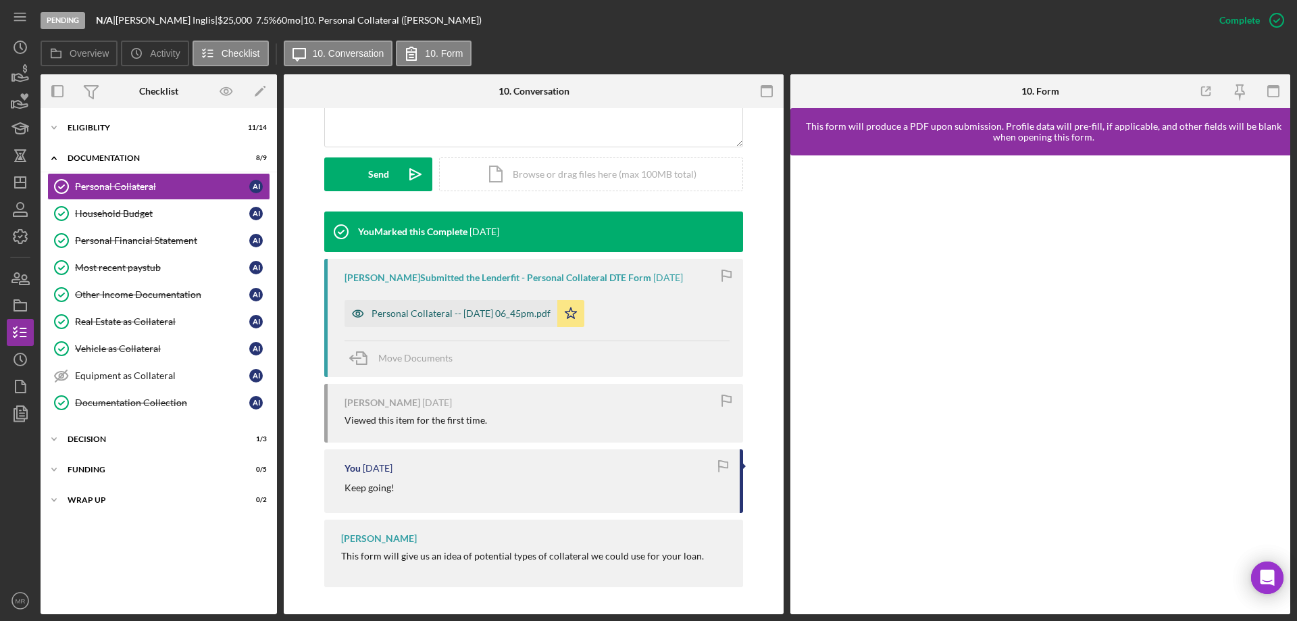
click at [464, 309] on div "Personal Collateral -- [DATE] 06_45pm.pdf" at bounding box center [461, 313] width 179 height 11
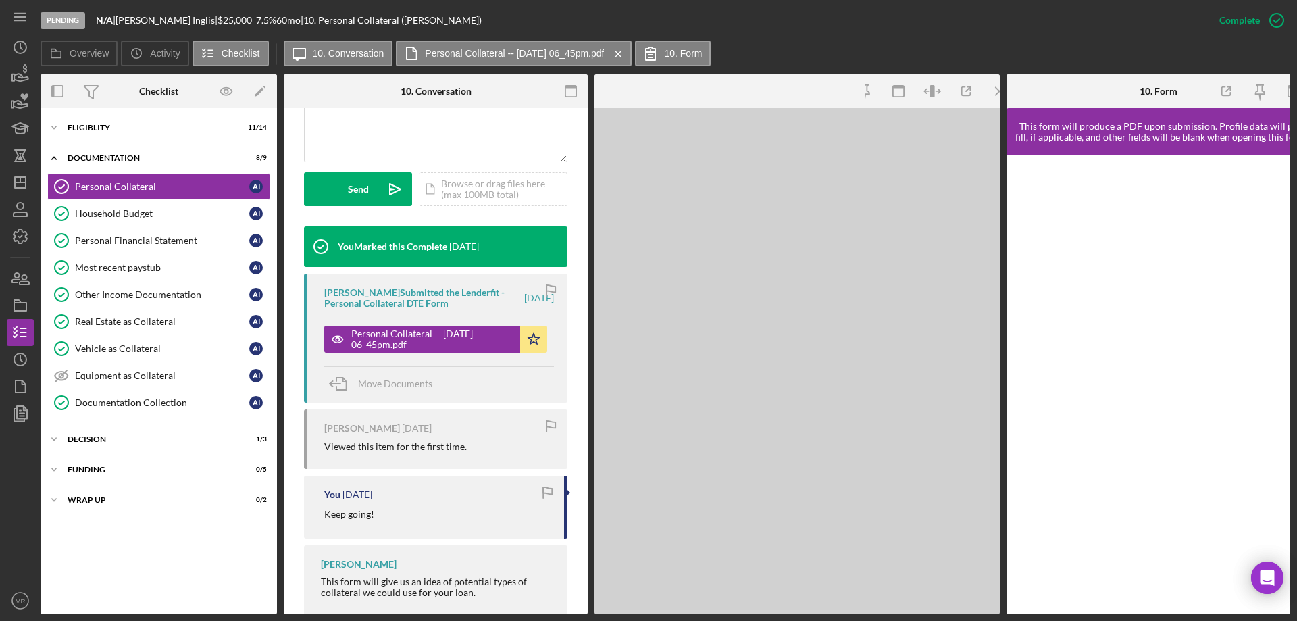
scroll to position [362, 0]
